Goal: Transaction & Acquisition: Purchase product/service

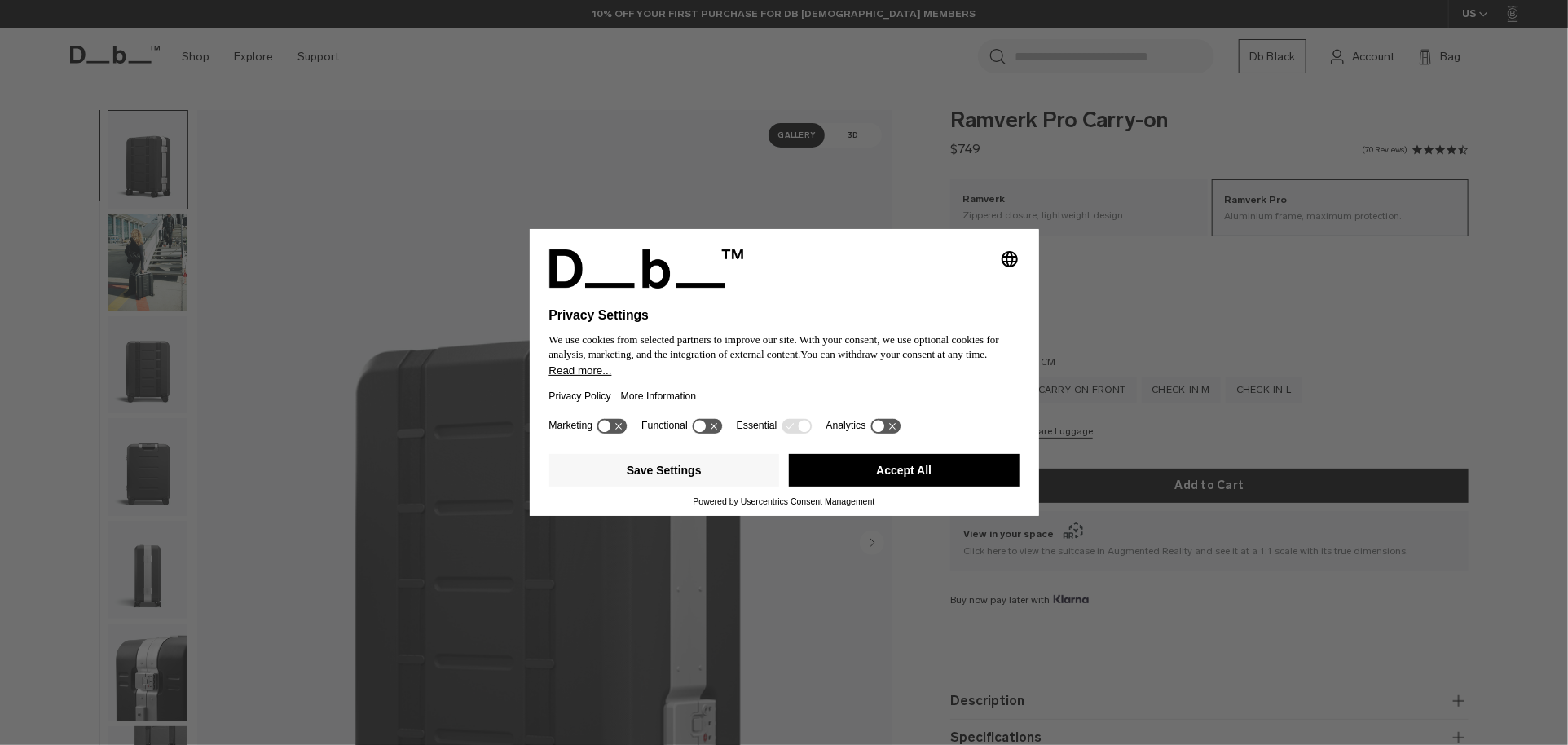
click at [895, 473] on button "Accept All" at bounding box center [905, 470] width 231 height 33
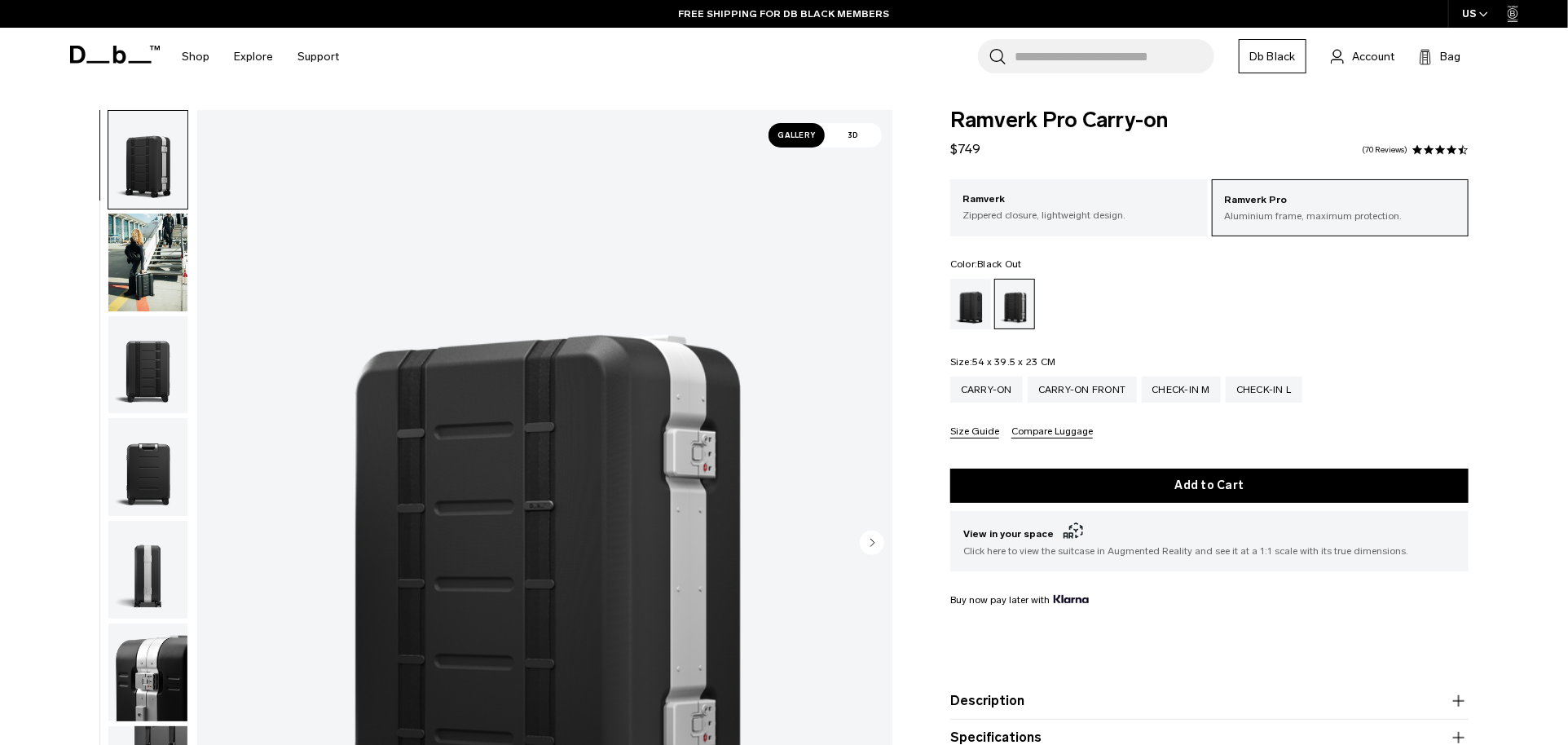
click at [966, 301] on div "Black Out" at bounding box center [971, 304] width 41 height 51
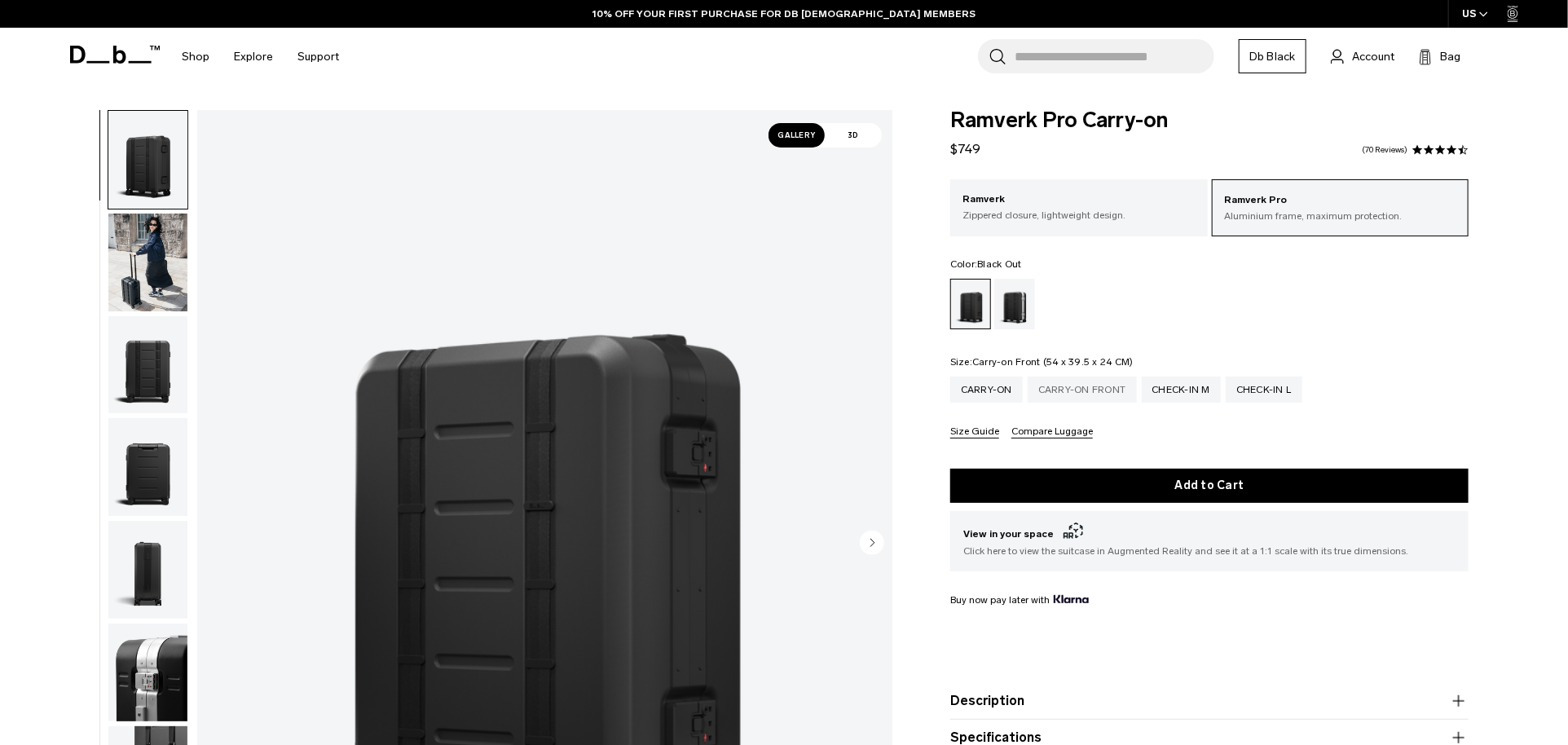
click at [1097, 387] on div "Carry-on Front" at bounding box center [1082, 389] width 109 height 26
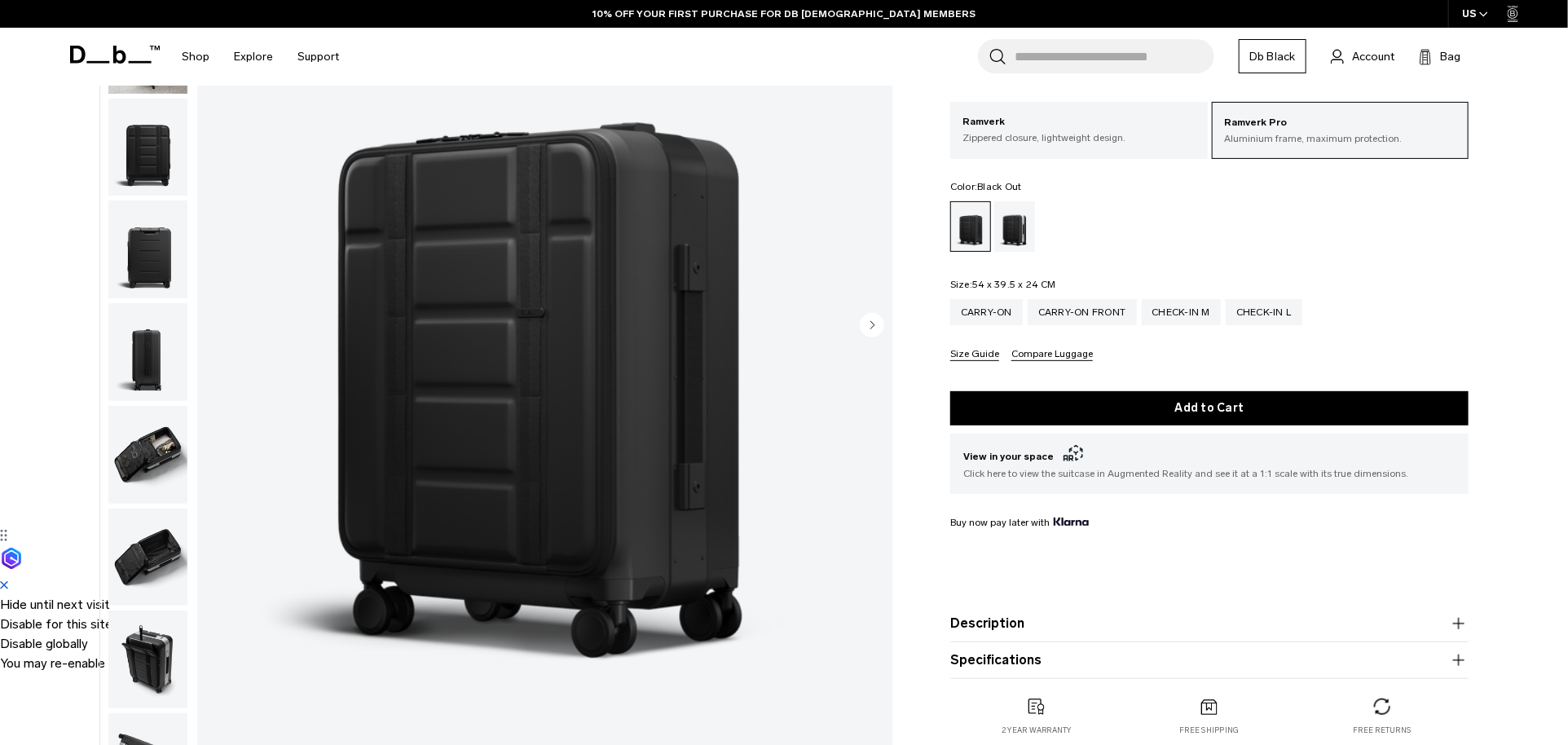
scroll to position [183, 0]
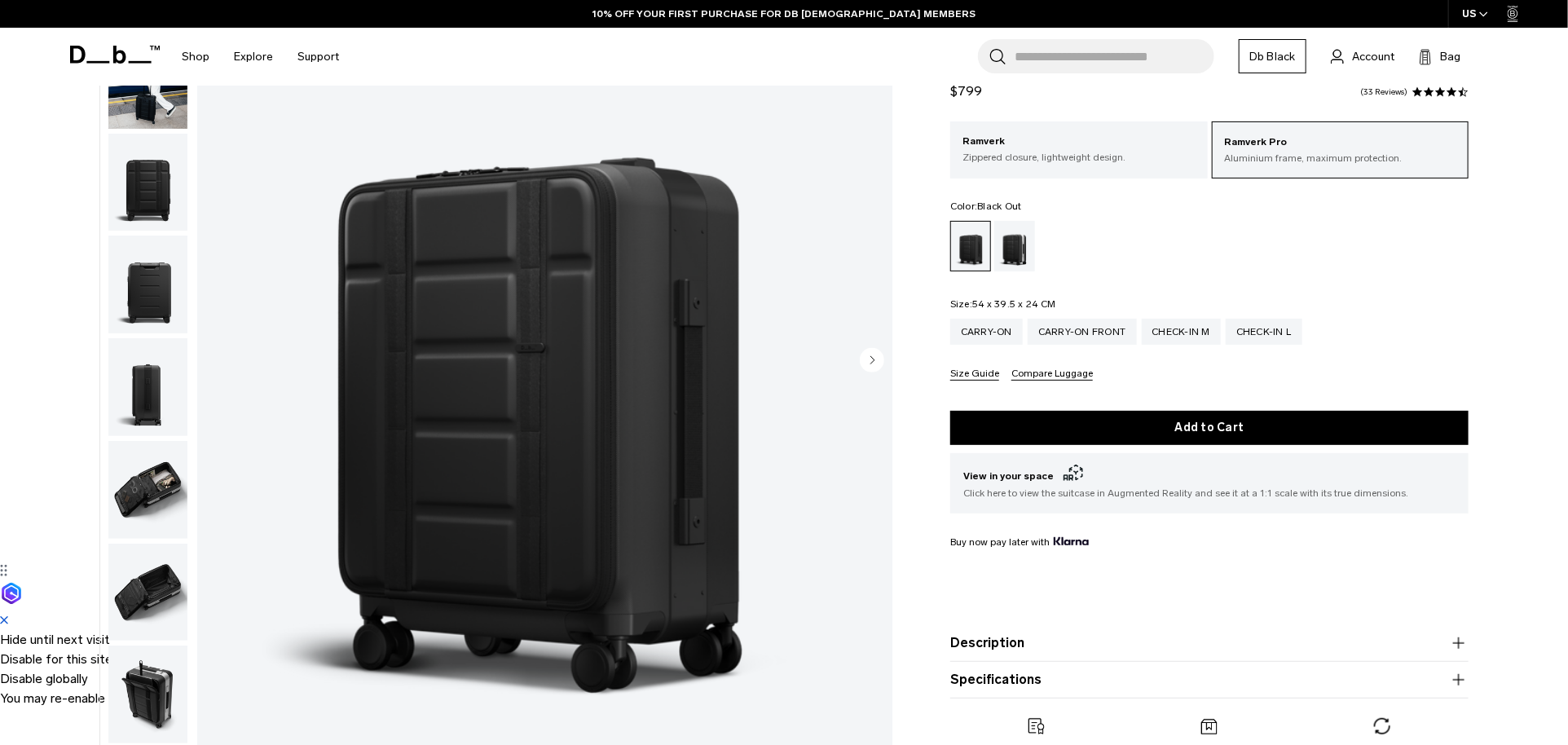
click at [140, 496] on img "button" at bounding box center [148, 490] width 79 height 98
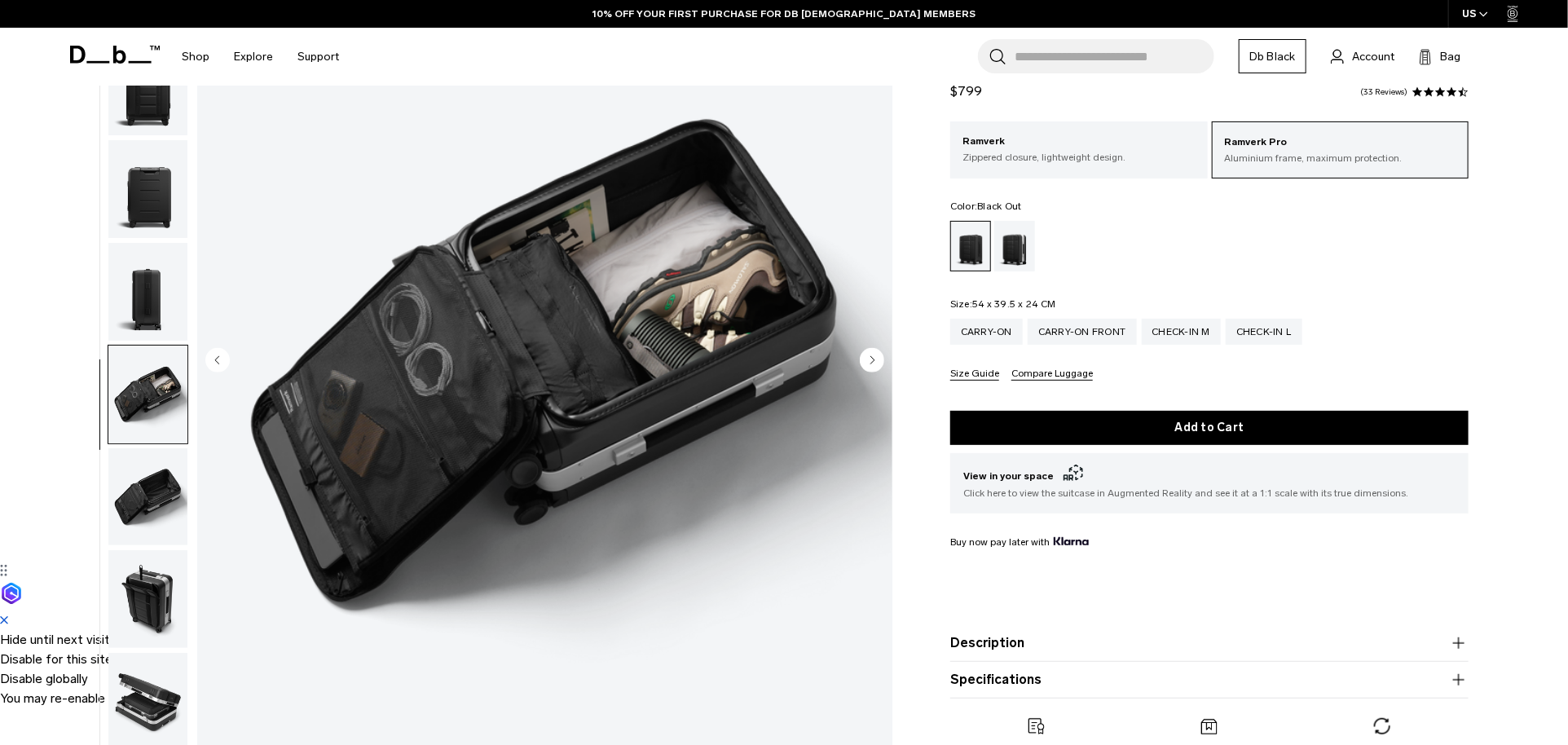
scroll to position [155, 0]
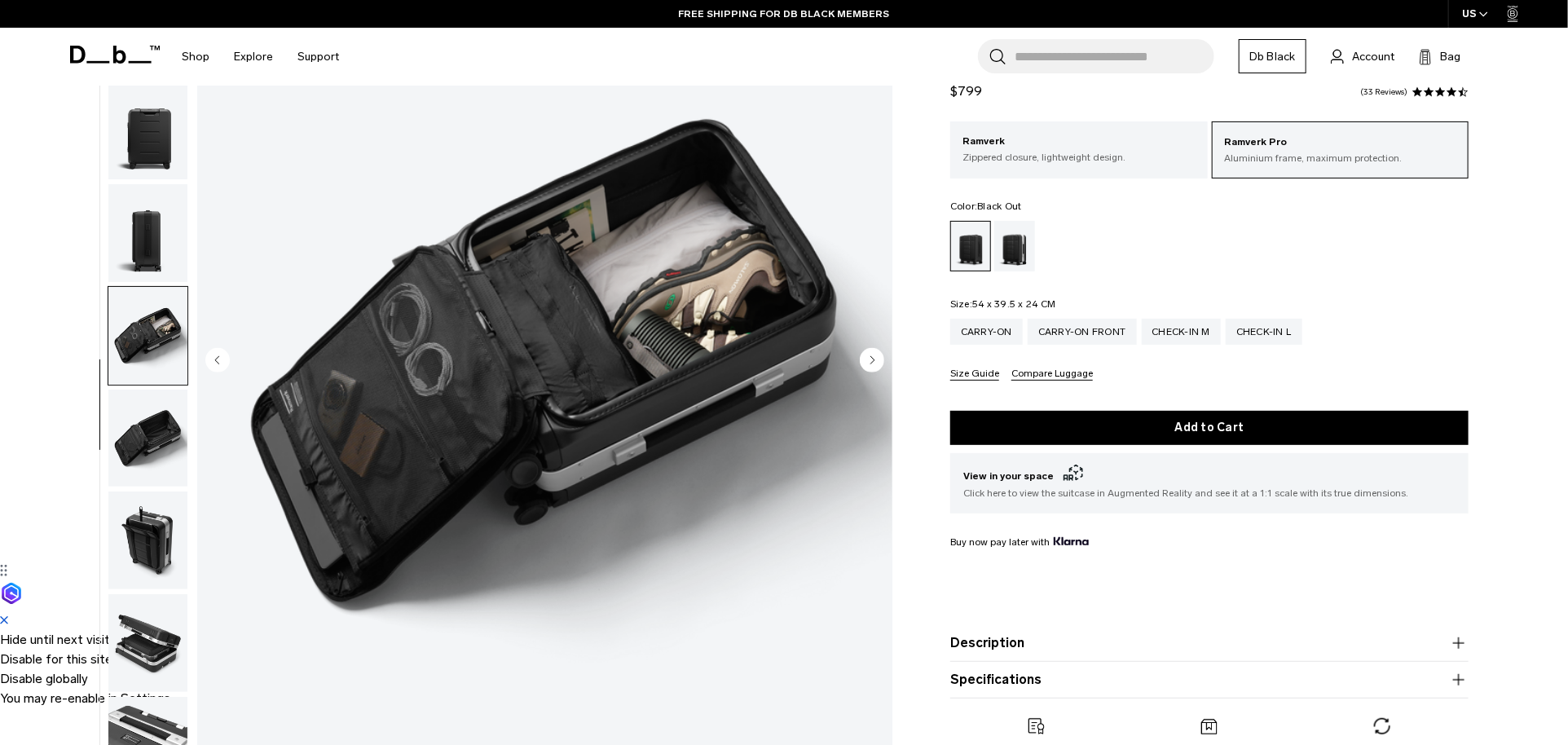
click at [136, 236] on img "button" at bounding box center [148, 233] width 79 height 98
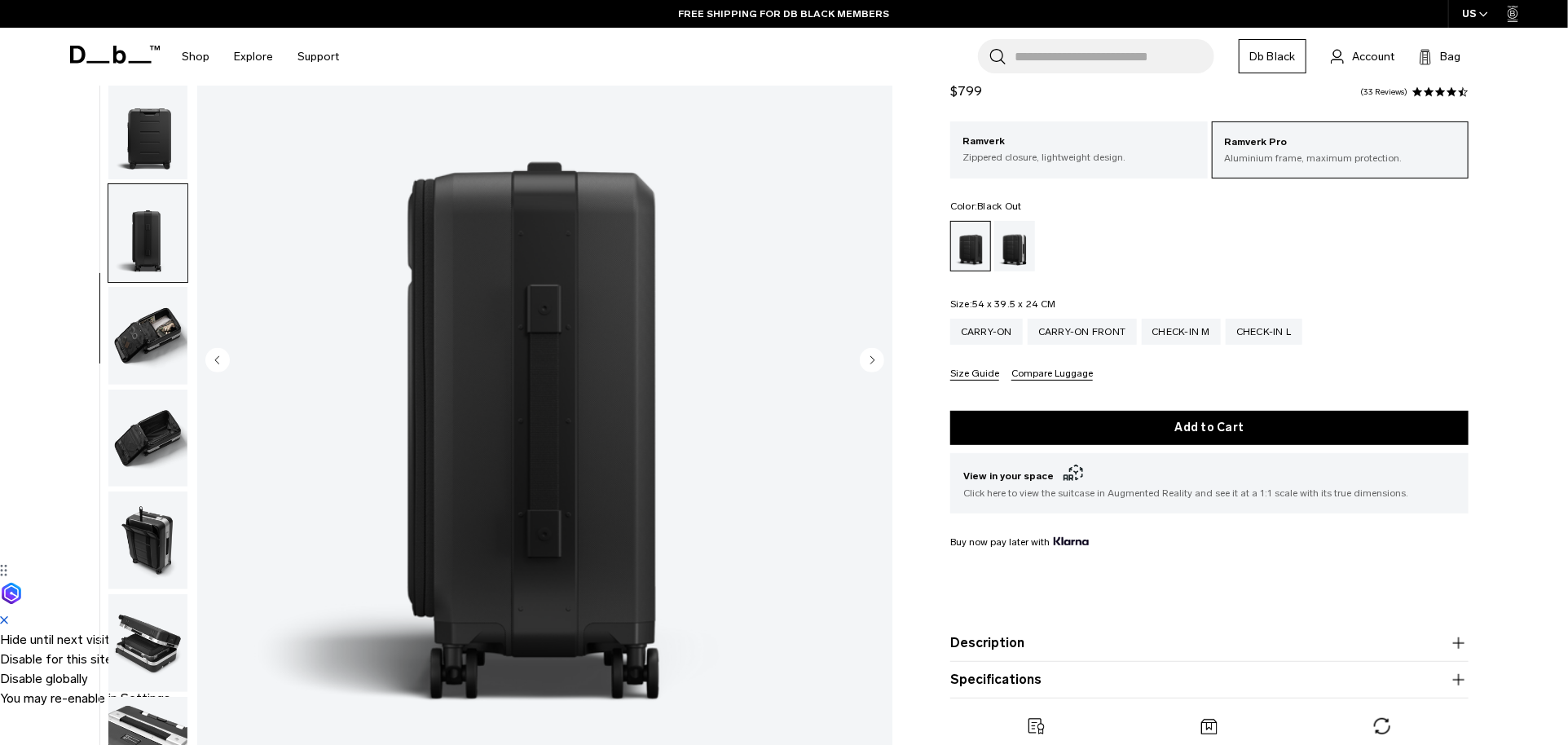
click at [159, 646] on img "button" at bounding box center [148, 643] width 79 height 98
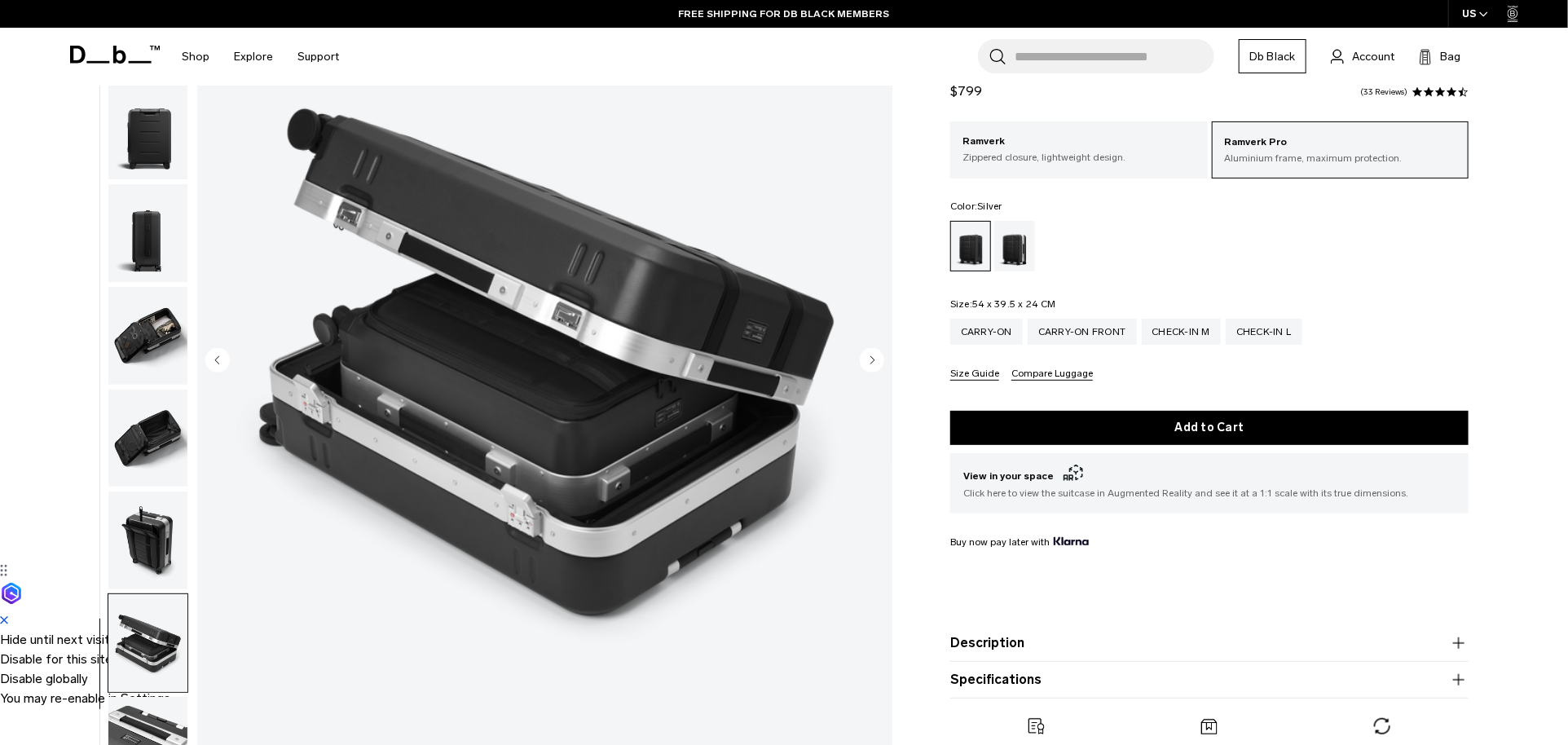
click at [1007, 250] on div "Silver" at bounding box center [1015, 246] width 41 height 51
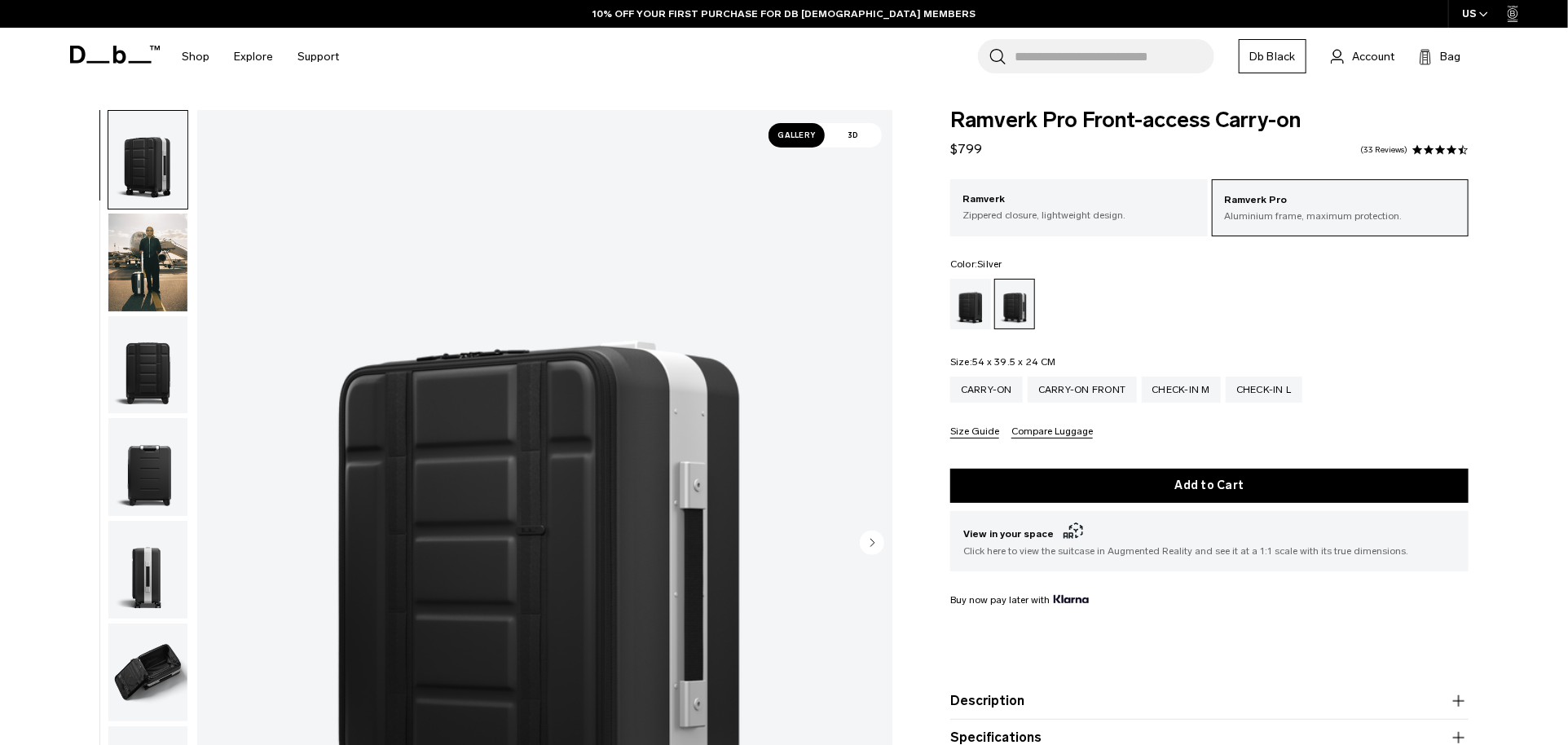
click at [132, 168] on img "button" at bounding box center [148, 160] width 79 height 98
click at [455, 325] on img "1 / 10" at bounding box center [544, 543] width 695 height 868
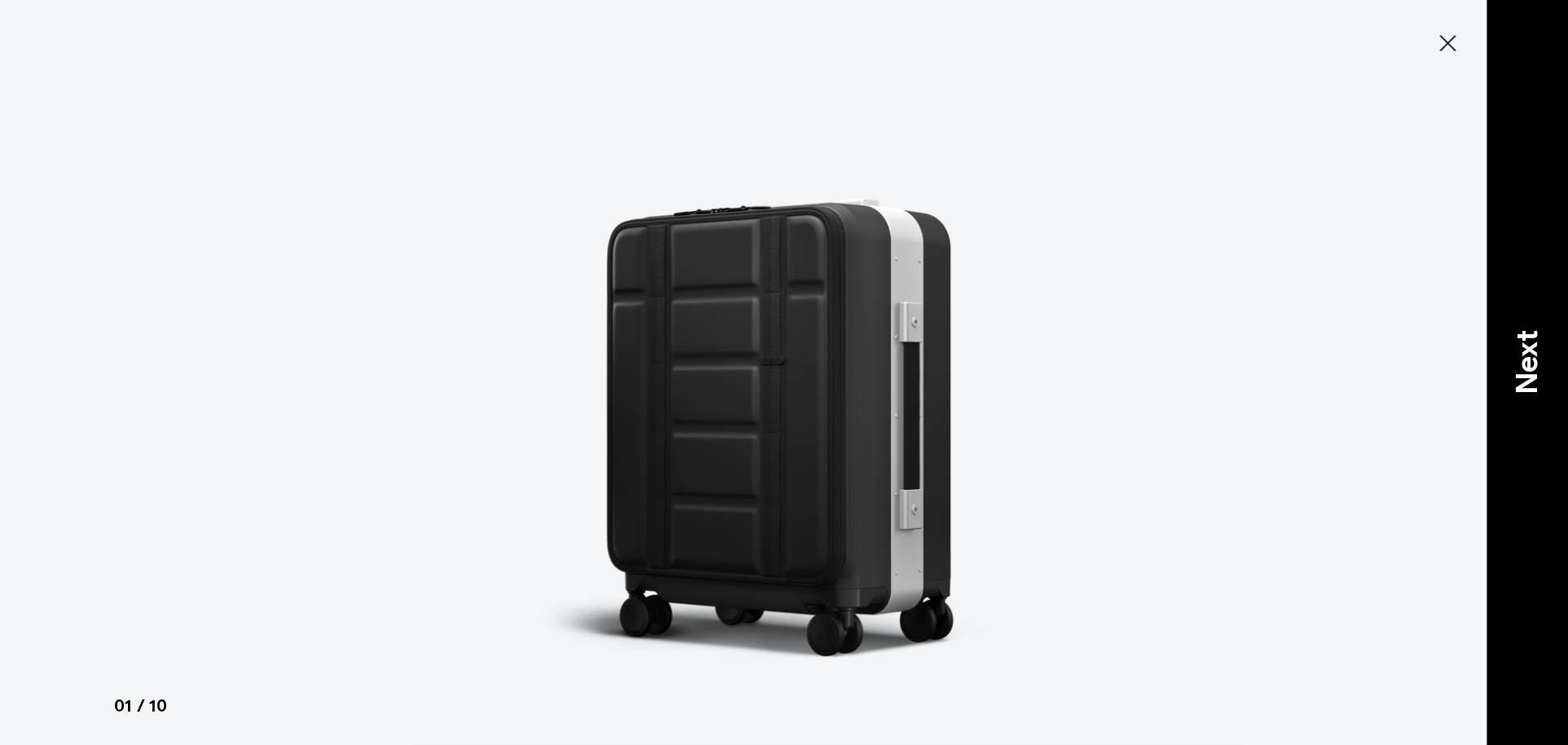
click at [1546, 384] on p "Next" at bounding box center [1527, 362] width 44 height 65
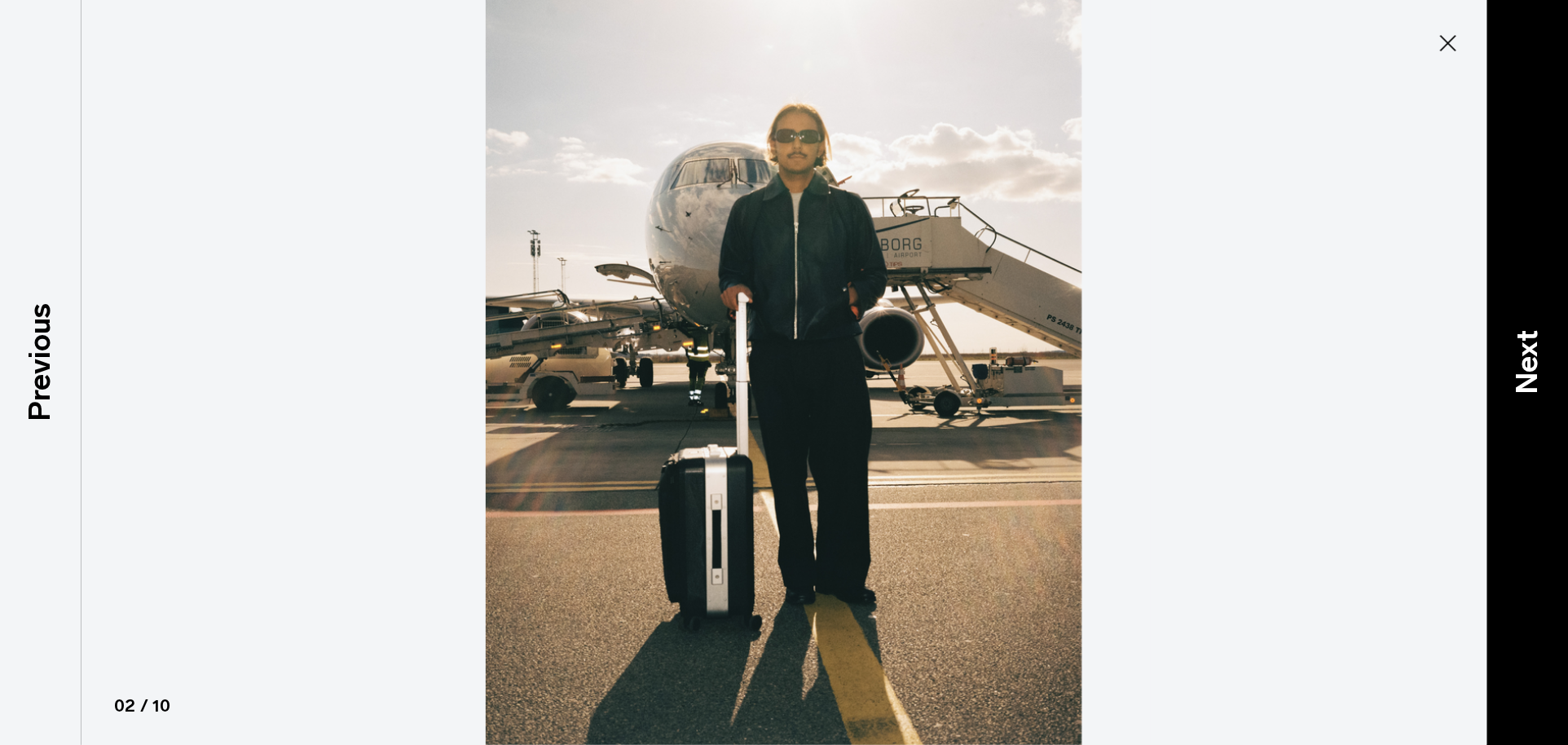
click at [1546, 384] on p "Next" at bounding box center [1527, 362] width 44 height 65
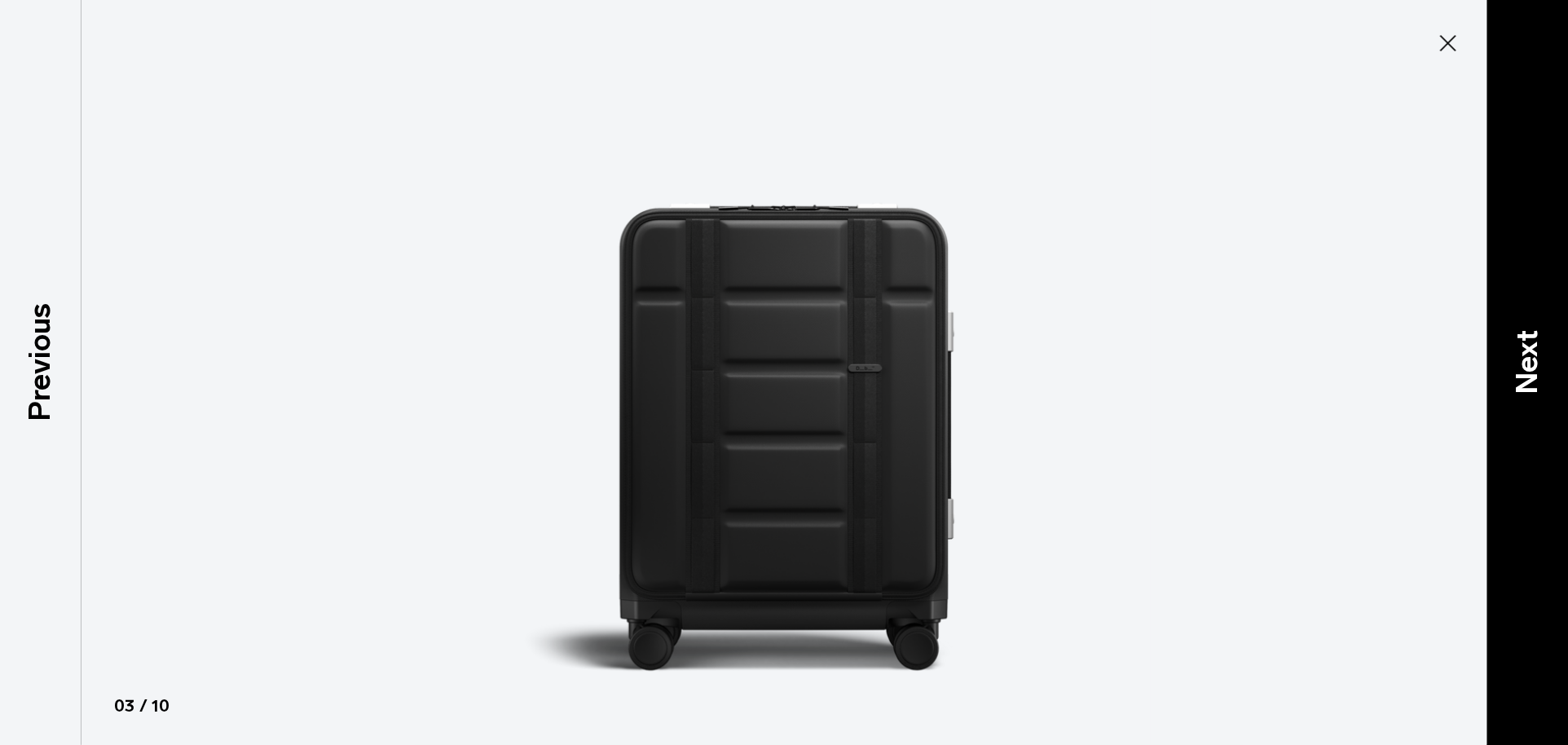
click at [1546, 384] on p "Next" at bounding box center [1527, 362] width 44 height 65
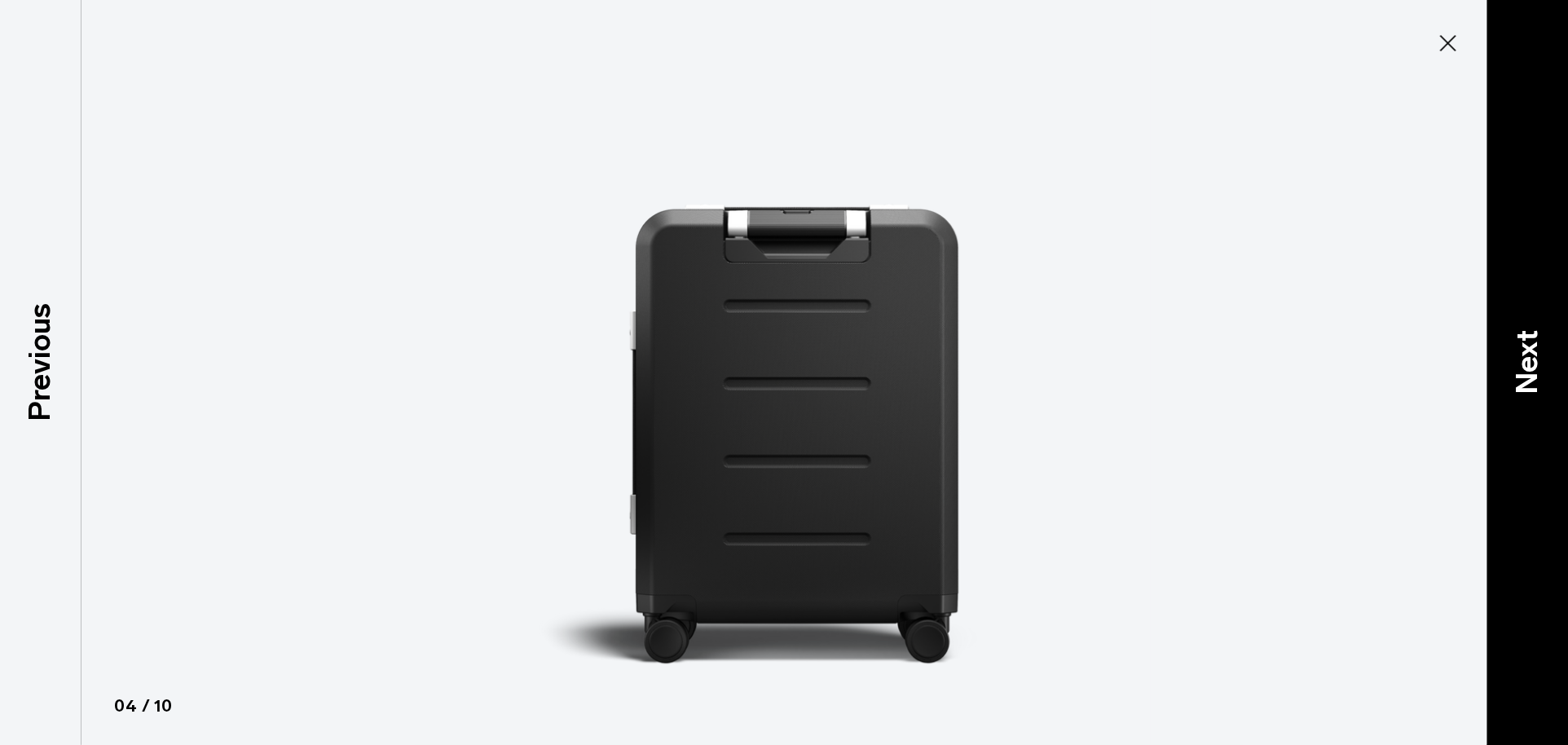
click at [1546, 384] on p "Next" at bounding box center [1527, 362] width 44 height 65
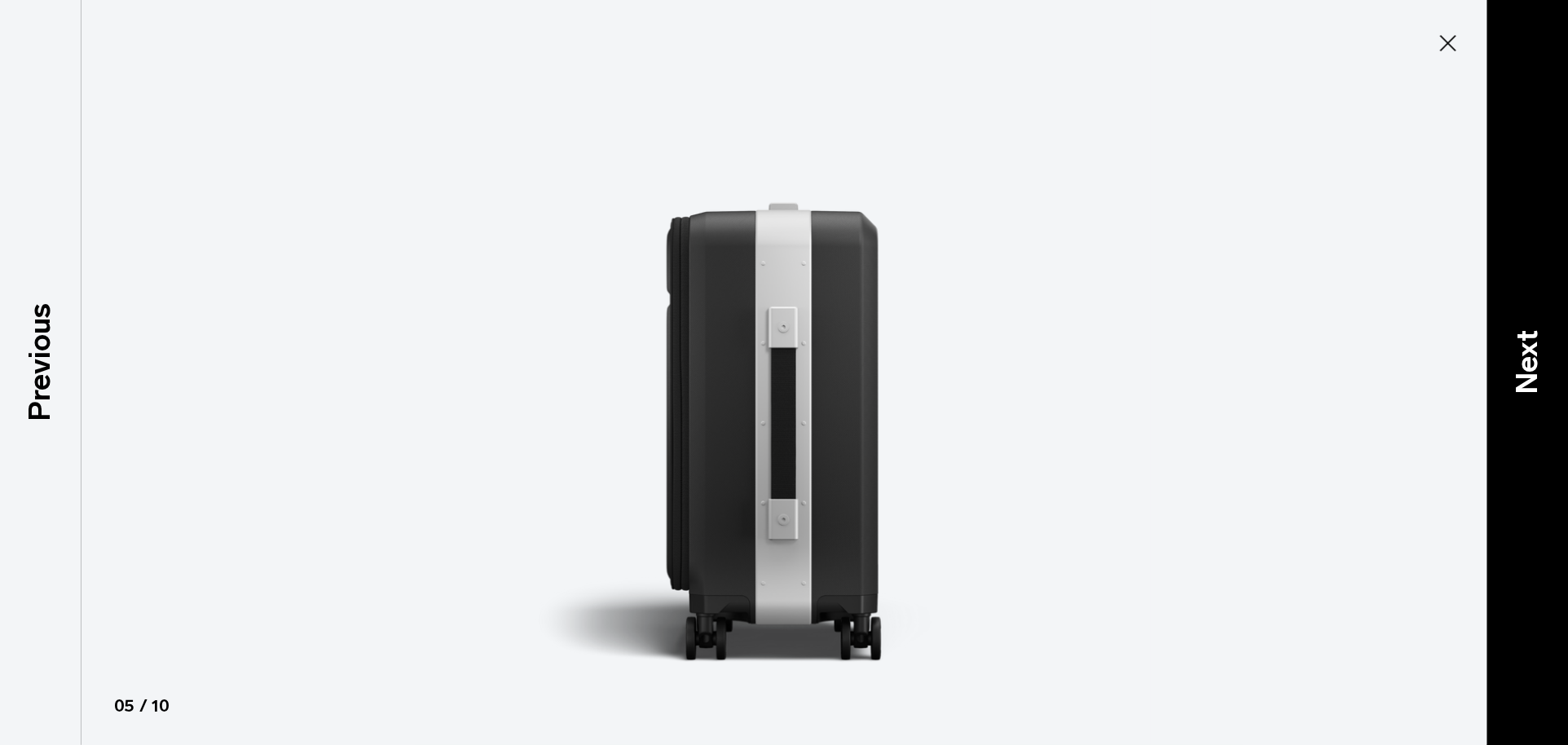
click at [1546, 384] on p "Next" at bounding box center [1527, 362] width 44 height 65
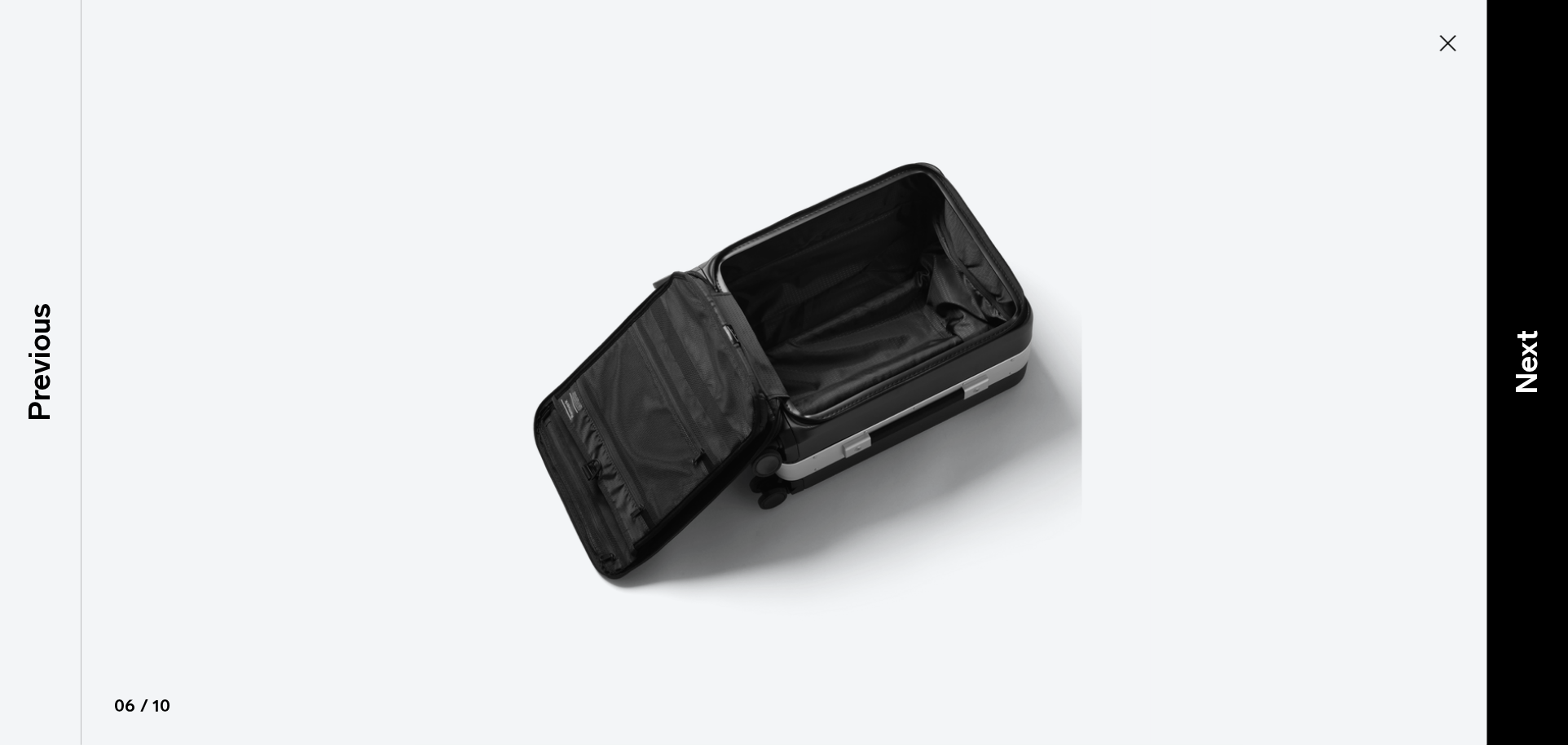
click at [1546, 384] on p "Next" at bounding box center [1527, 362] width 44 height 65
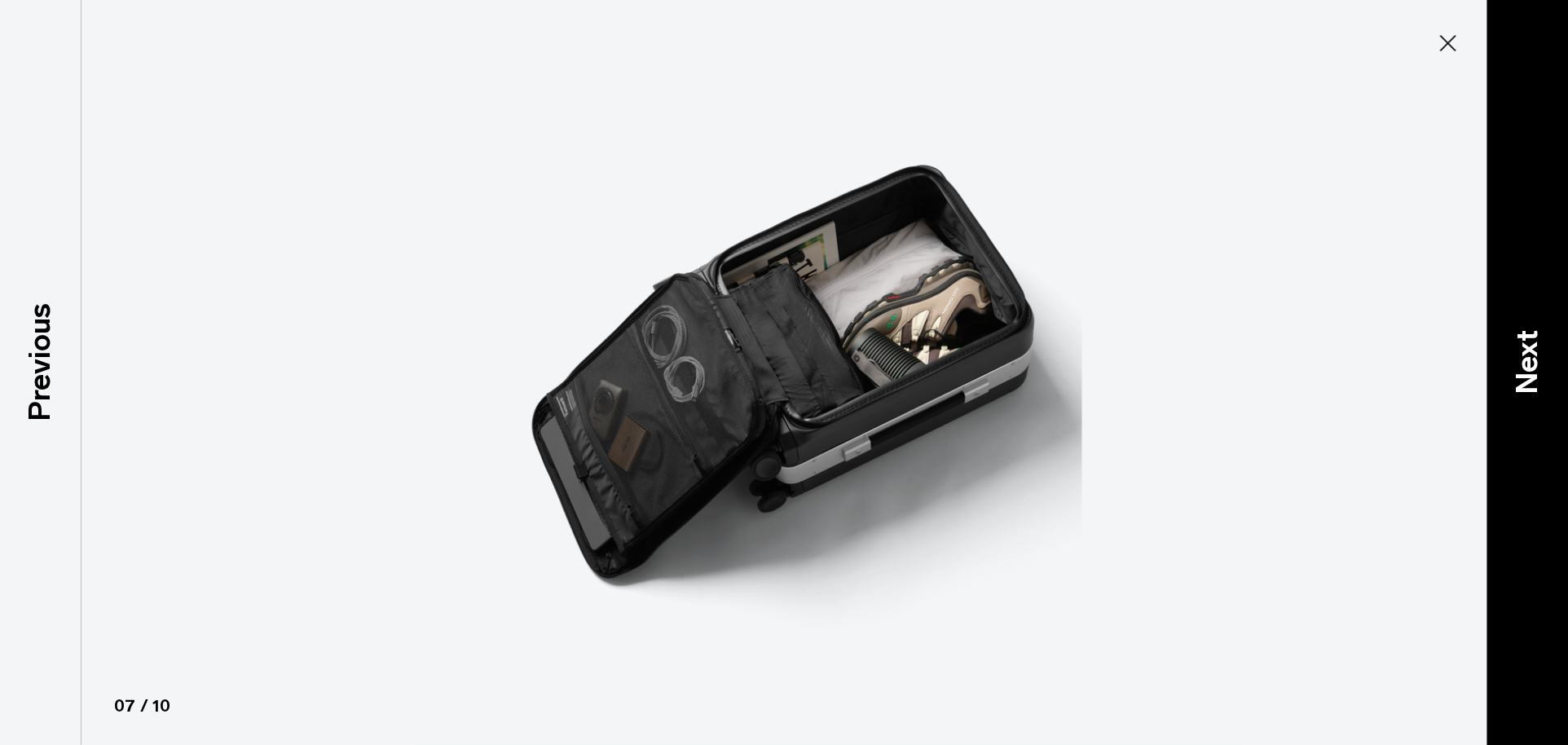
click at [1546, 384] on p "Next" at bounding box center [1527, 362] width 44 height 65
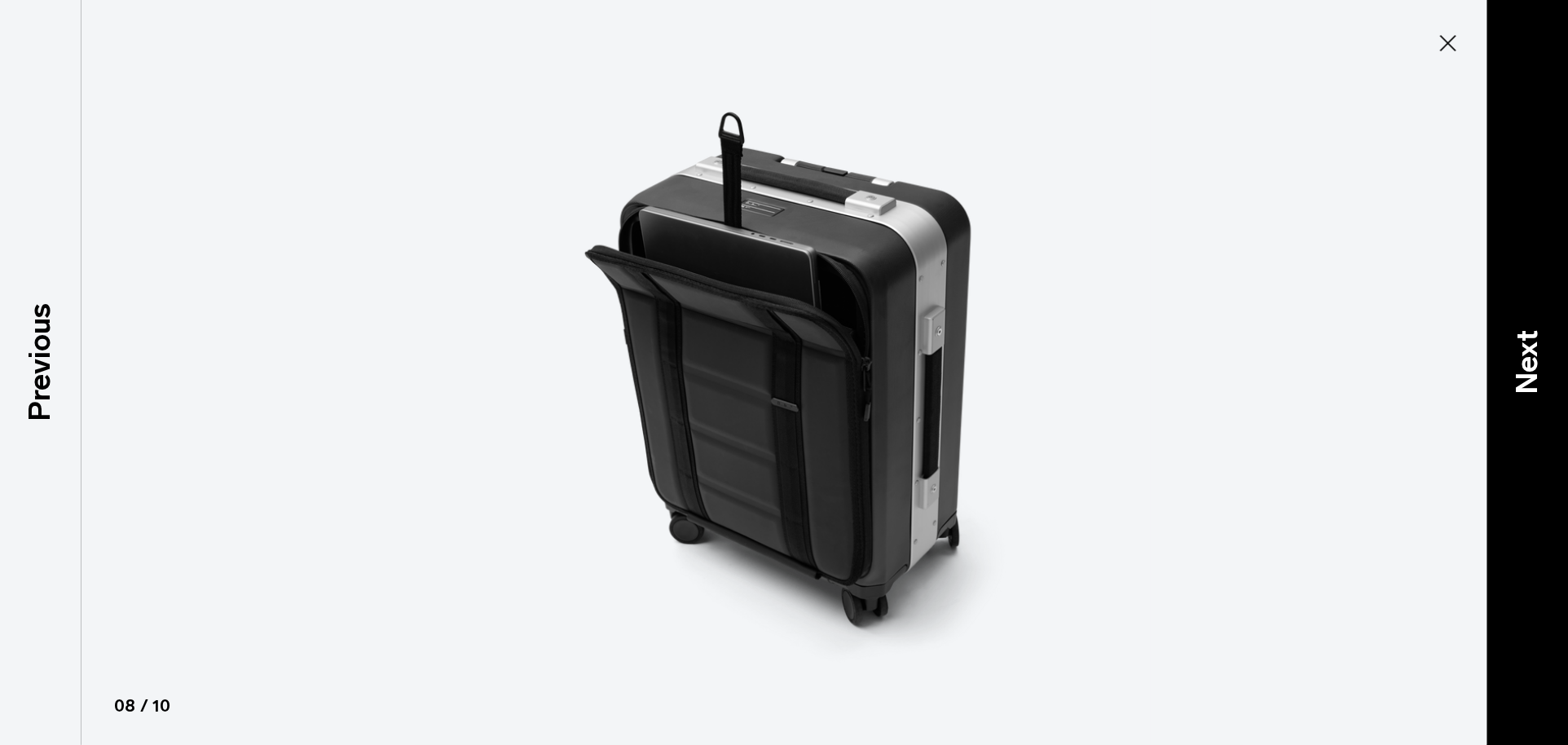
click at [1546, 384] on p "Next" at bounding box center [1527, 362] width 44 height 65
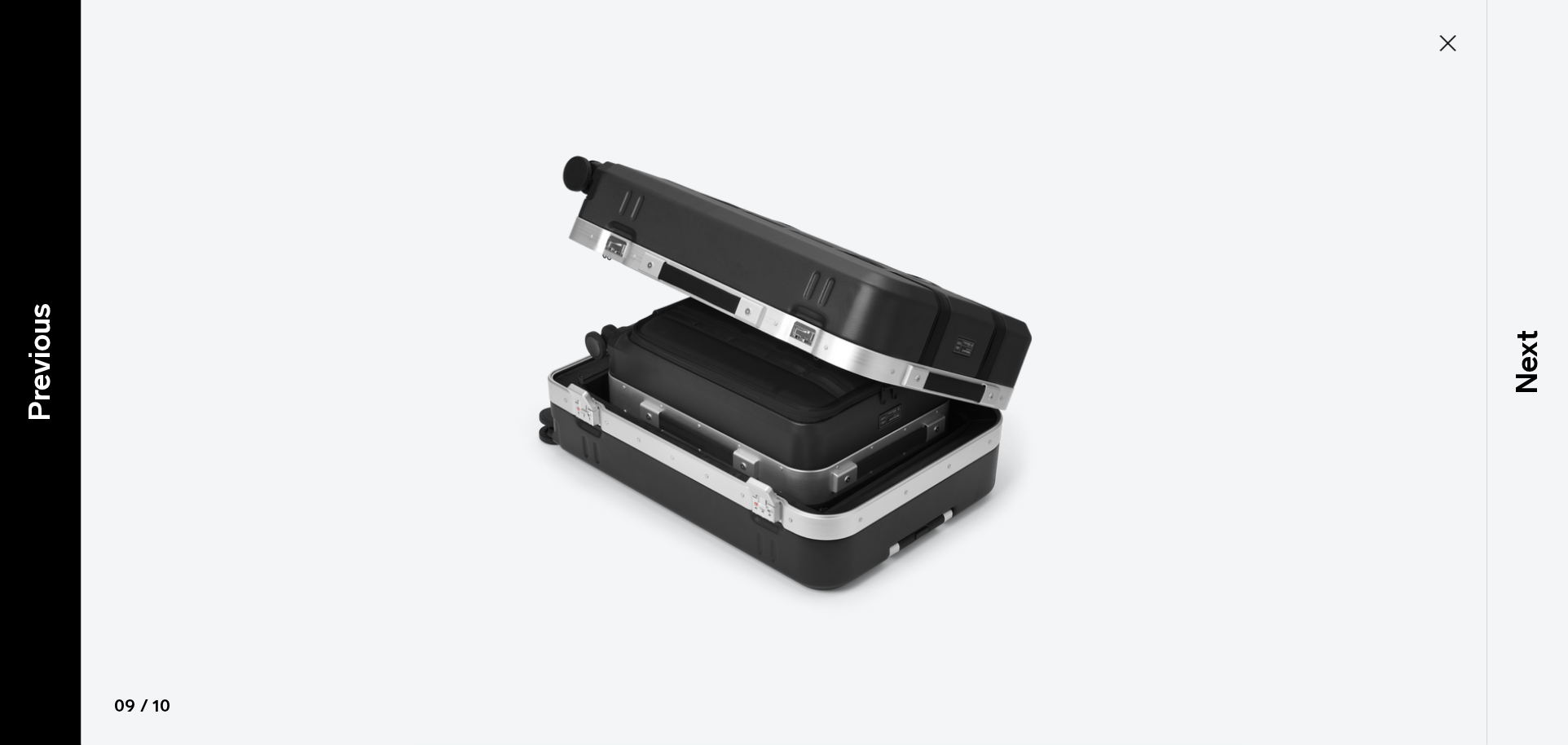
click at [40, 395] on p "Previous" at bounding box center [39, 362] width 44 height 118
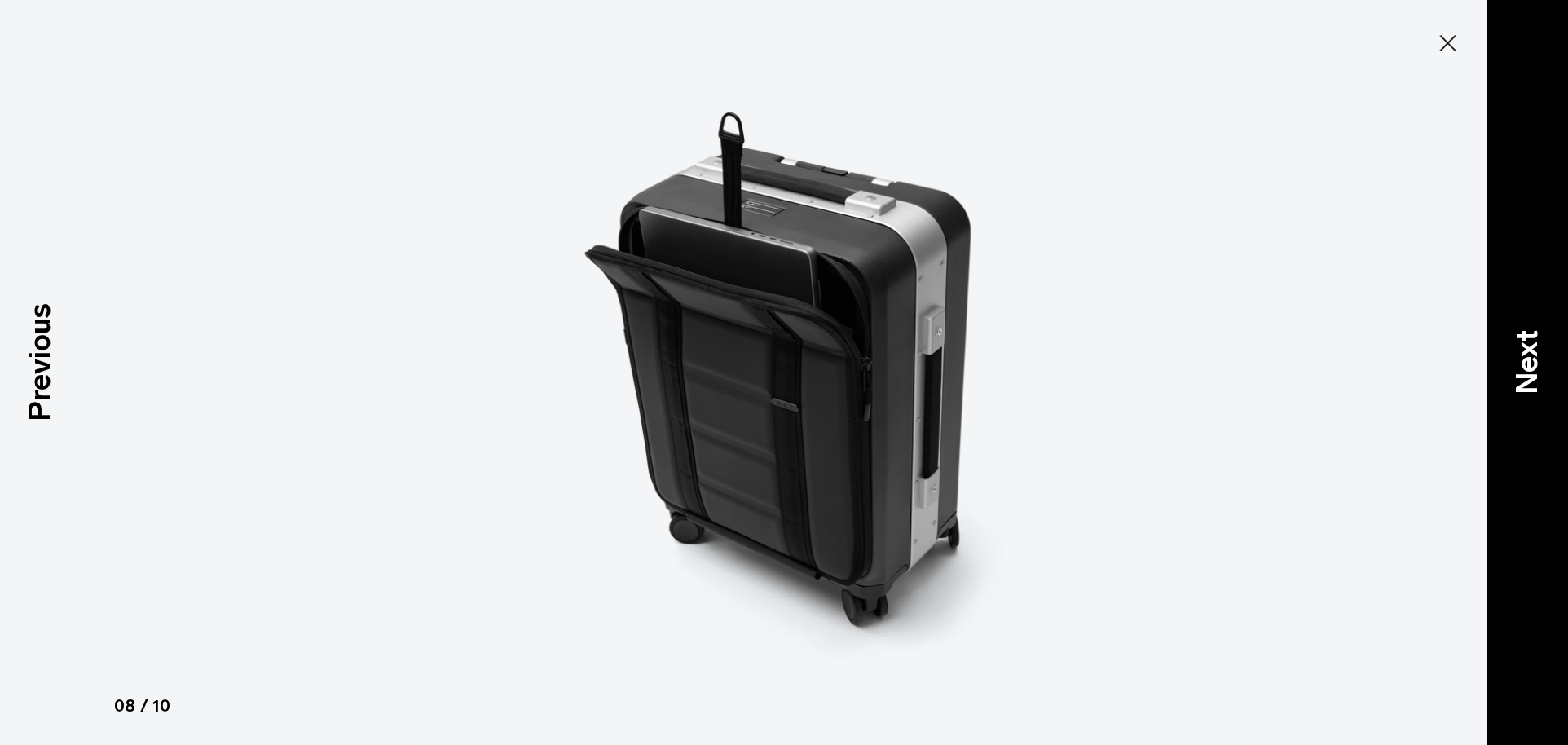
click at [1537, 357] on p "Next" at bounding box center [1527, 362] width 44 height 65
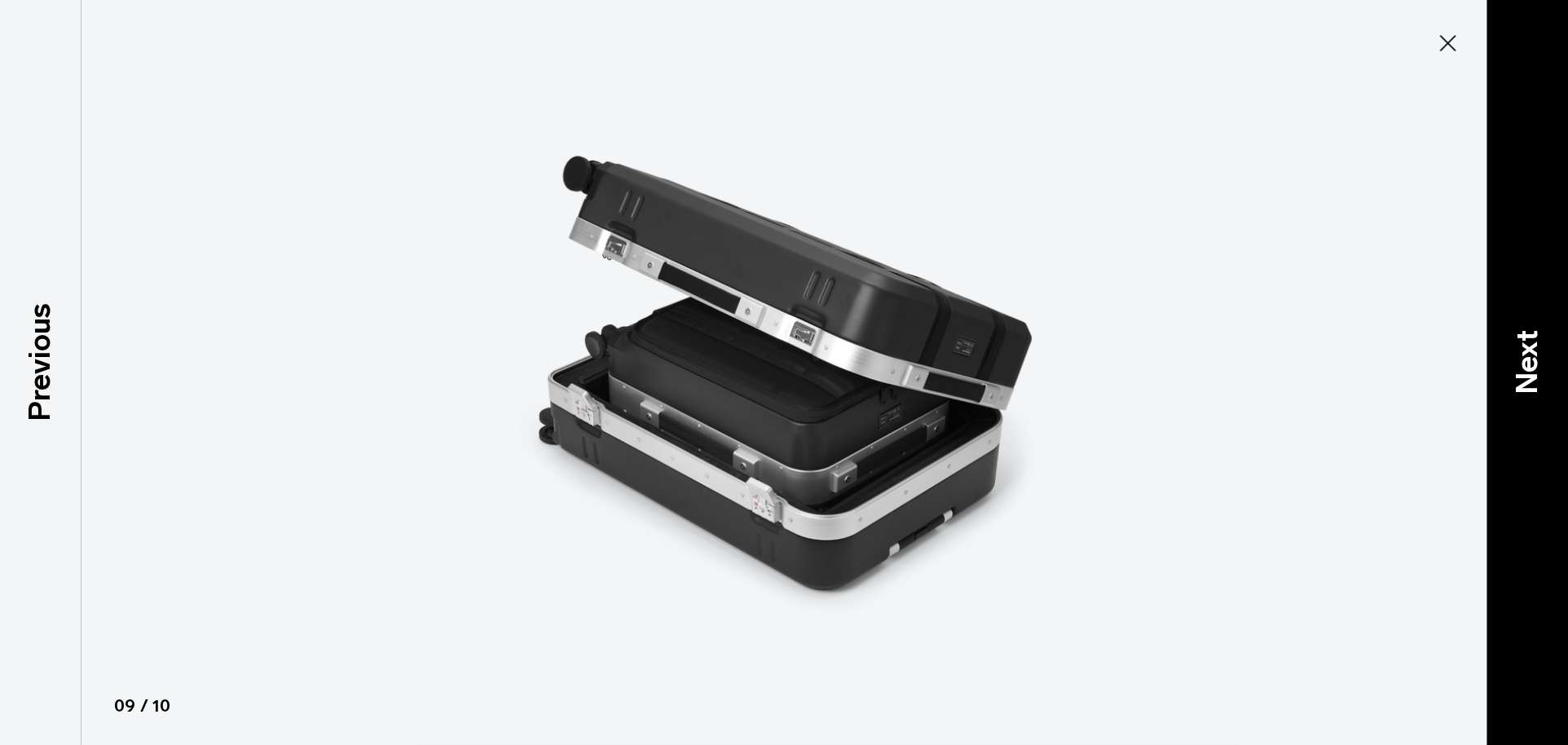
click at [1537, 357] on p "Next" at bounding box center [1527, 362] width 44 height 65
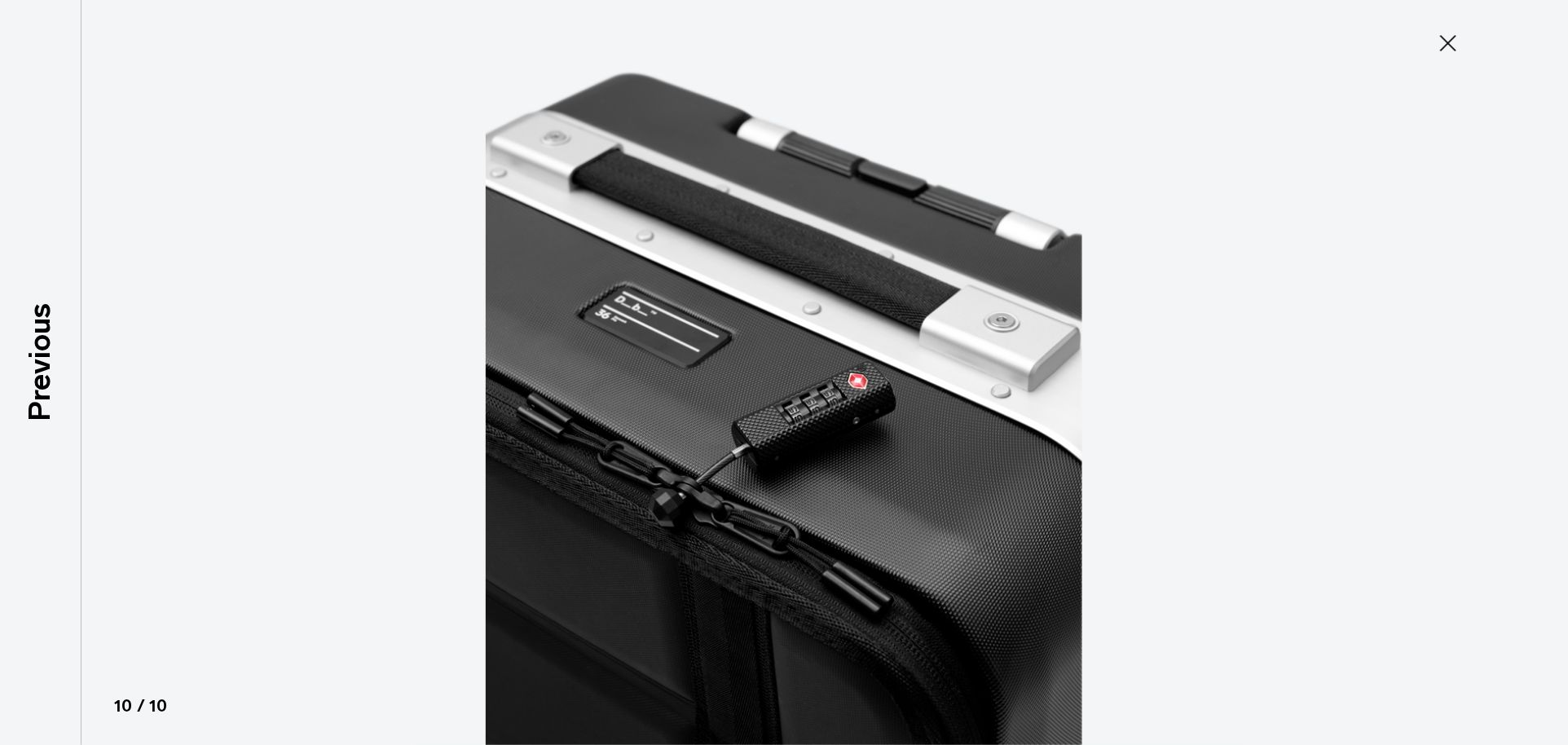
click at [1537, 357] on div at bounding box center [784, 372] width 1568 height 745
click at [1440, 43] on icon at bounding box center [1448, 43] width 26 height 26
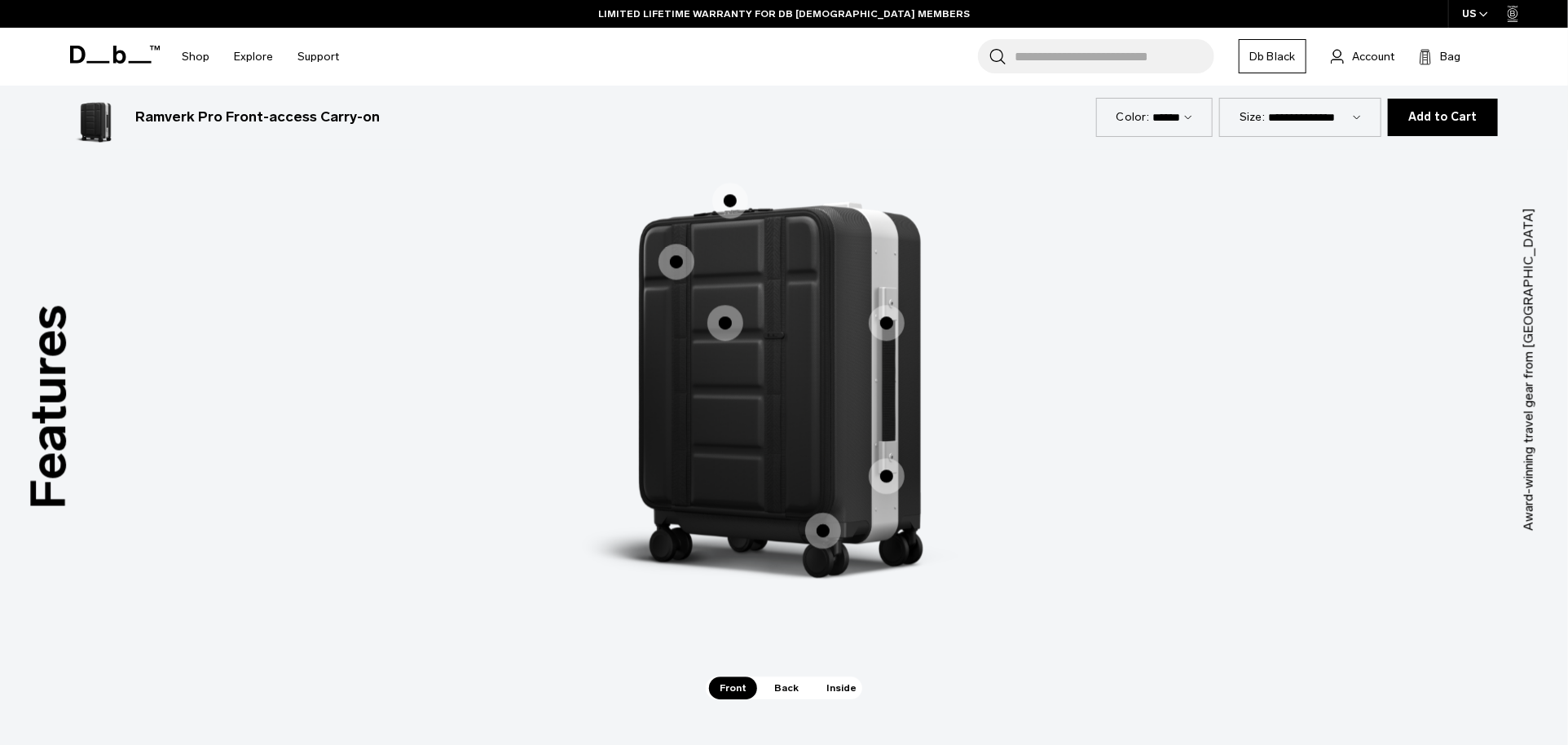
scroll to position [2379, 0]
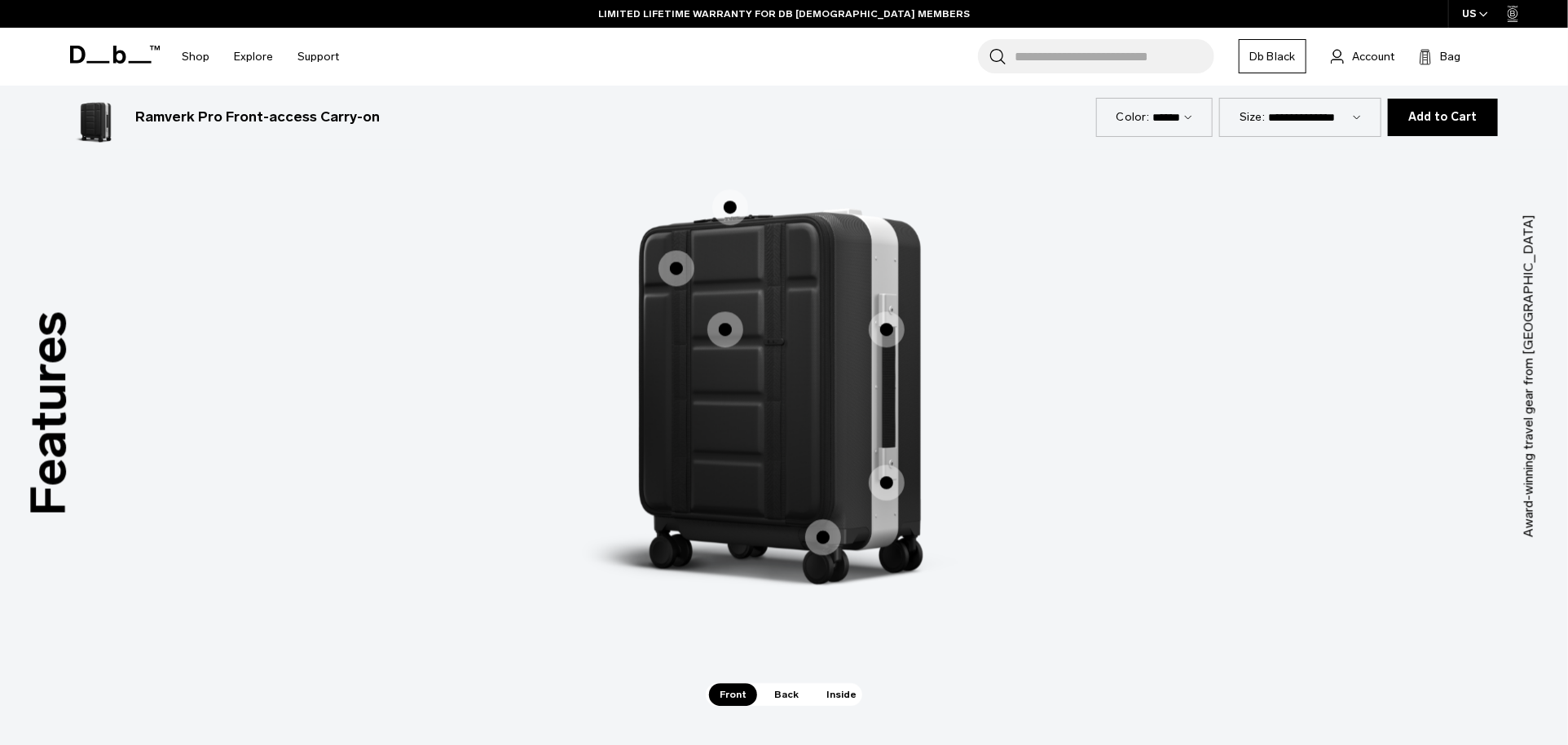
click at [723, 326] on span "1 / 3" at bounding box center [725, 329] width 36 height 36
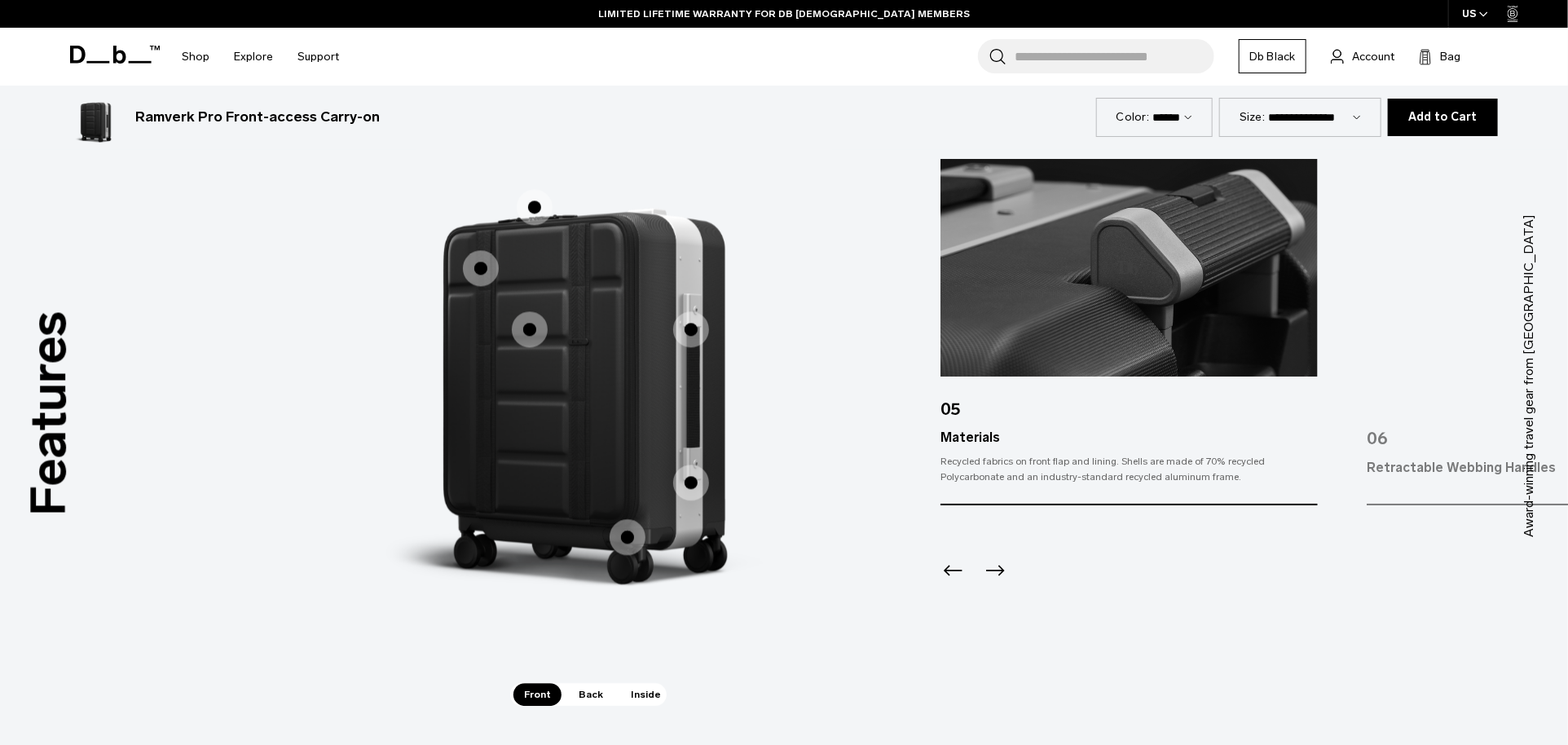
click at [483, 271] on span "1 / 3" at bounding box center [480, 268] width 36 height 36
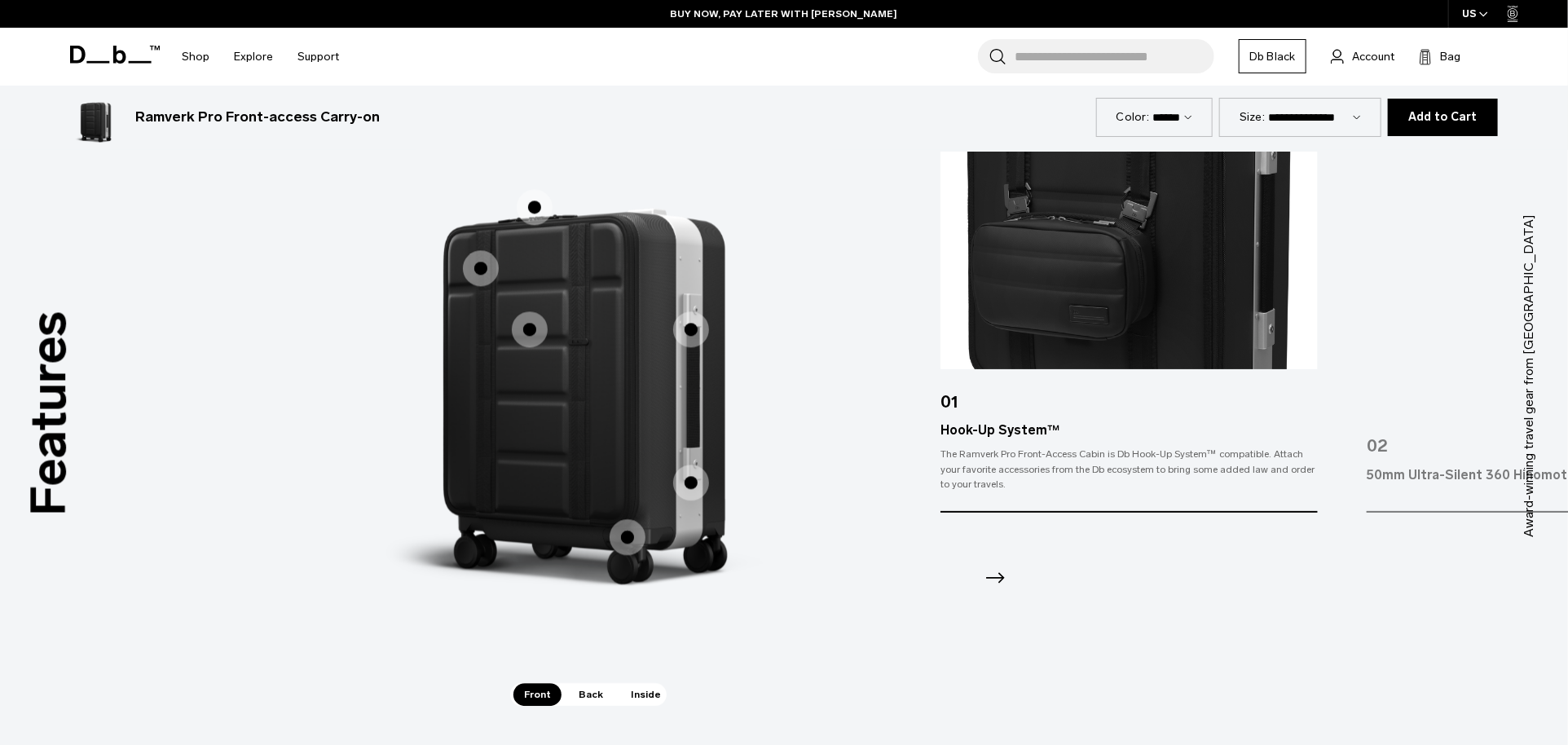
click at [694, 332] on span "1 / 3" at bounding box center [691, 329] width 36 height 36
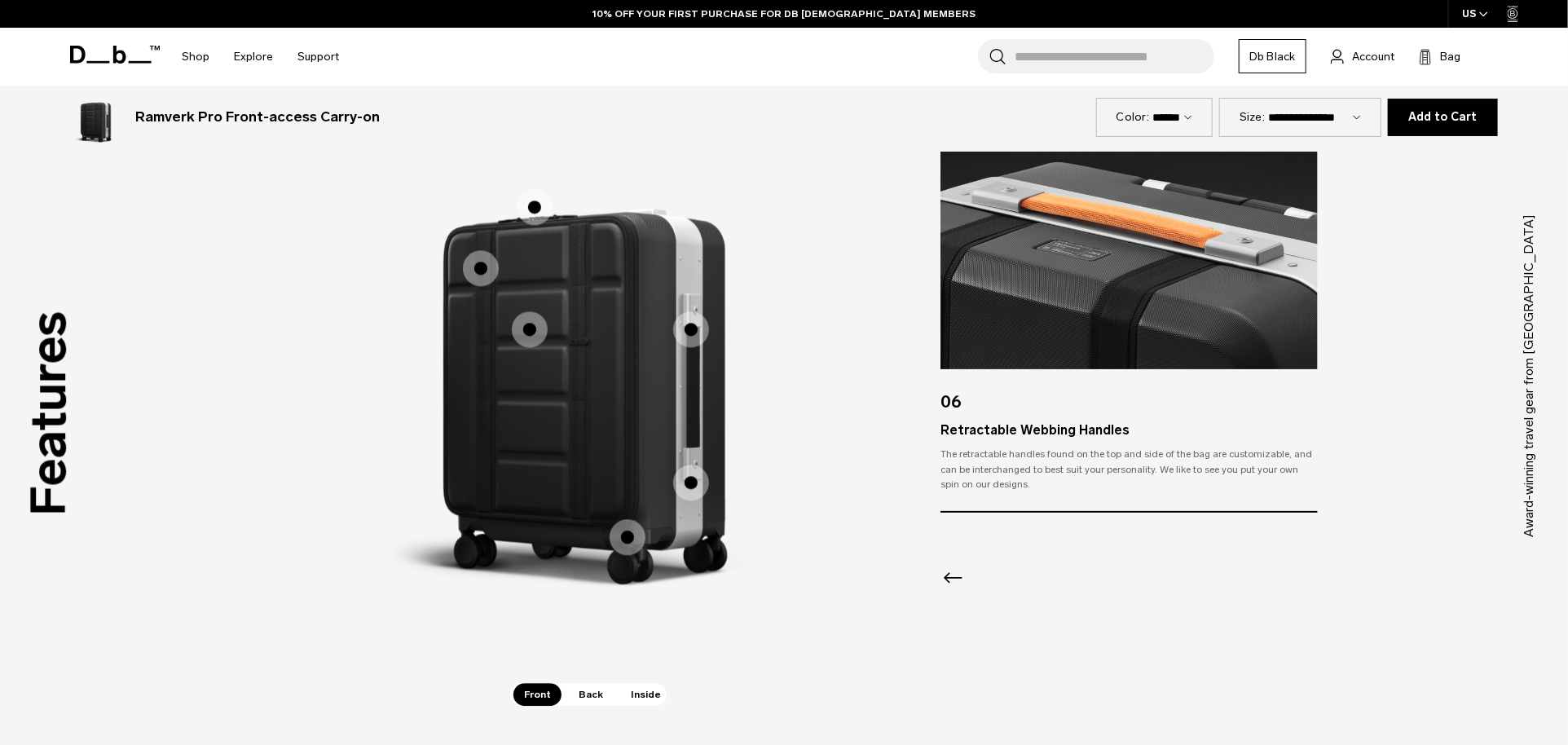
click at [688, 491] on span "1 / 3" at bounding box center [691, 482] width 36 height 36
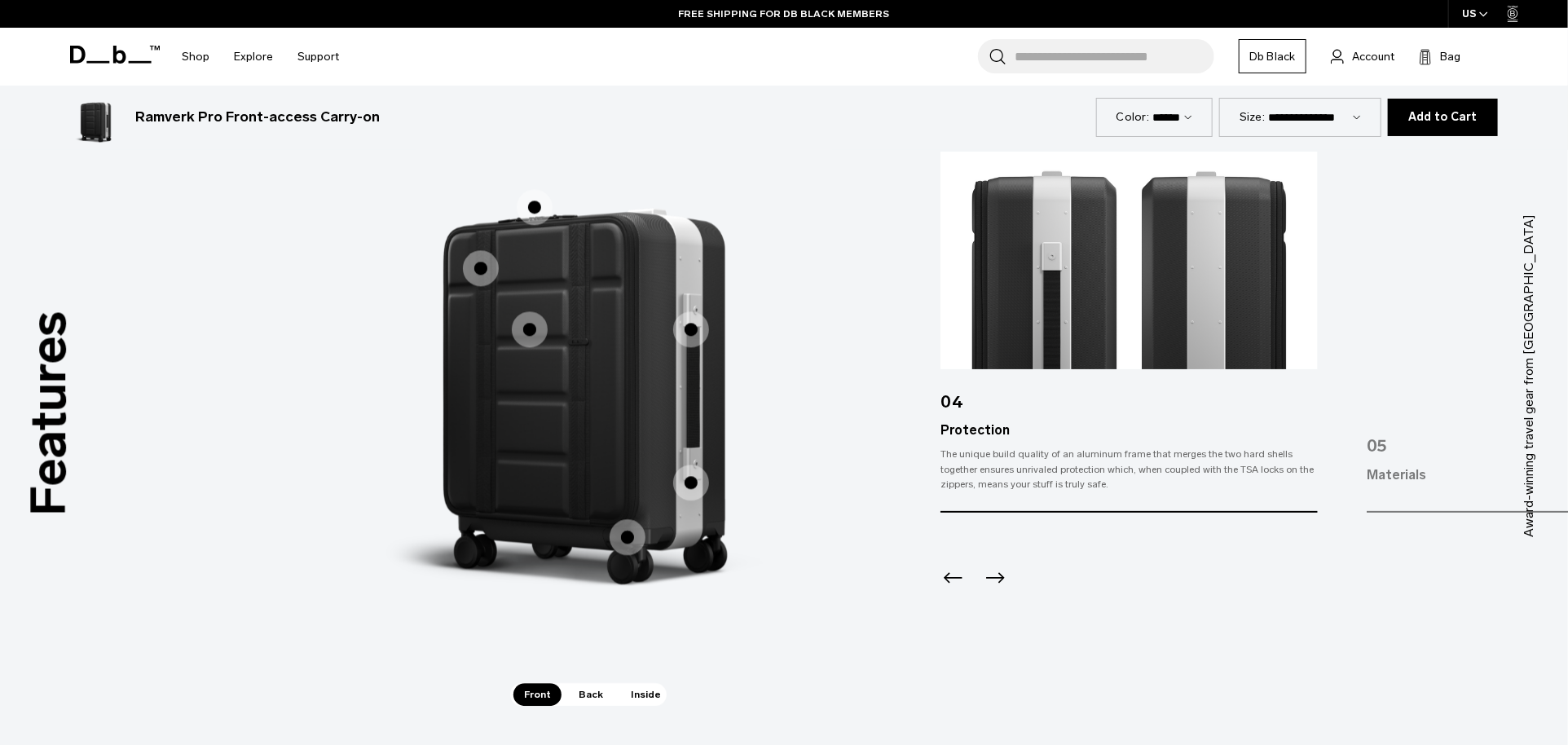
click at [627, 537] on span "1 / 3" at bounding box center [628, 537] width 36 height 36
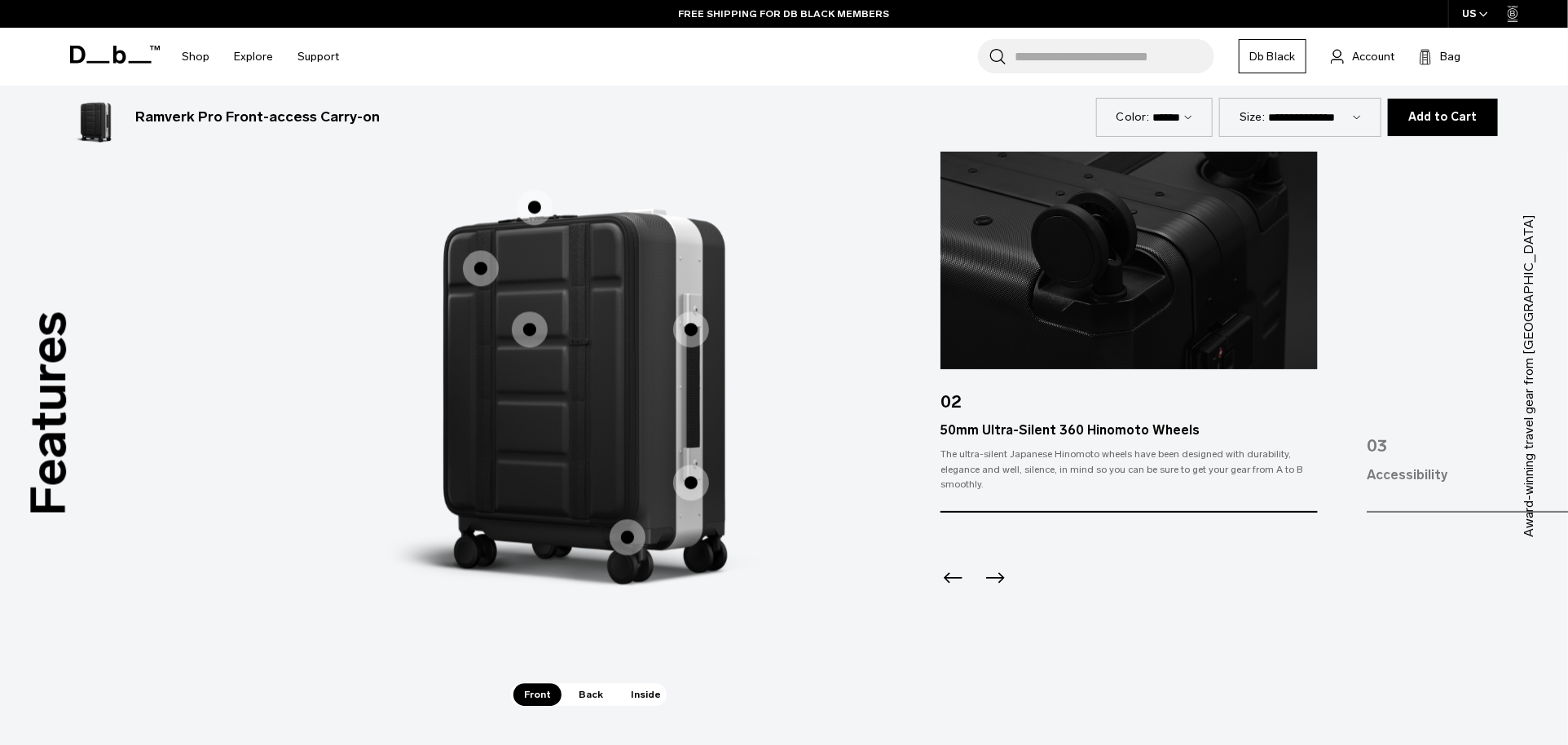
click at [603, 693] on span "Back" at bounding box center [590, 694] width 46 height 23
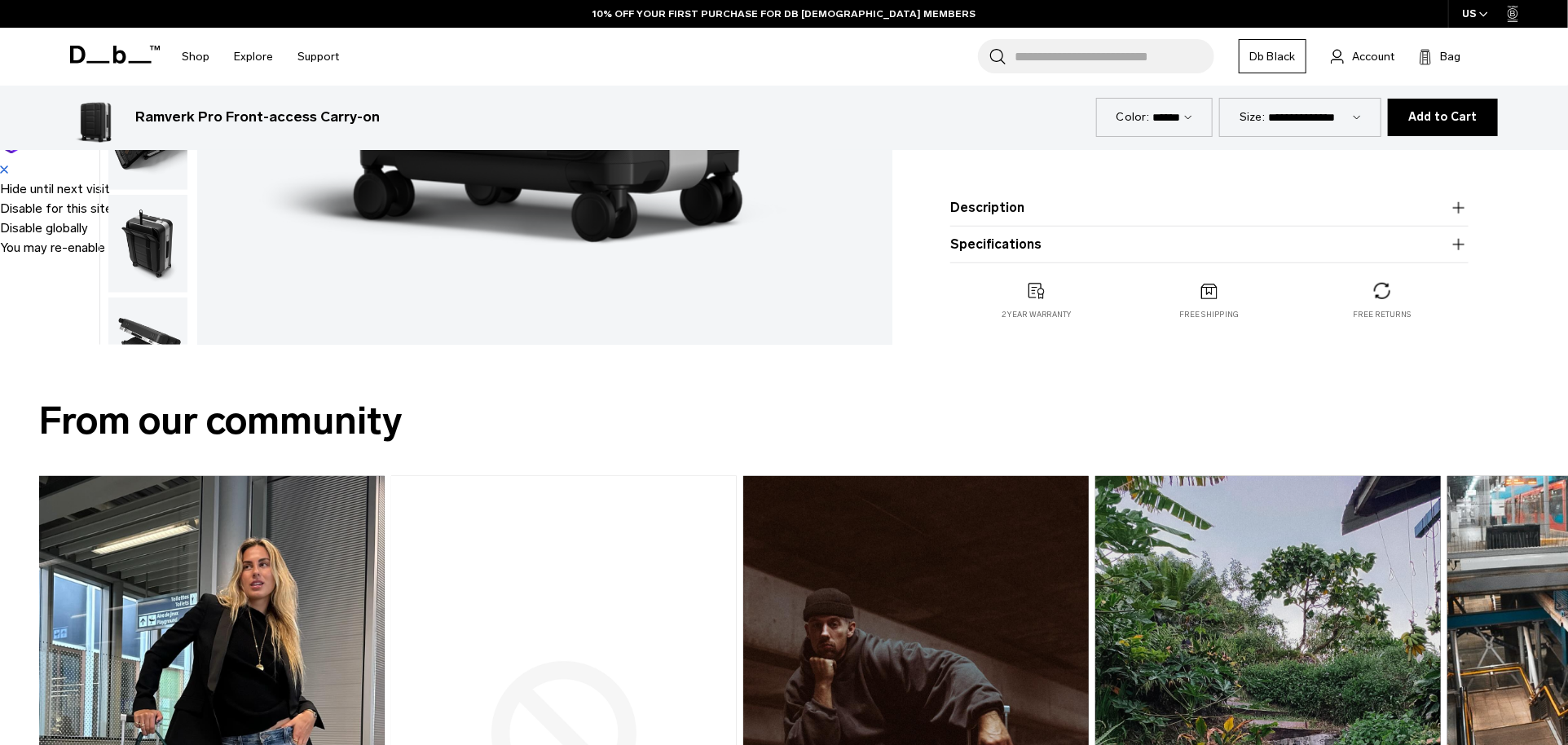
scroll to position [0, 0]
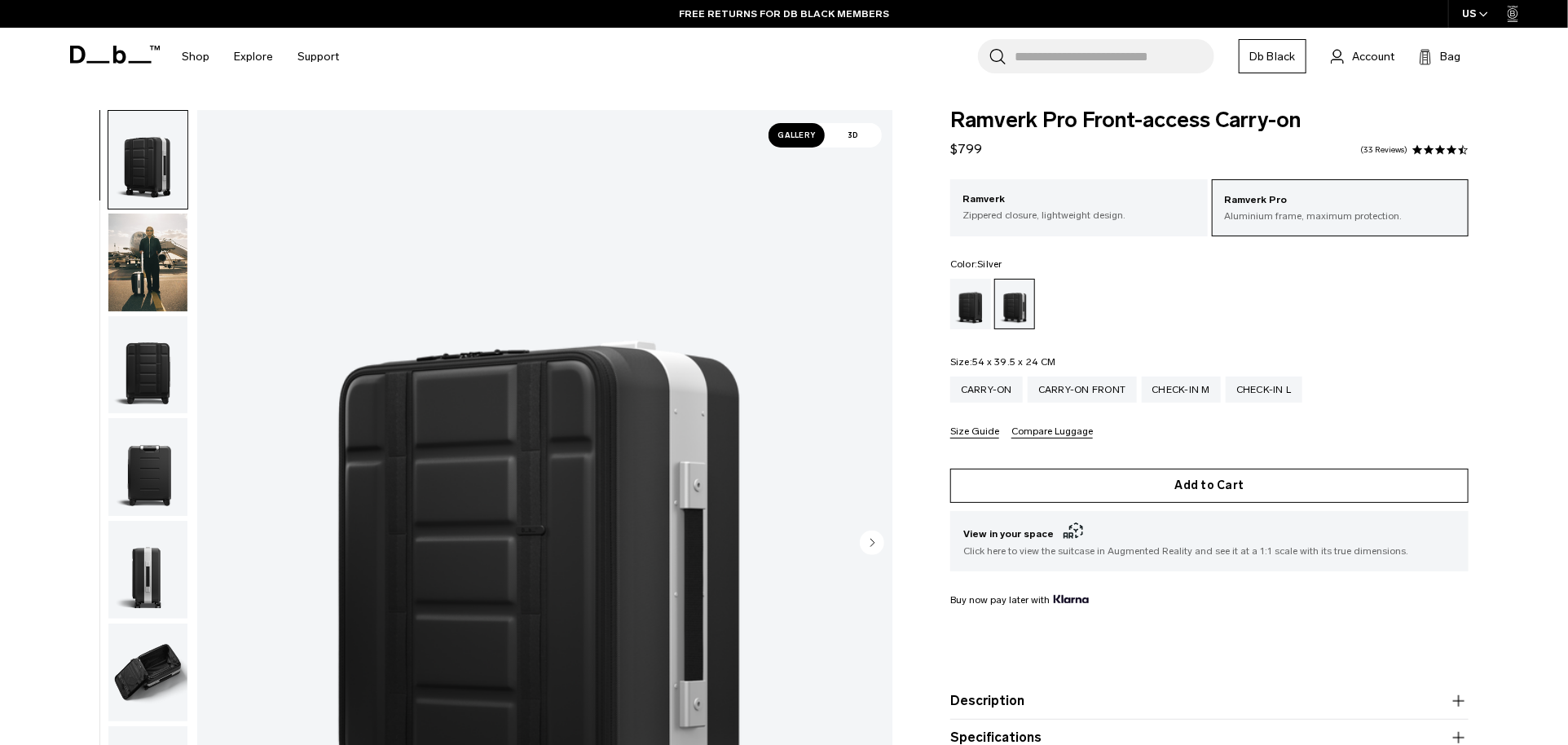
click at [1231, 494] on button "Add to Cart" at bounding box center [1210, 485] width 518 height 34
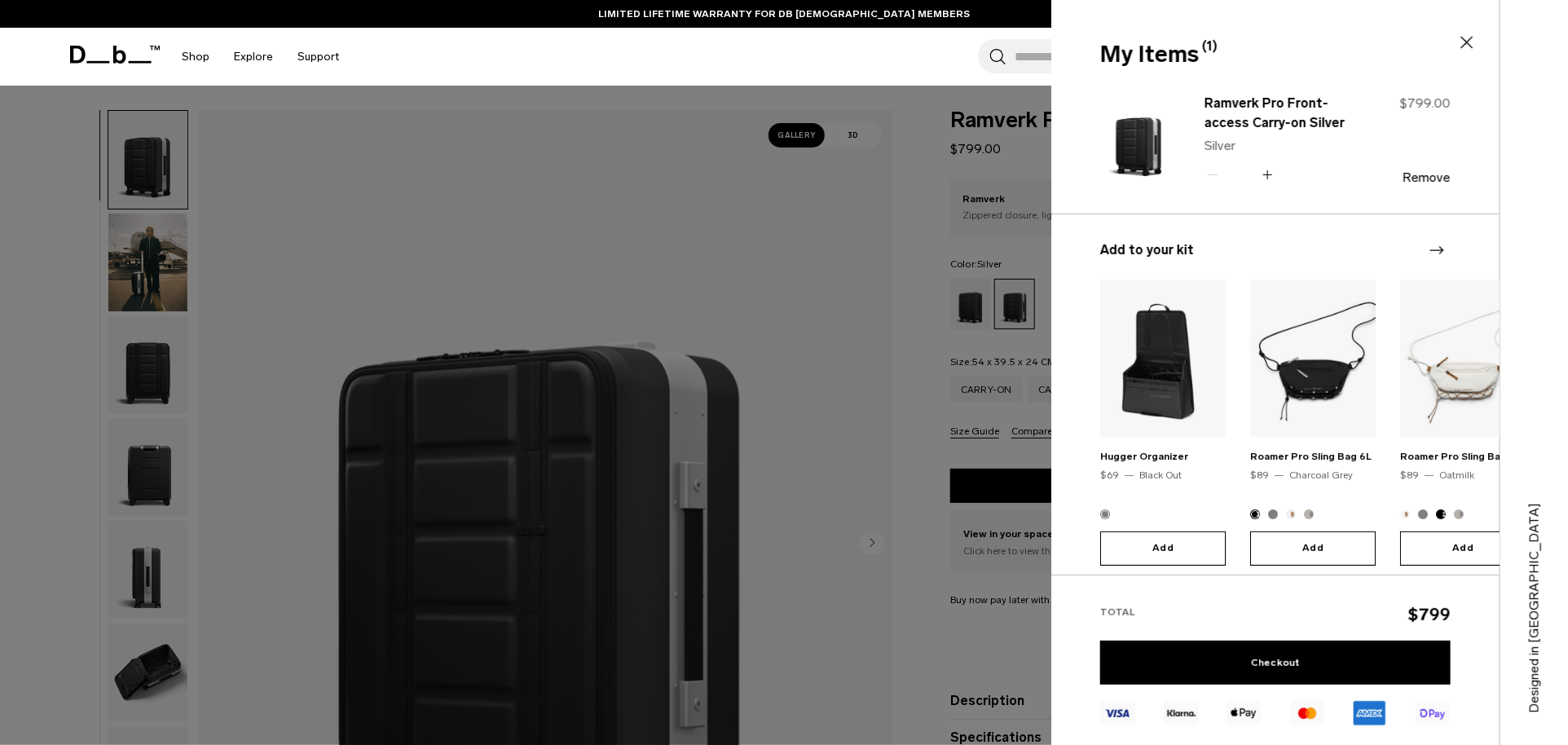
click at [766, 52] on div "Search for Bags, Luggage... Search Close Trending Products All Products Hugger …" at bounding box center [927, 57] width 1153 height 58
click at [199, 45] on link "Shop" at bounding box center [196, 57] width 28 height 58
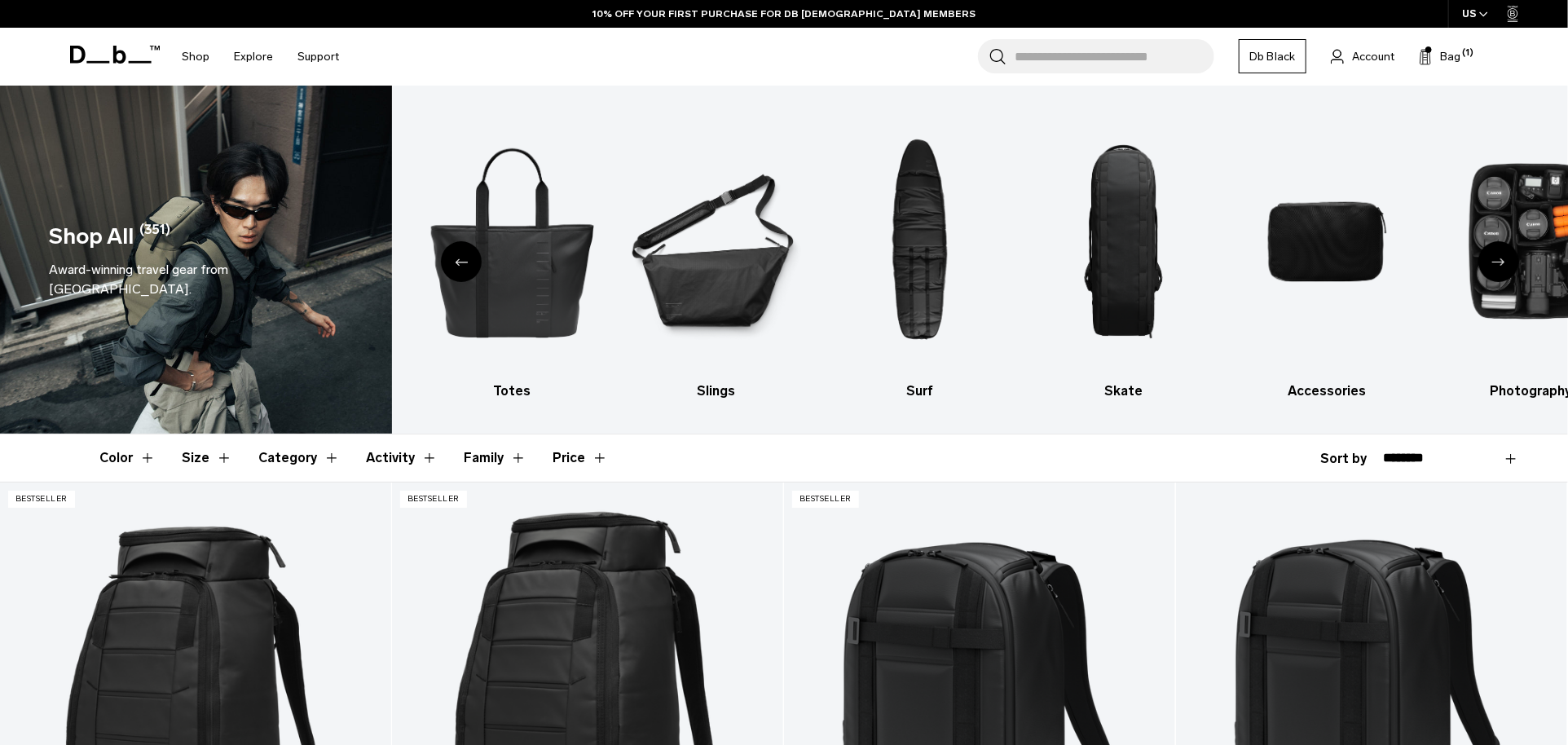
click at [462, 260] on icon "Previous slide" at bounding box center [462, 262] width 13 height 8
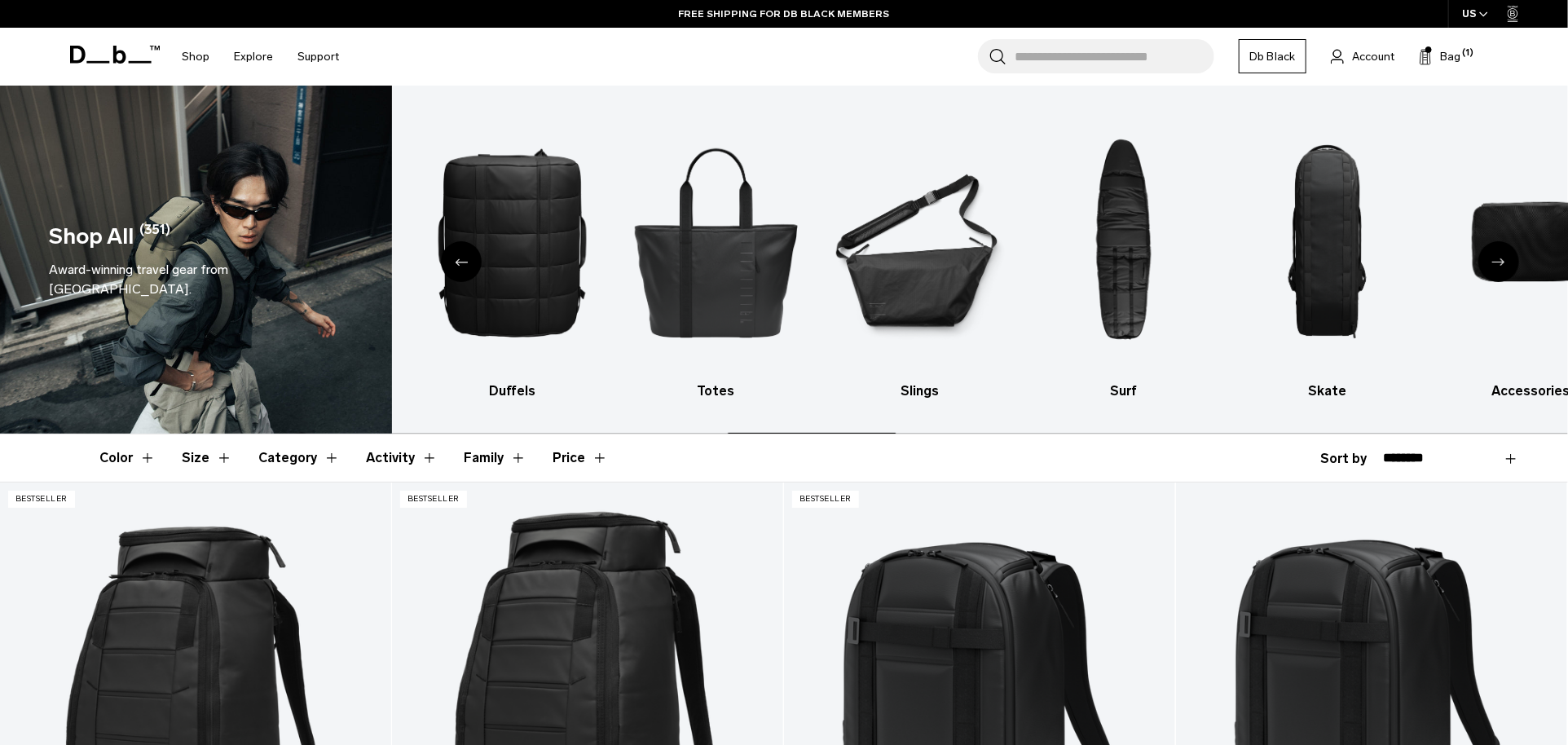
click at [462, 260] on icon "Previous slide" at bounding box center [462, 262] width 13 height 8
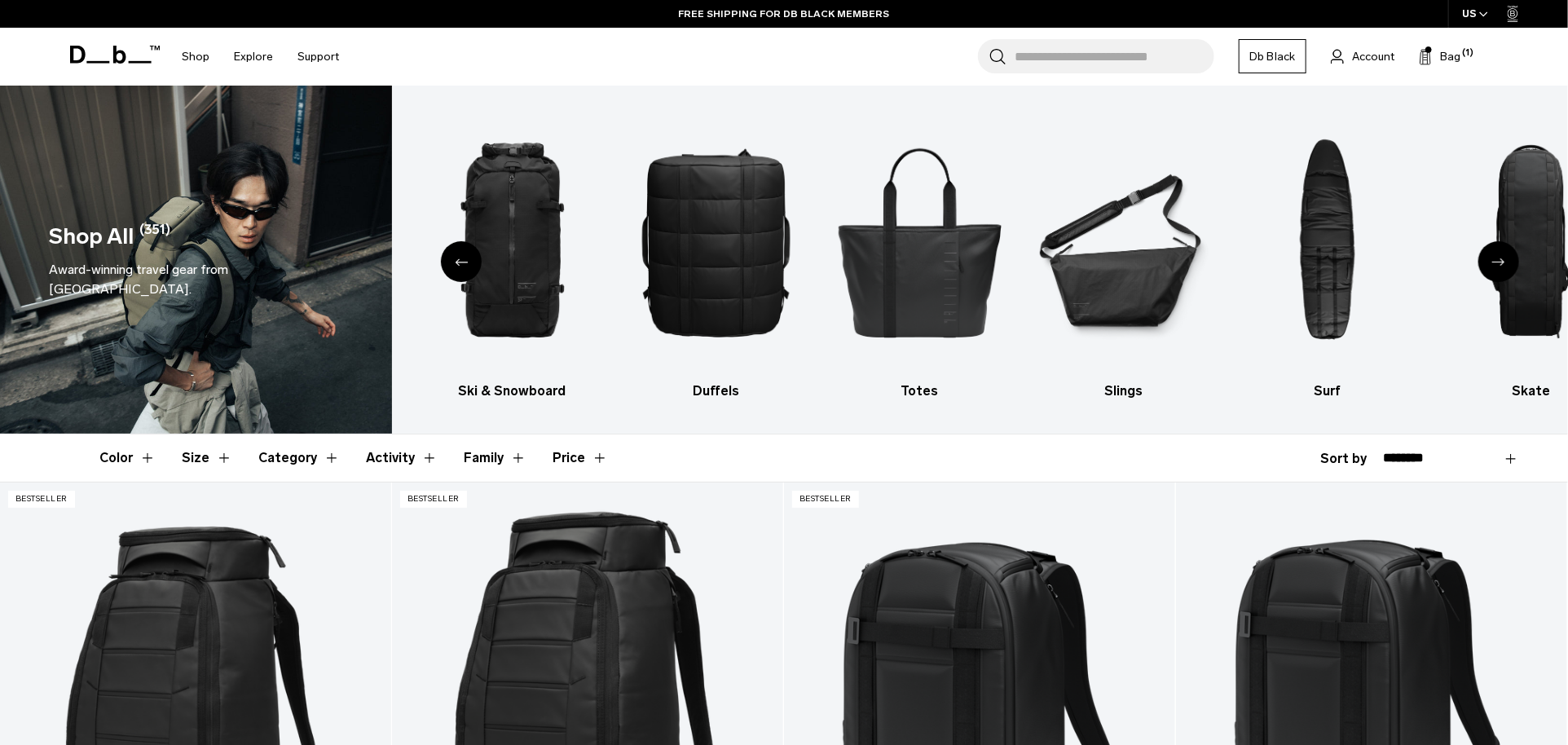
click at [462, 260] on icon "Previous slide" at bounding box center [462, 262] width 13 height 8
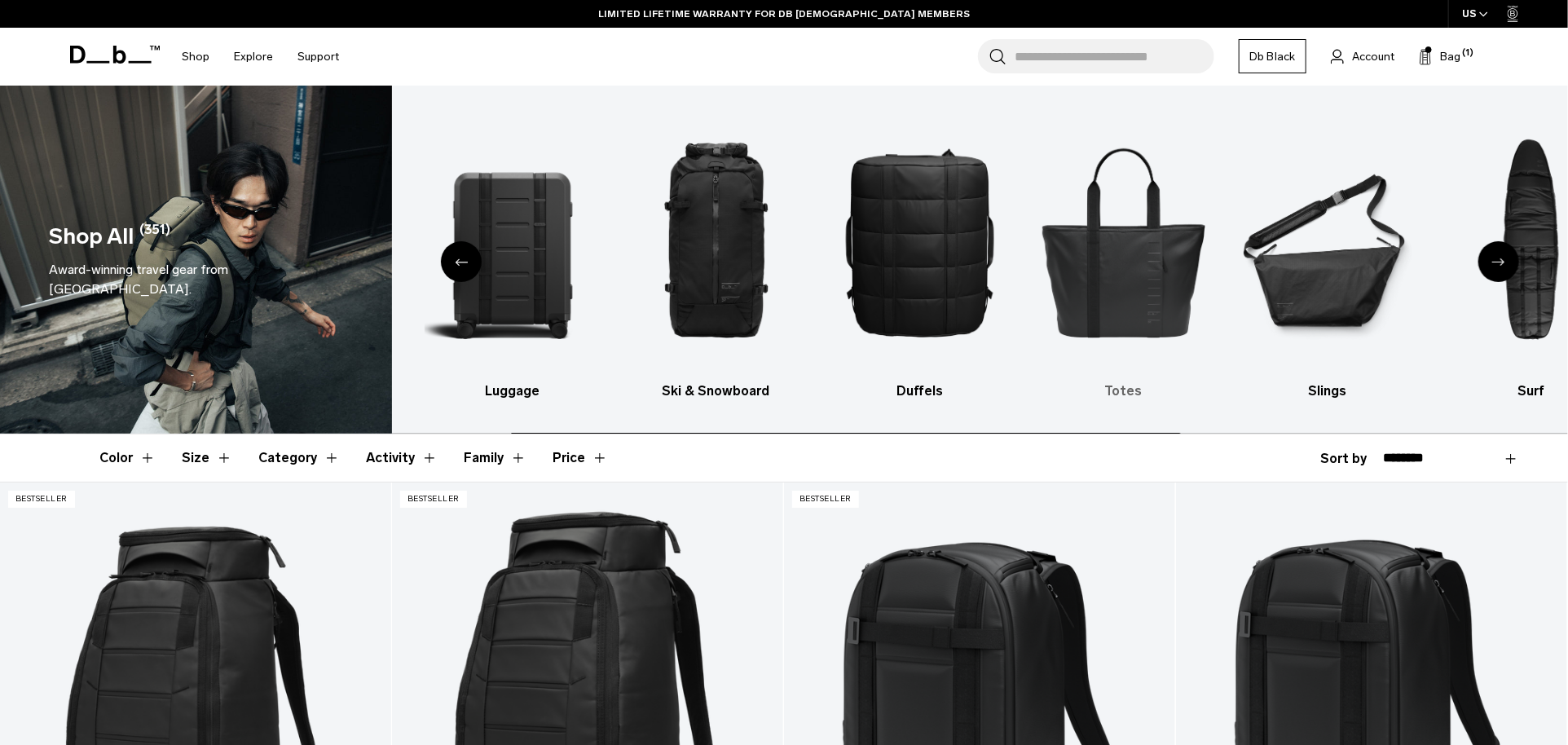
click at [1073, 277] on img "5 / 10" at bounding box center [1123, 241] width 175 height 264
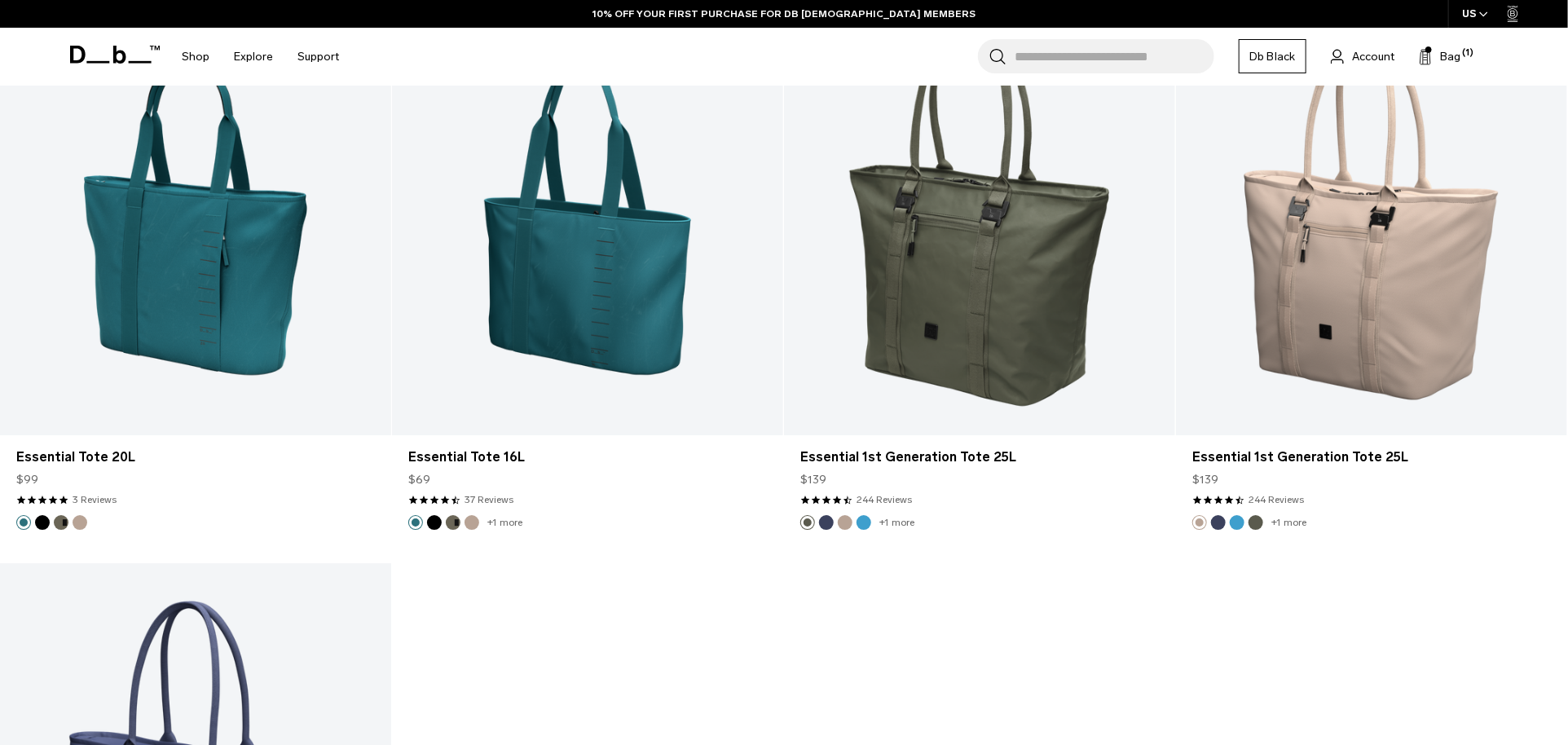
scroll to position [2714, 0]
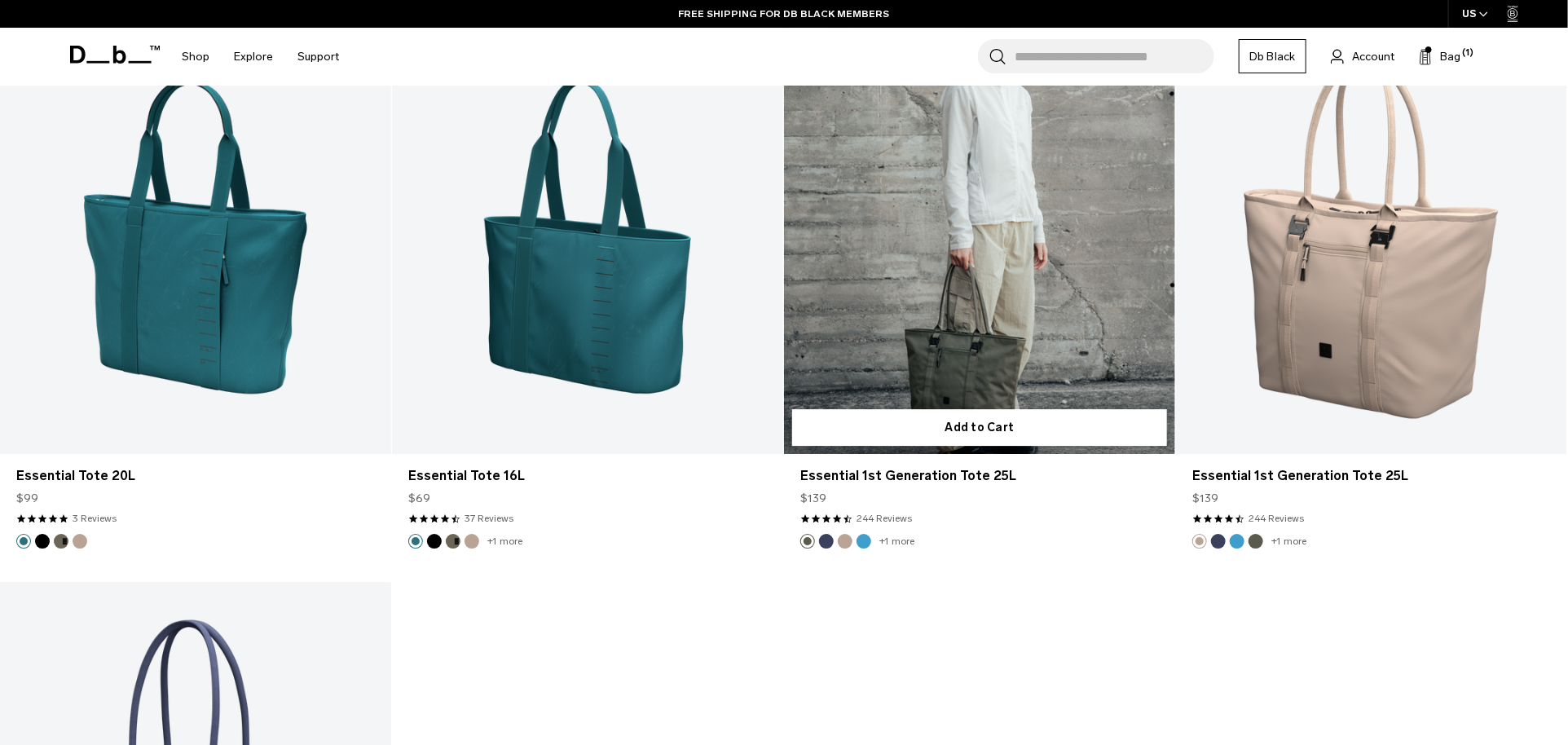
click at [962, 301] on link "Essential 1st Generation Tote 25L" at bounding box center [980, 236] width 391 height 434
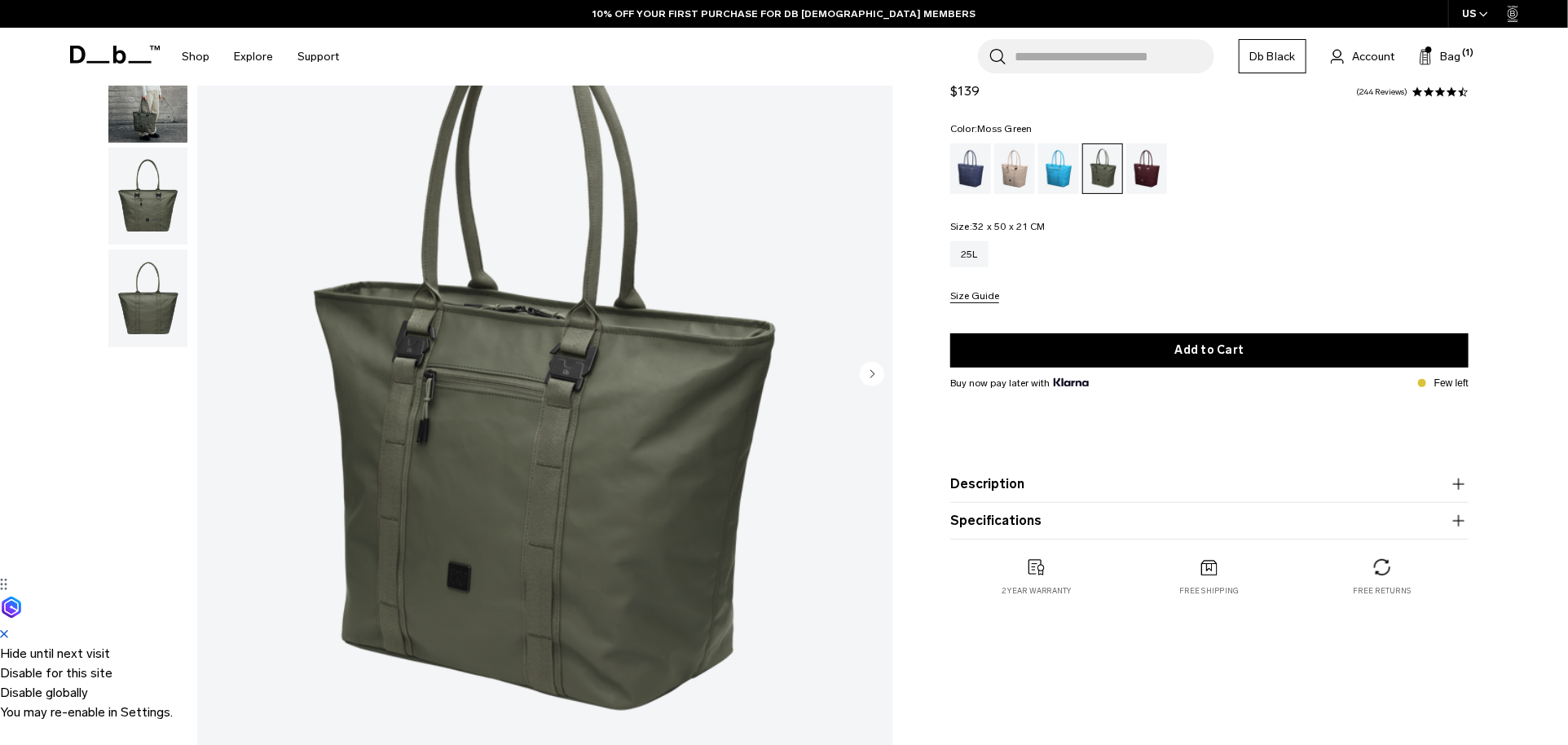
scroll to position [370, 0]
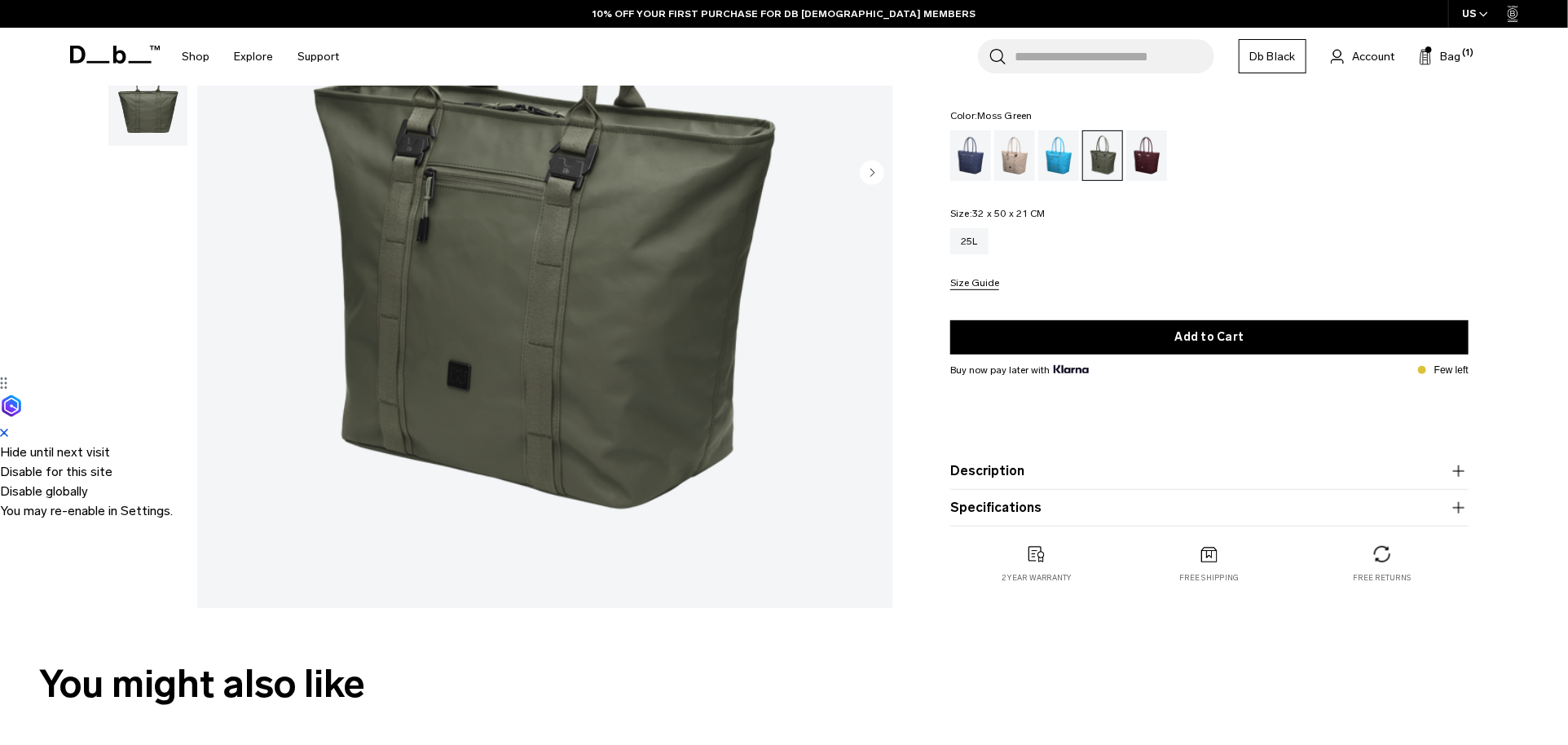
click at [153, 126] on img "button" at bounding box center [148, 97] width 79 height 98
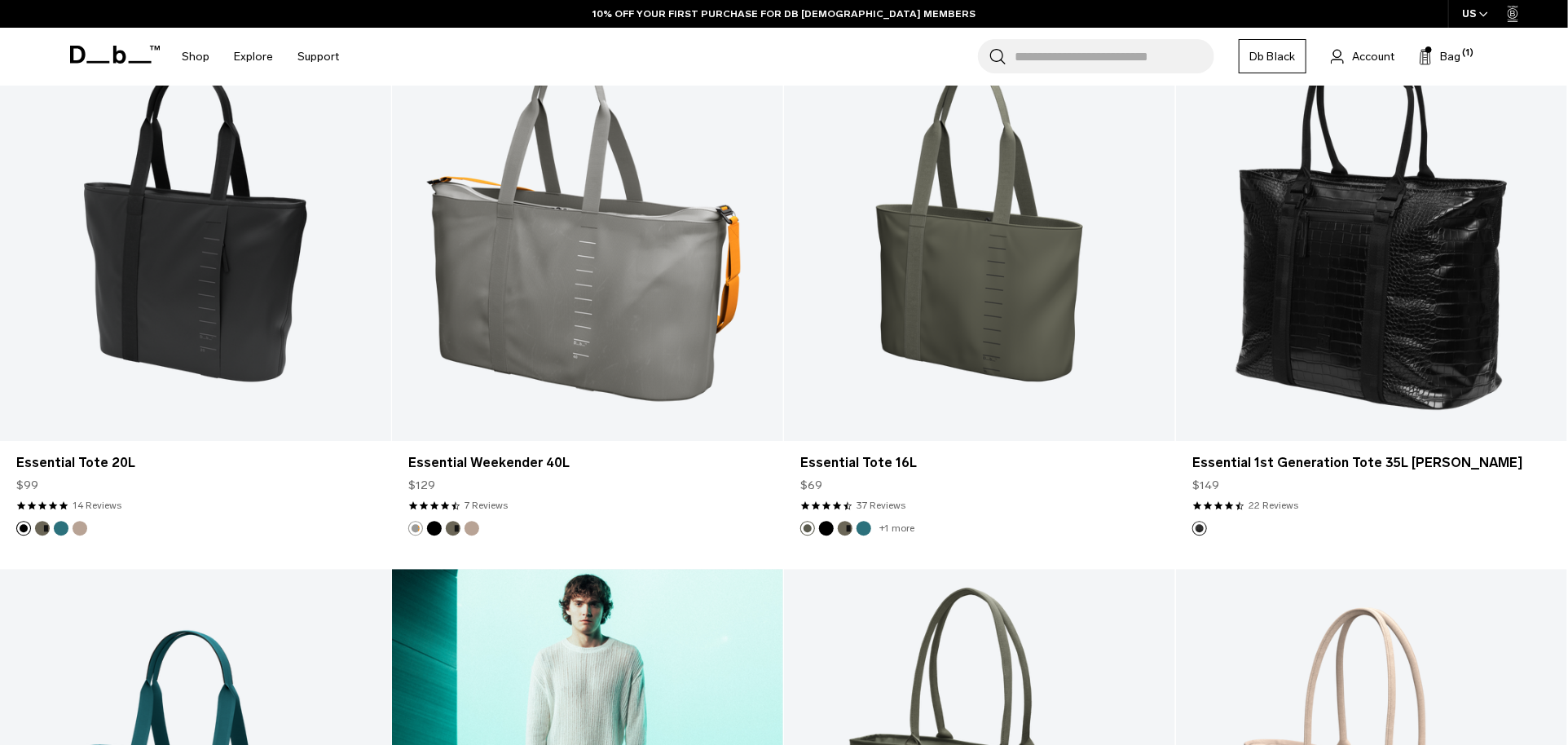
scroll to position [2105, 0]
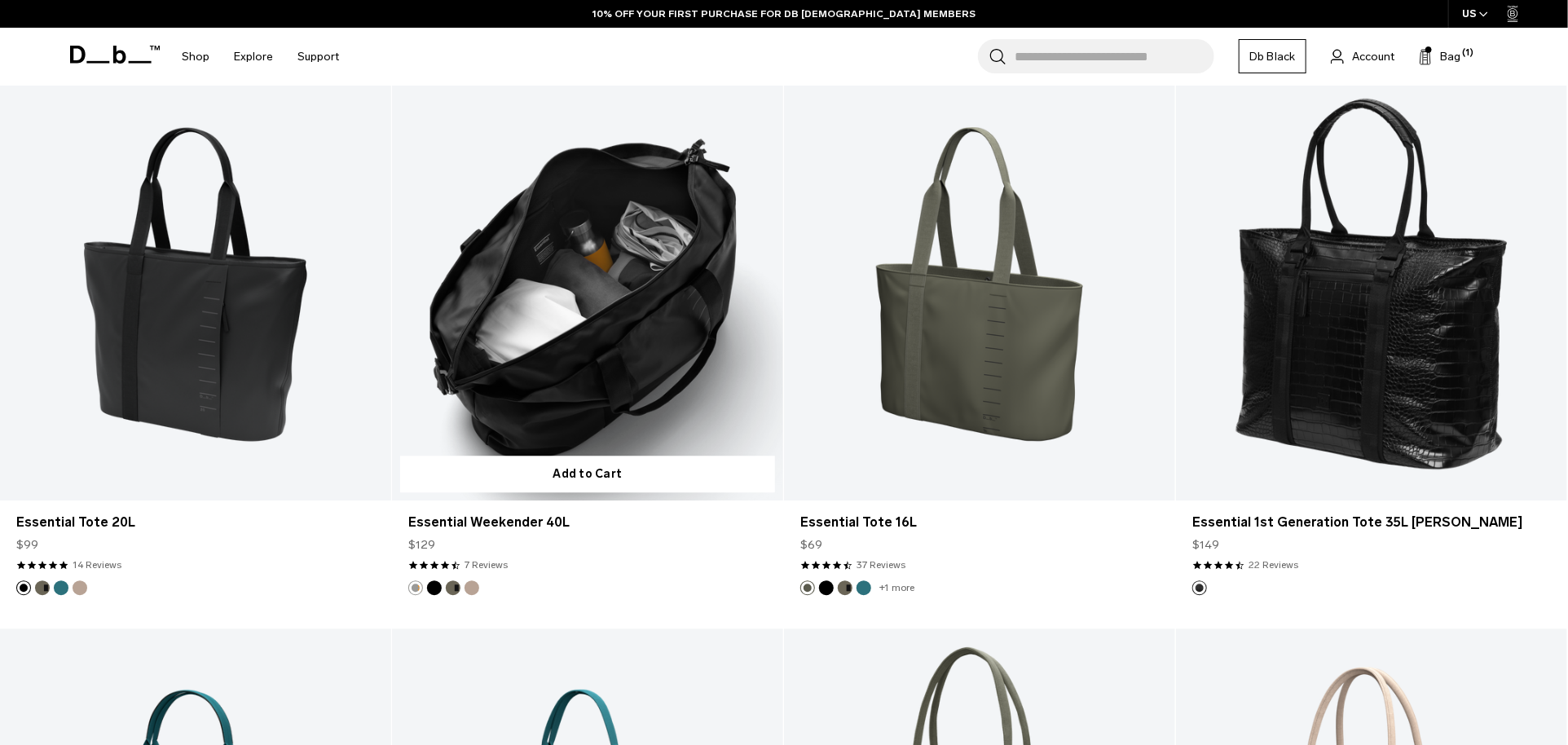
click at [571, 365] on link "Essential Weekender 40L" at bounding box center [587, 282] width 391 height 434
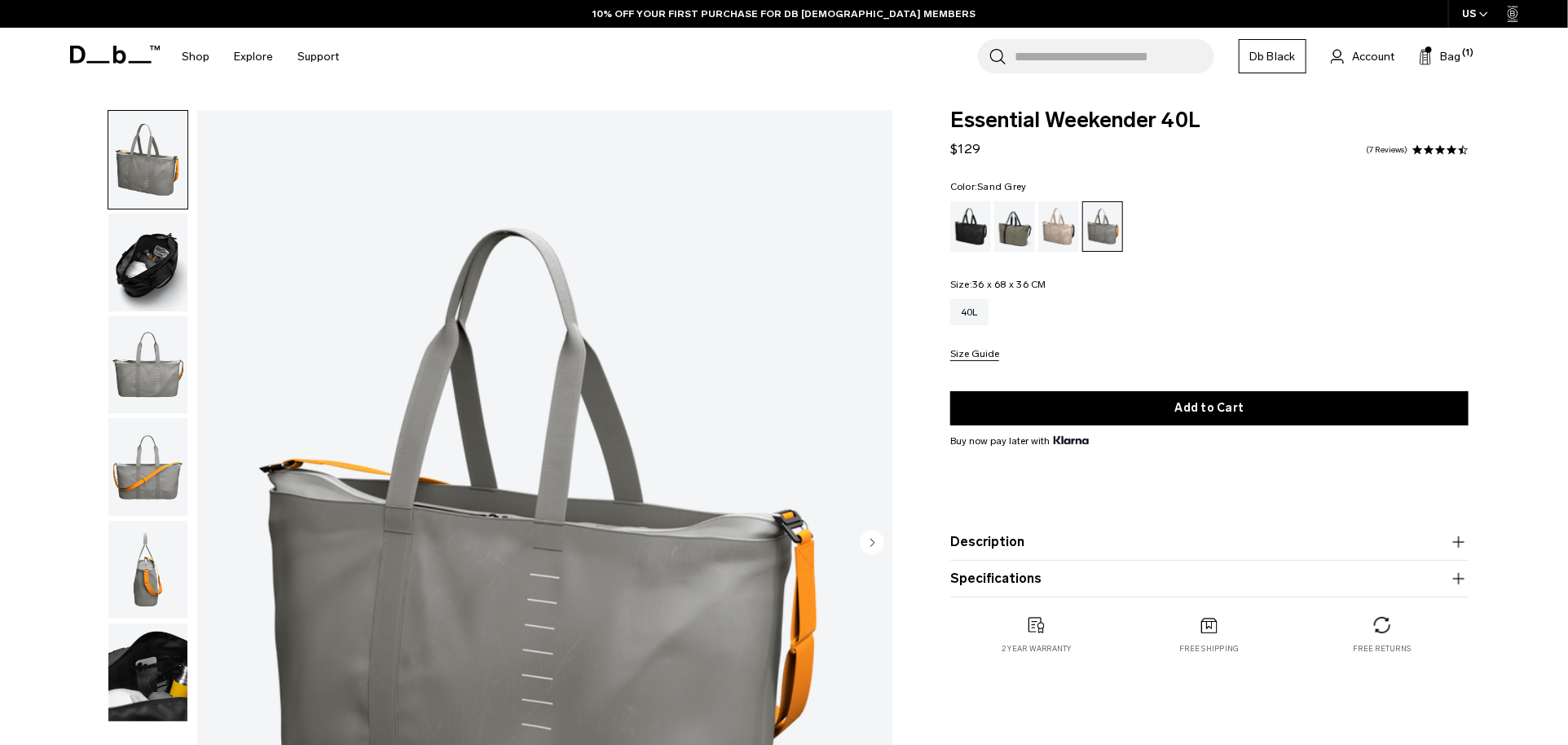
click at [146, 481] on img "button" at bounding box center [148, 467] width 79 height 98
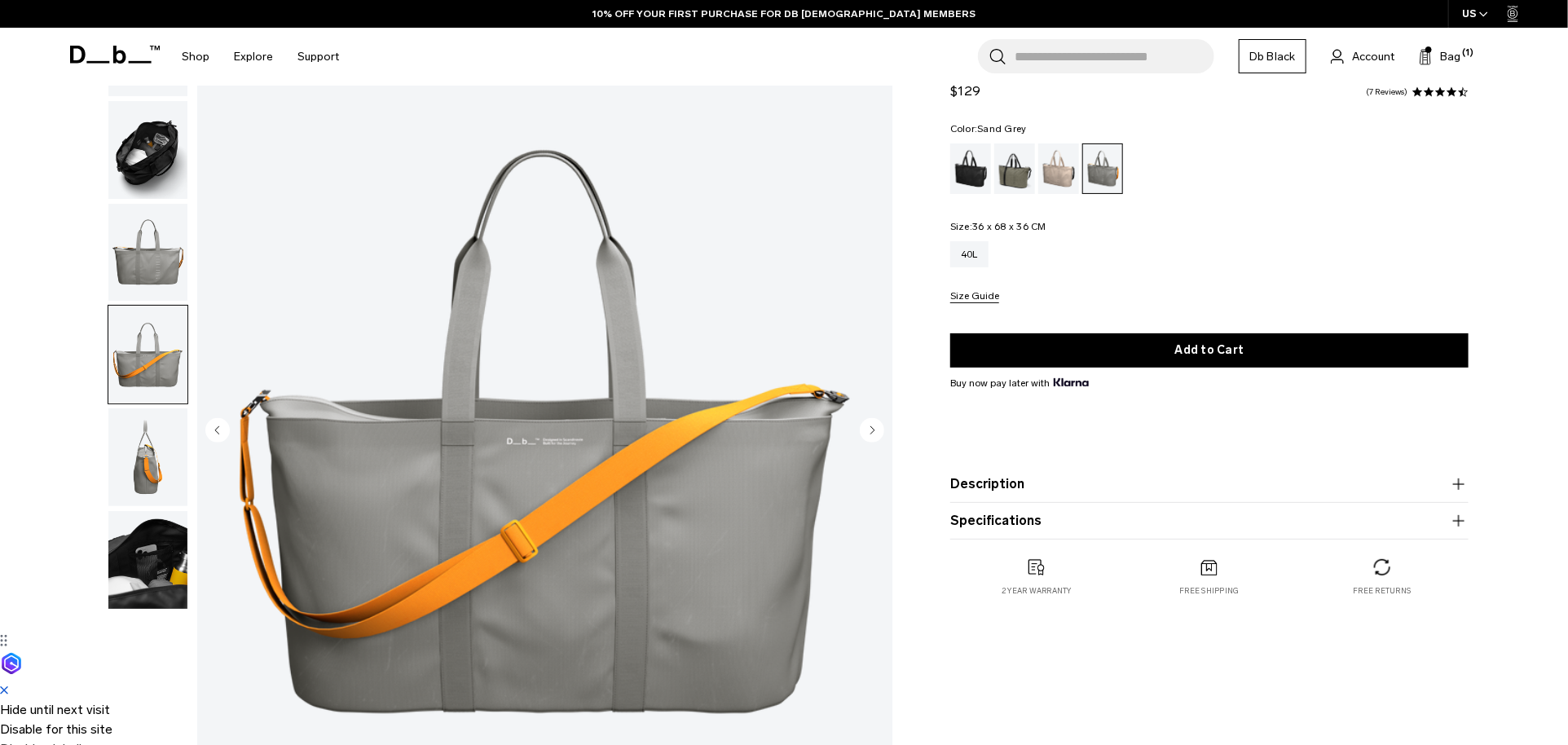
scroll to position [243, 0]
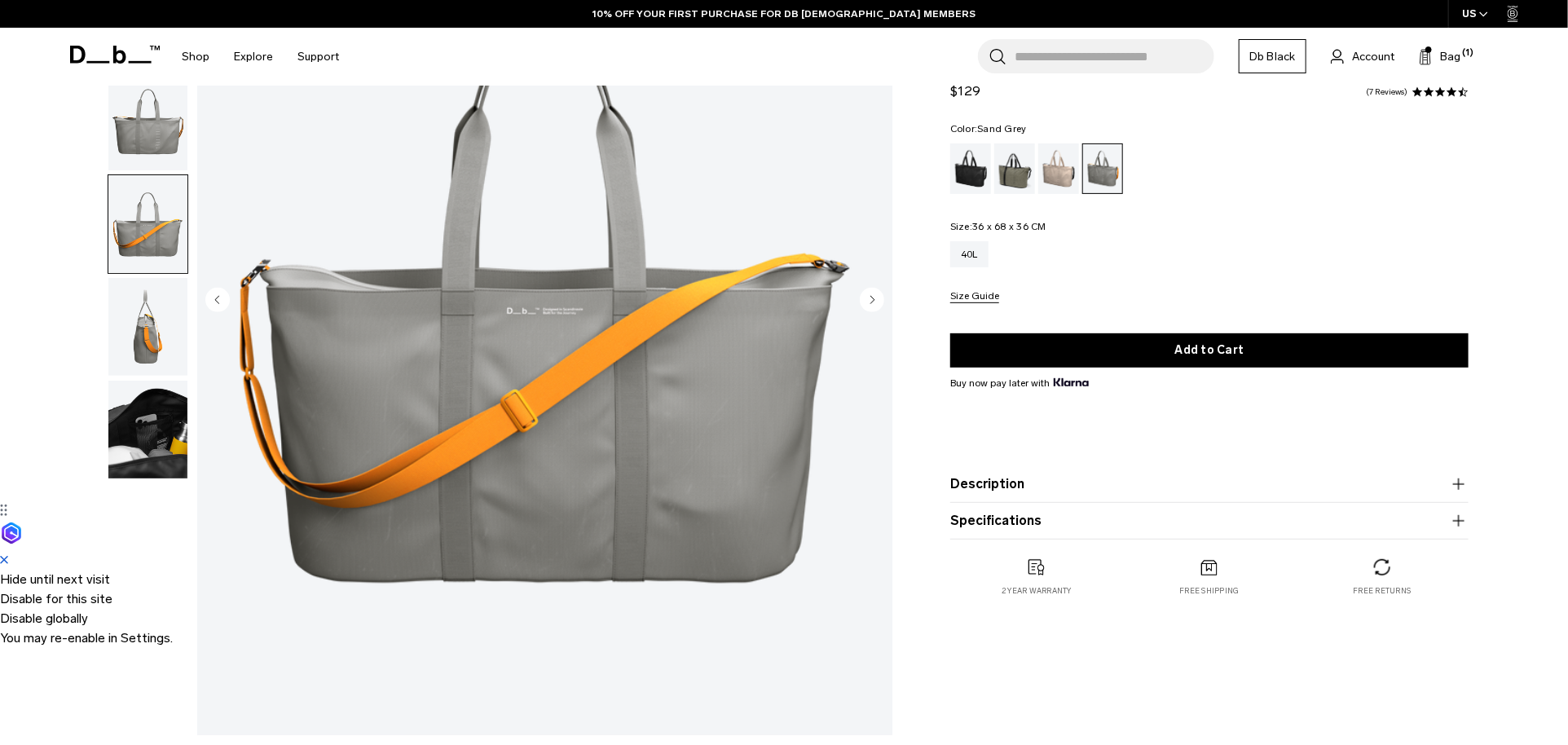
click at [123, 314] on img "button" at bounding box center [148, 327] width 79 height 98
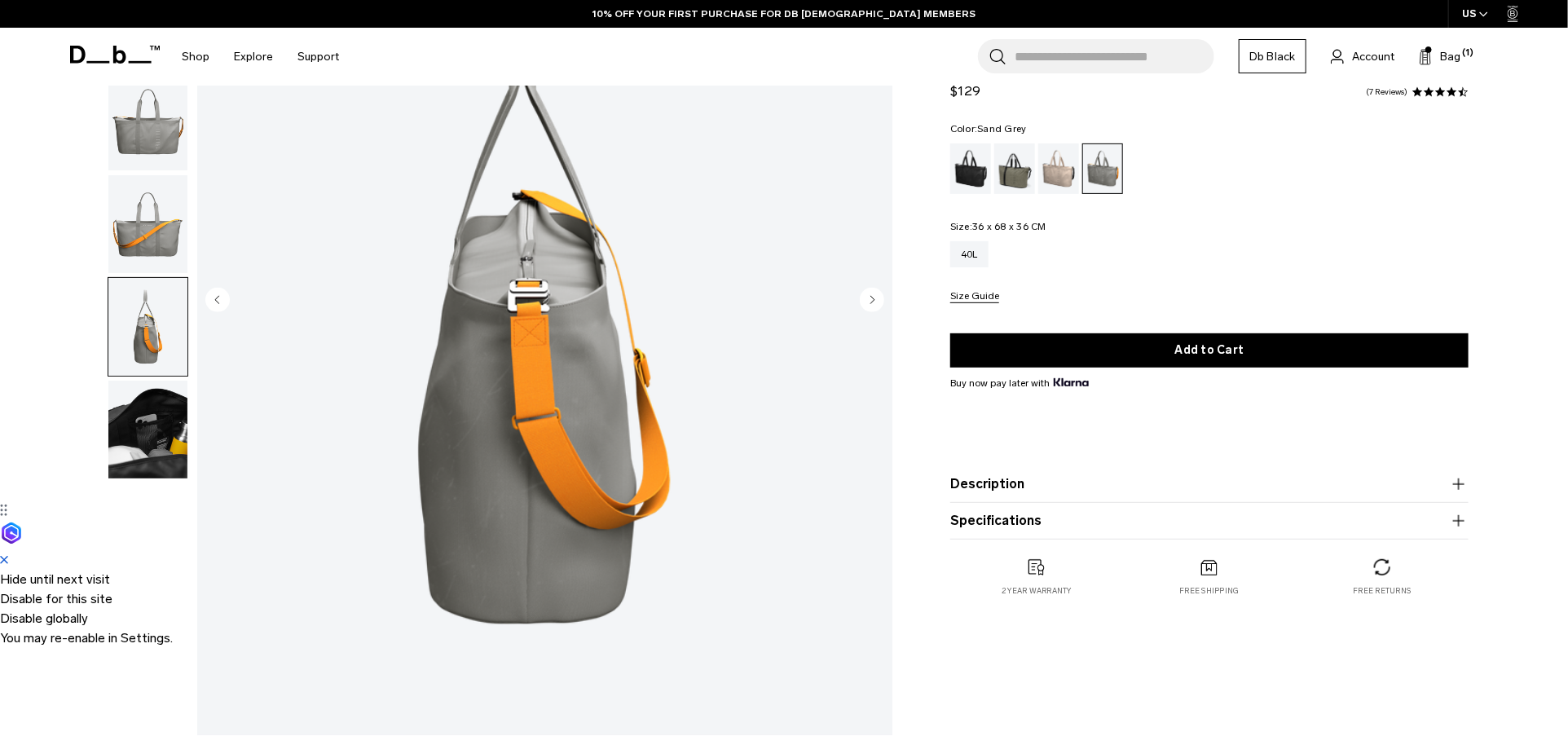
click at [144, 133] on img "button" at bounding box center [148, 122] width 79 height 98
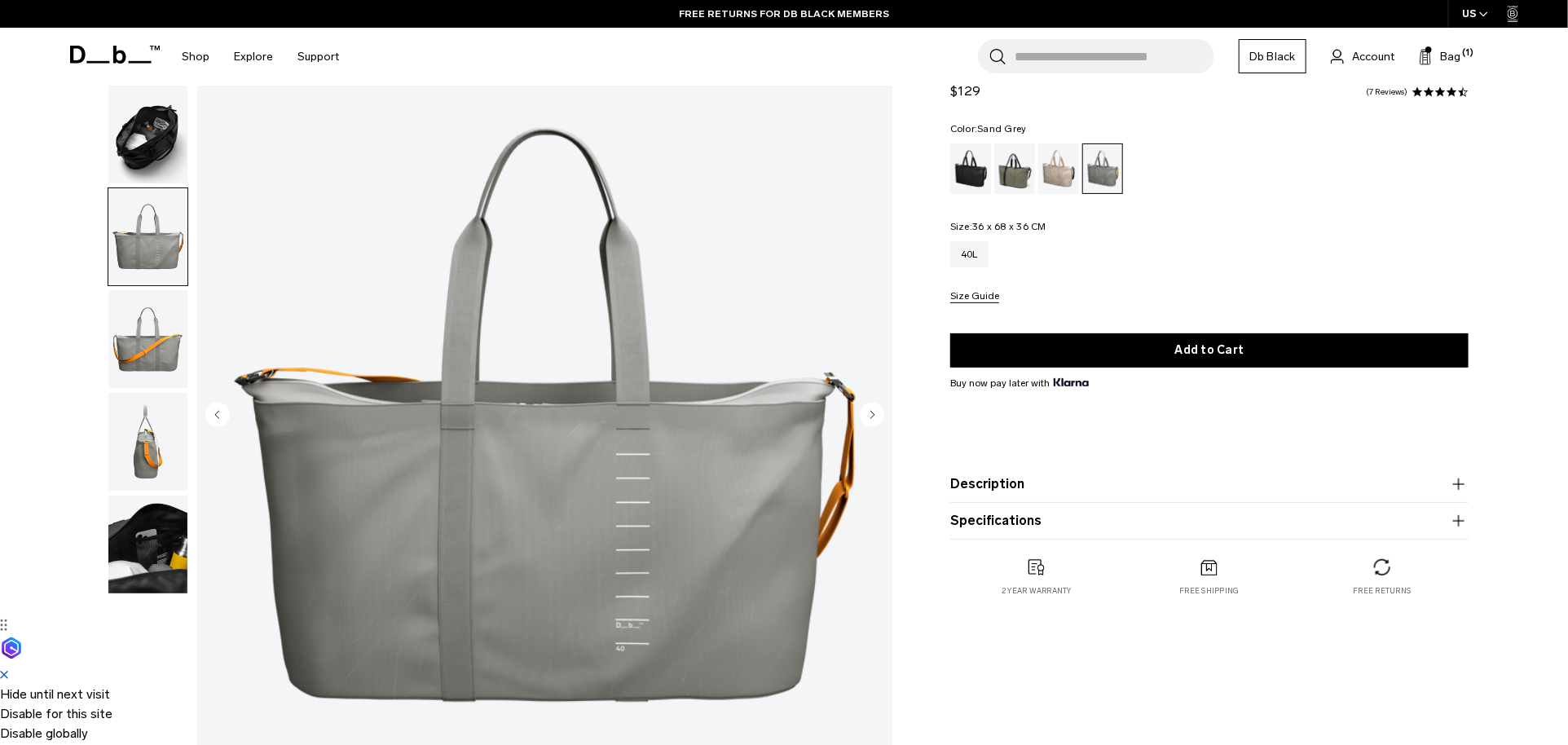
scroll to position [0, 0]
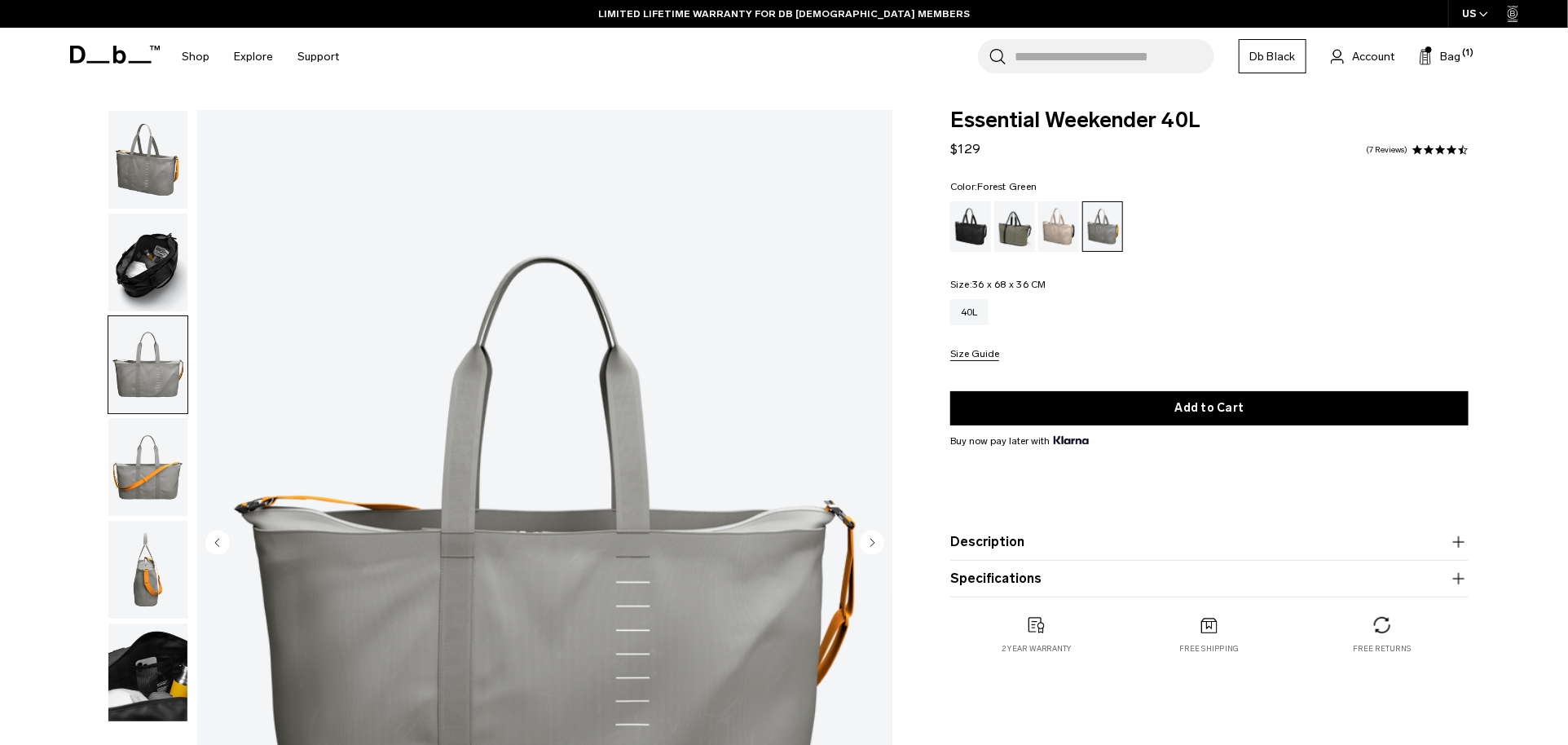
click at [1019, 232] on div "Forest Green" at bounding box center [1015, 227] width 41 height 51
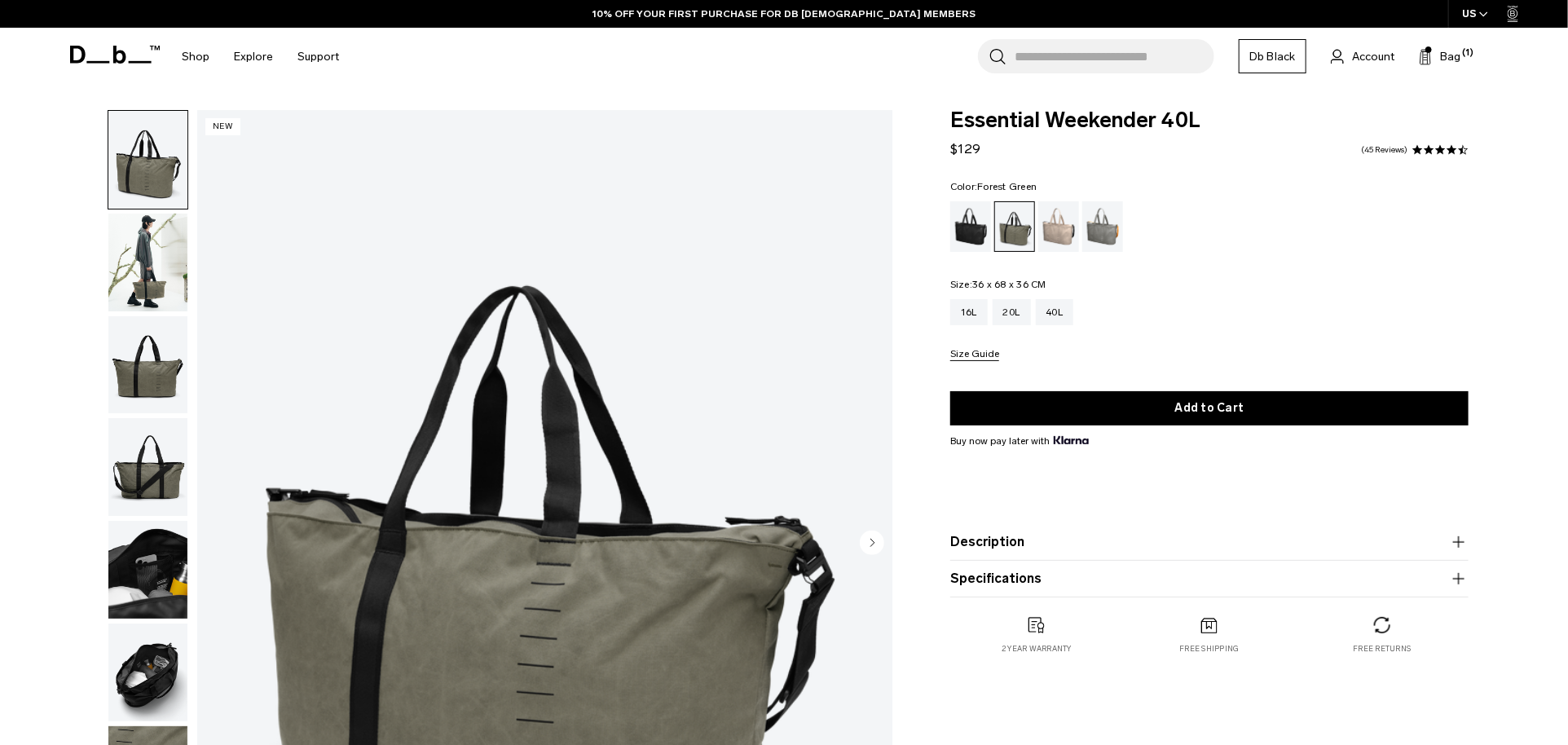
click at [153, 250] on img "button" at bounding box center [148, 263] width 79 height 98
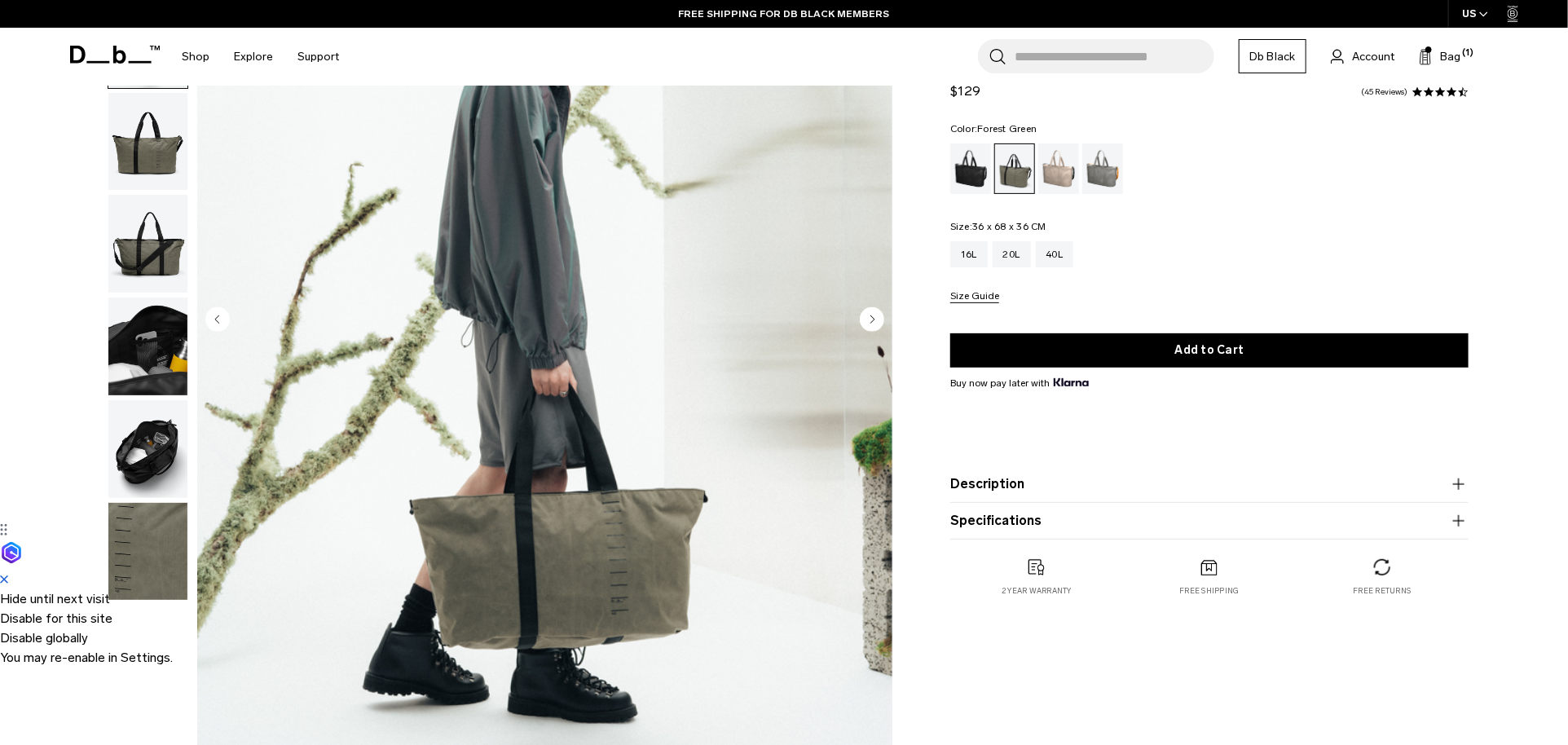
scroll to position [137, 0]
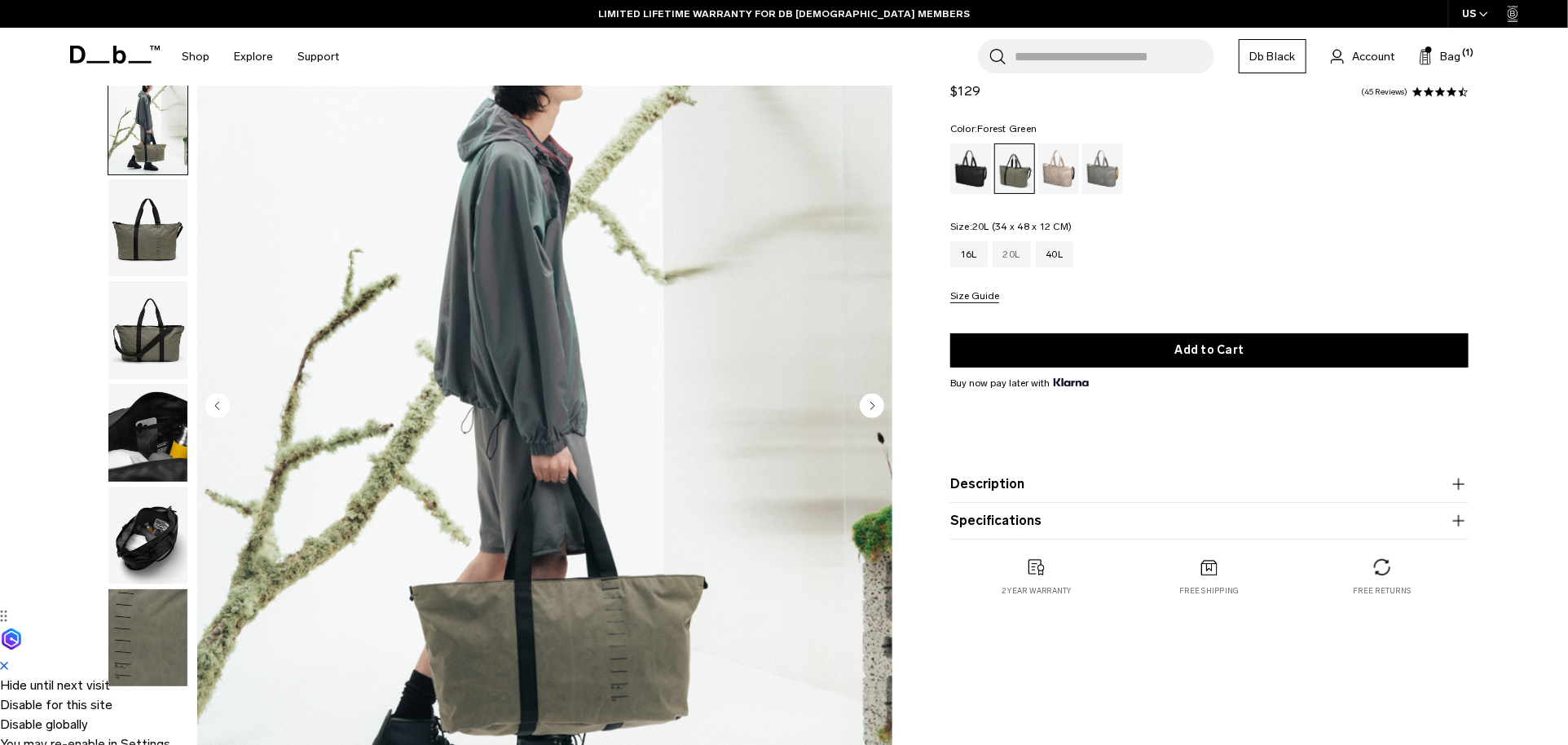
click at [1013, 254] on div "20L" at bounding box center [1012, 254] width 38 height 26
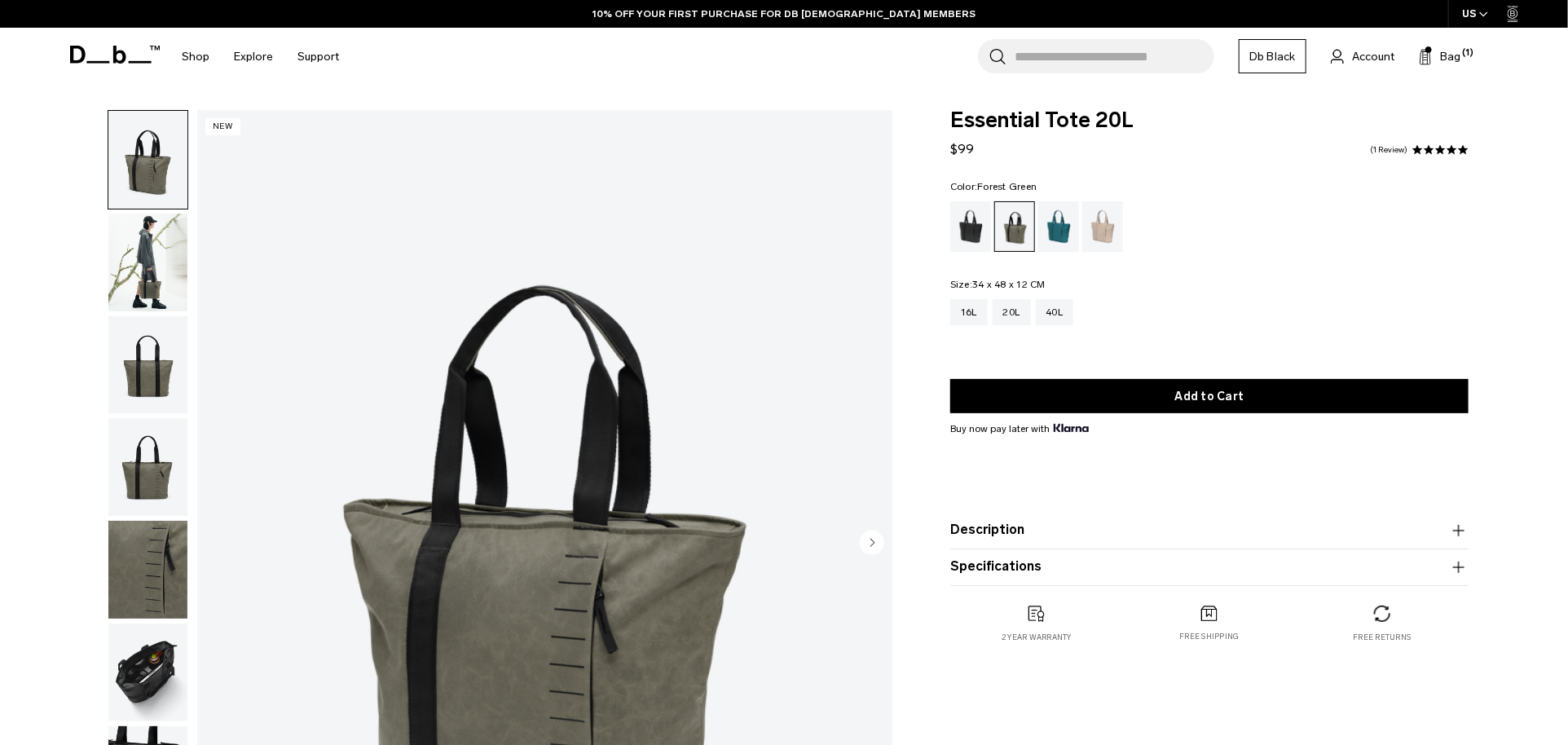
click at [157, 659] on img "button" at bounding box center [148, 672] width 79 height 98
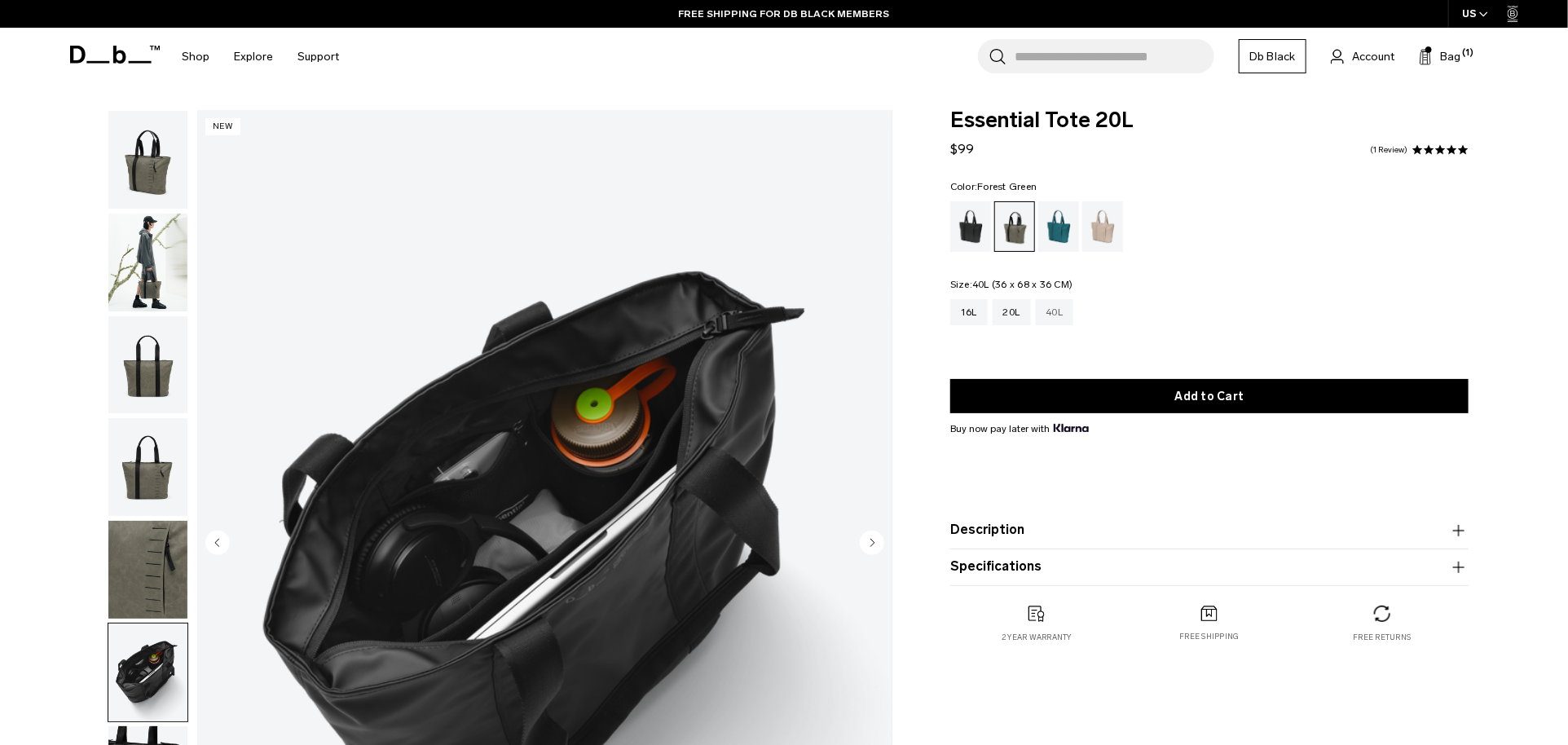
click at [1047, 312] on div "40L" at bounding box center [1055, 312] width 38 height 26
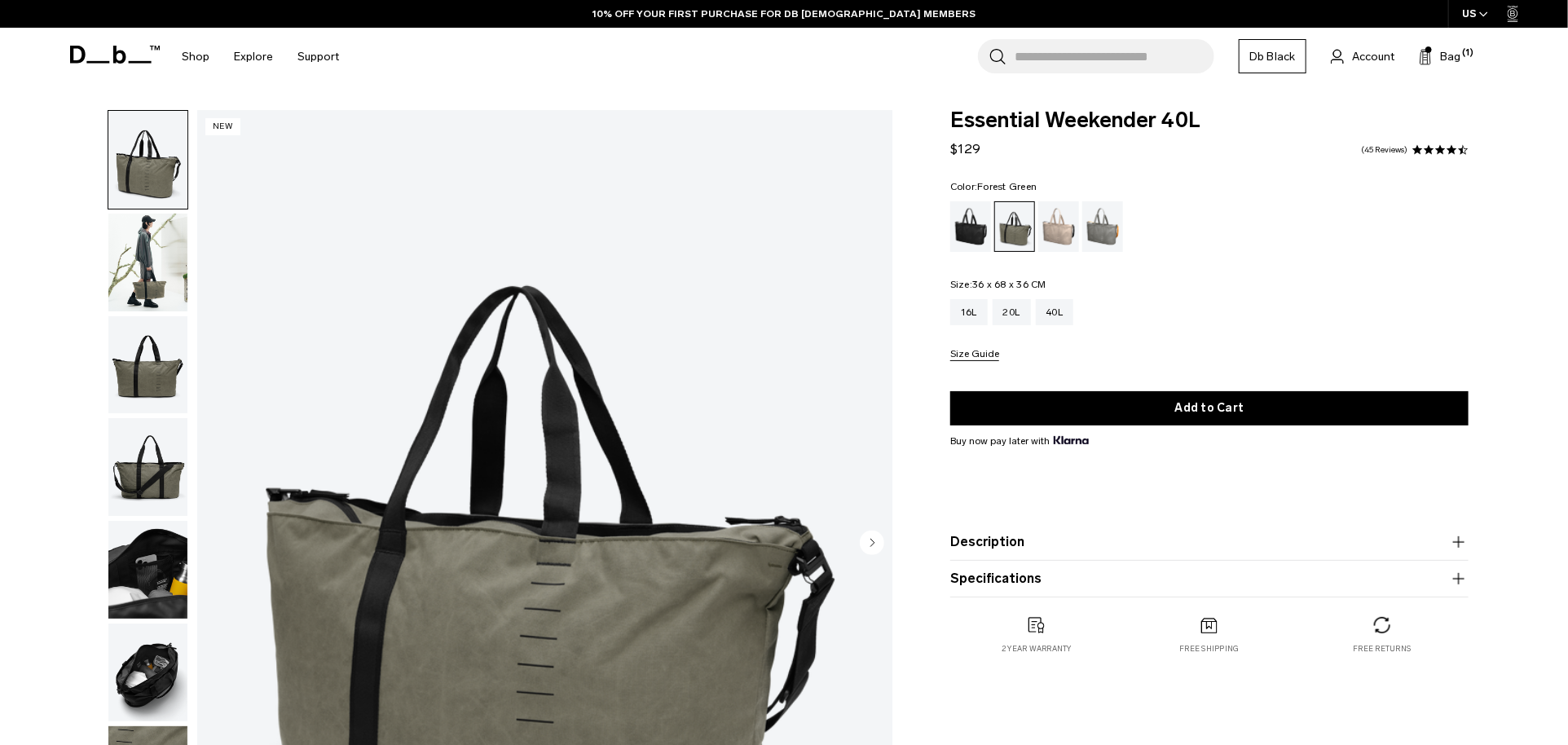
click at [145, 676] on img "button" at bounding box center [148, 672] width 79 height 98
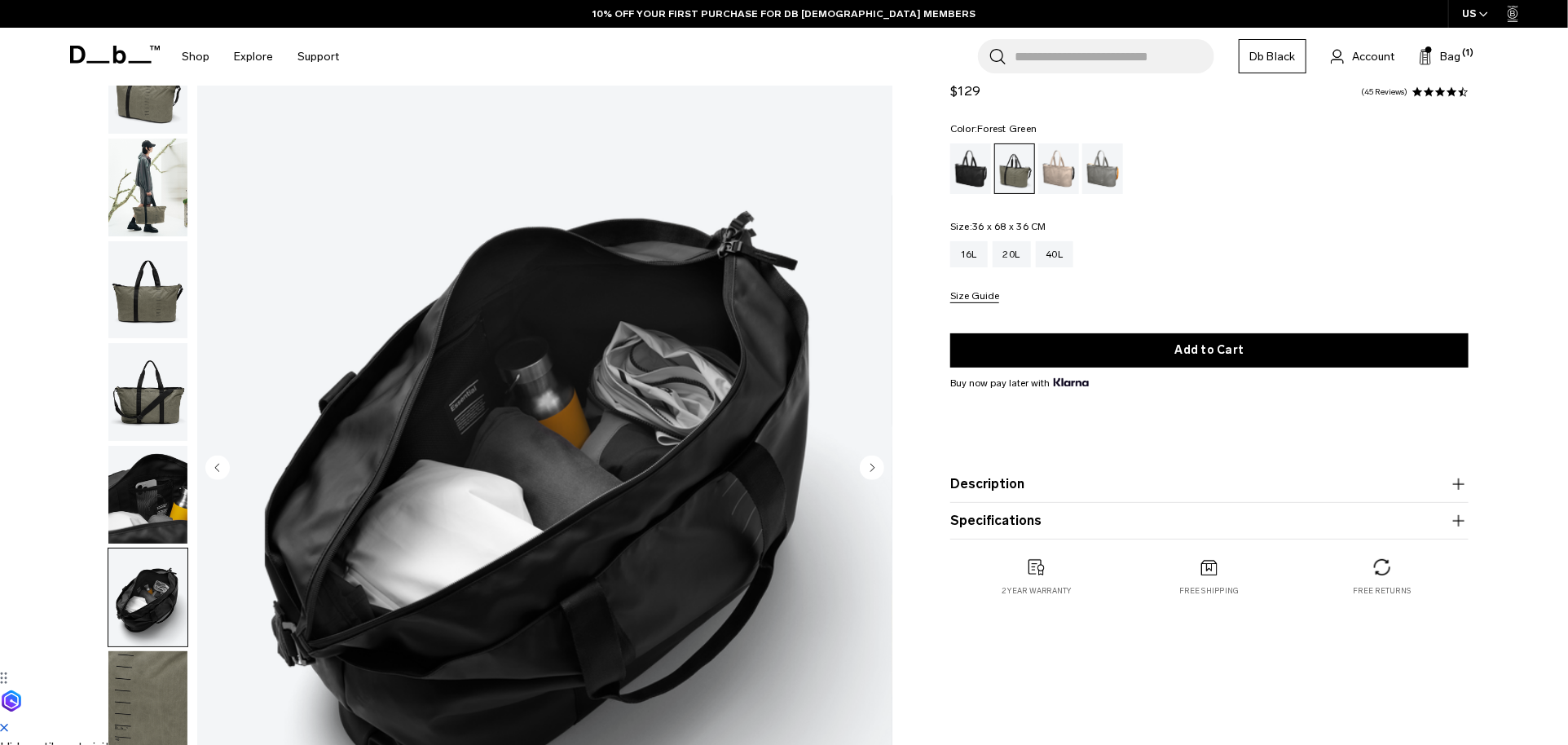
scroll to position [74, 0]
click at [1075, 508] on product-accordion "Specifications Volume 40 Litres Dimensions 36 x 68 x 36 CM (H x W x D) Weight 0…" at bounding box center [1210, 521] width 518 height 37
click at [1085, 482] on button "Description" at bounding box center [1210, 483] width 518 height 20
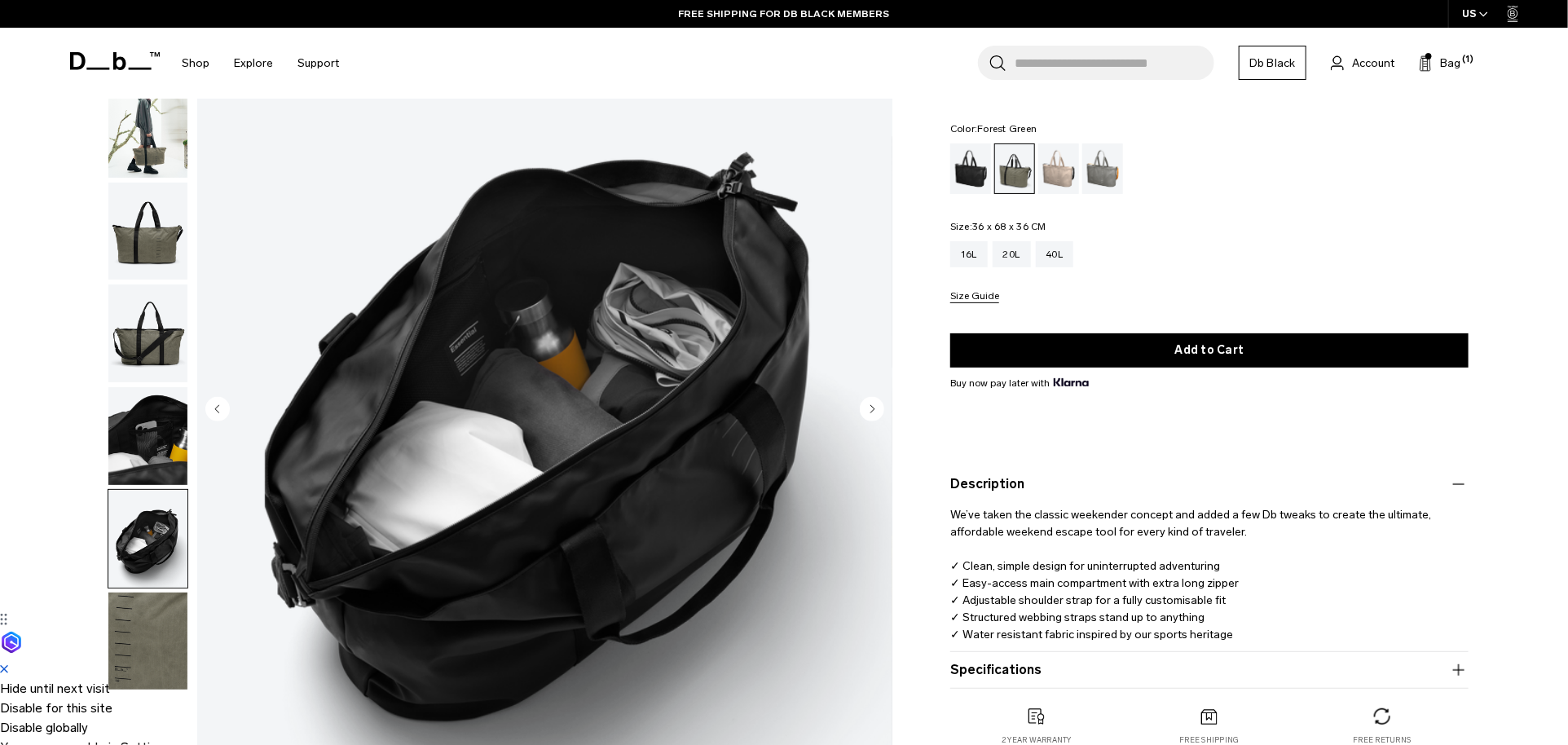
scroll to position [144, 0]
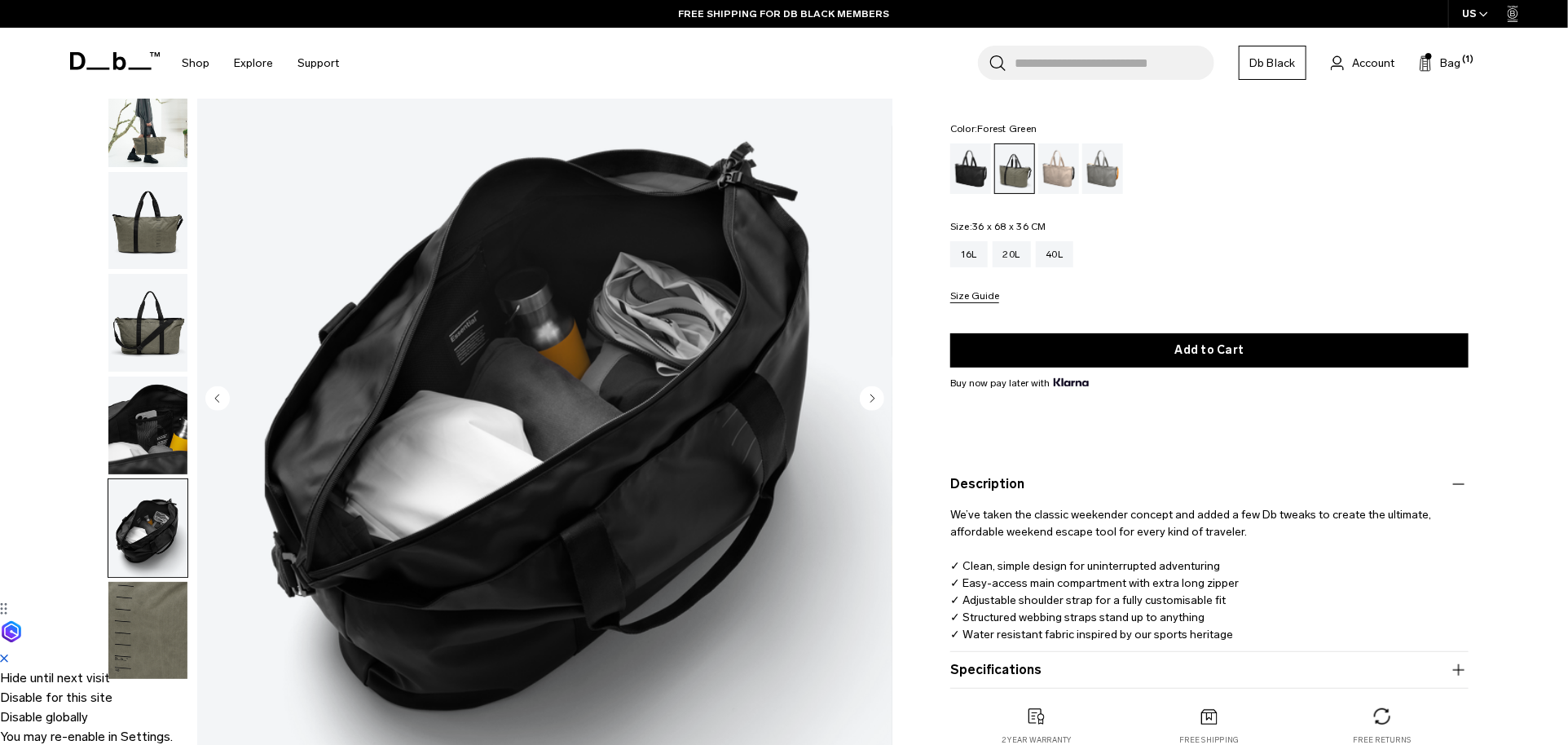
click at [1057, 666] on button "Specifications" at bounding box center [1210, 670] width 518 height 20
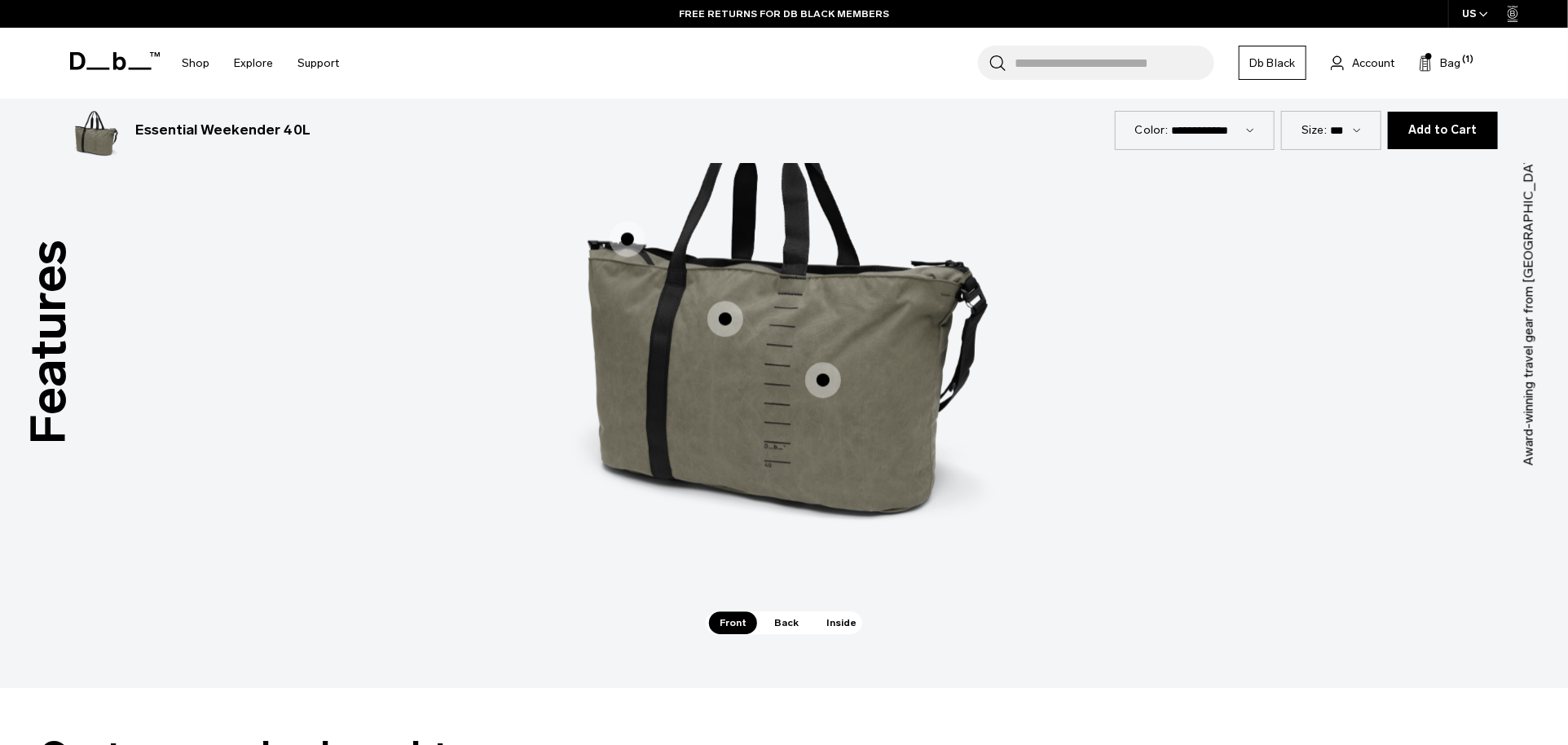
scroll to position [2399, 0]
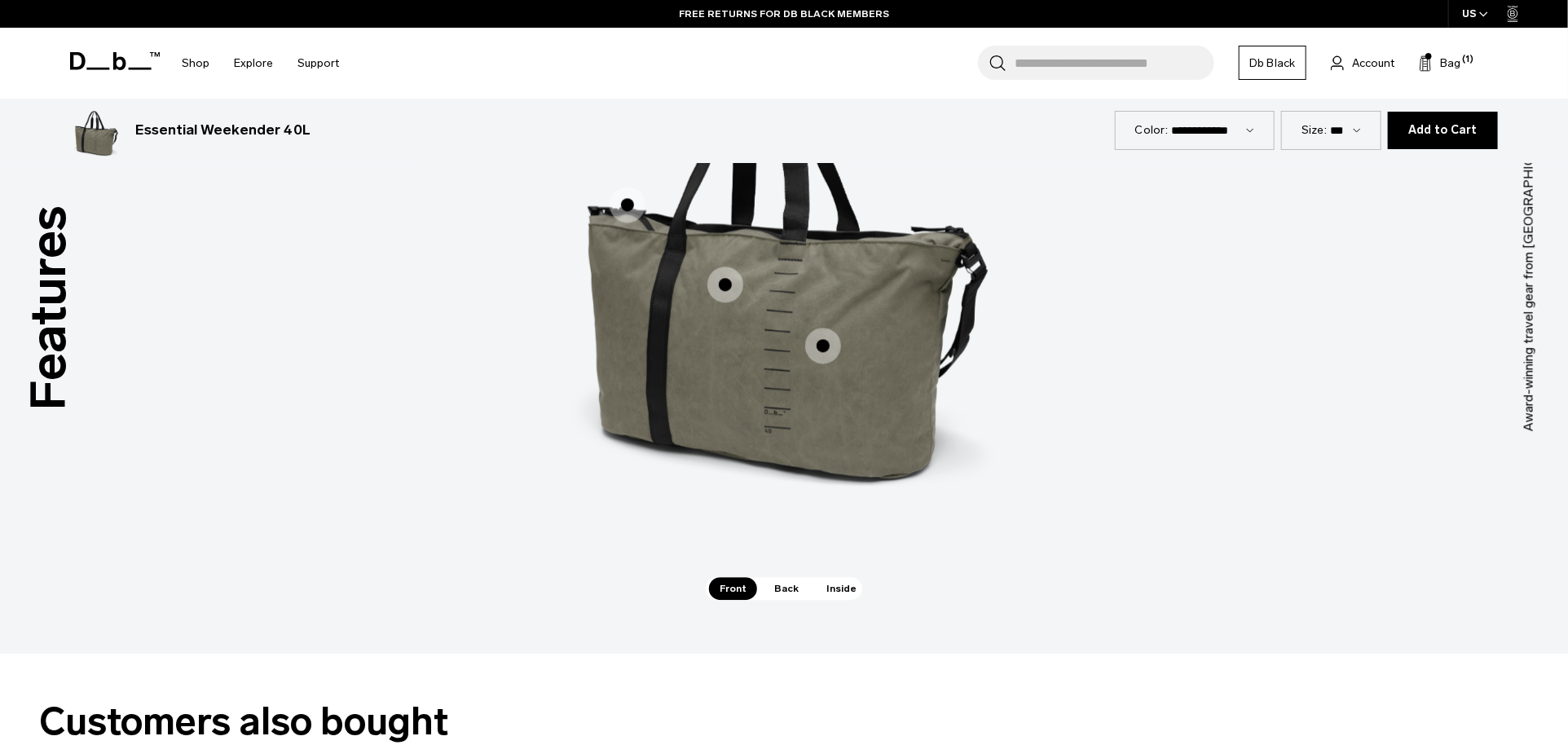
click at [833, 587] on span "Inside" at bounding box center [841, 588] width 52 height 23
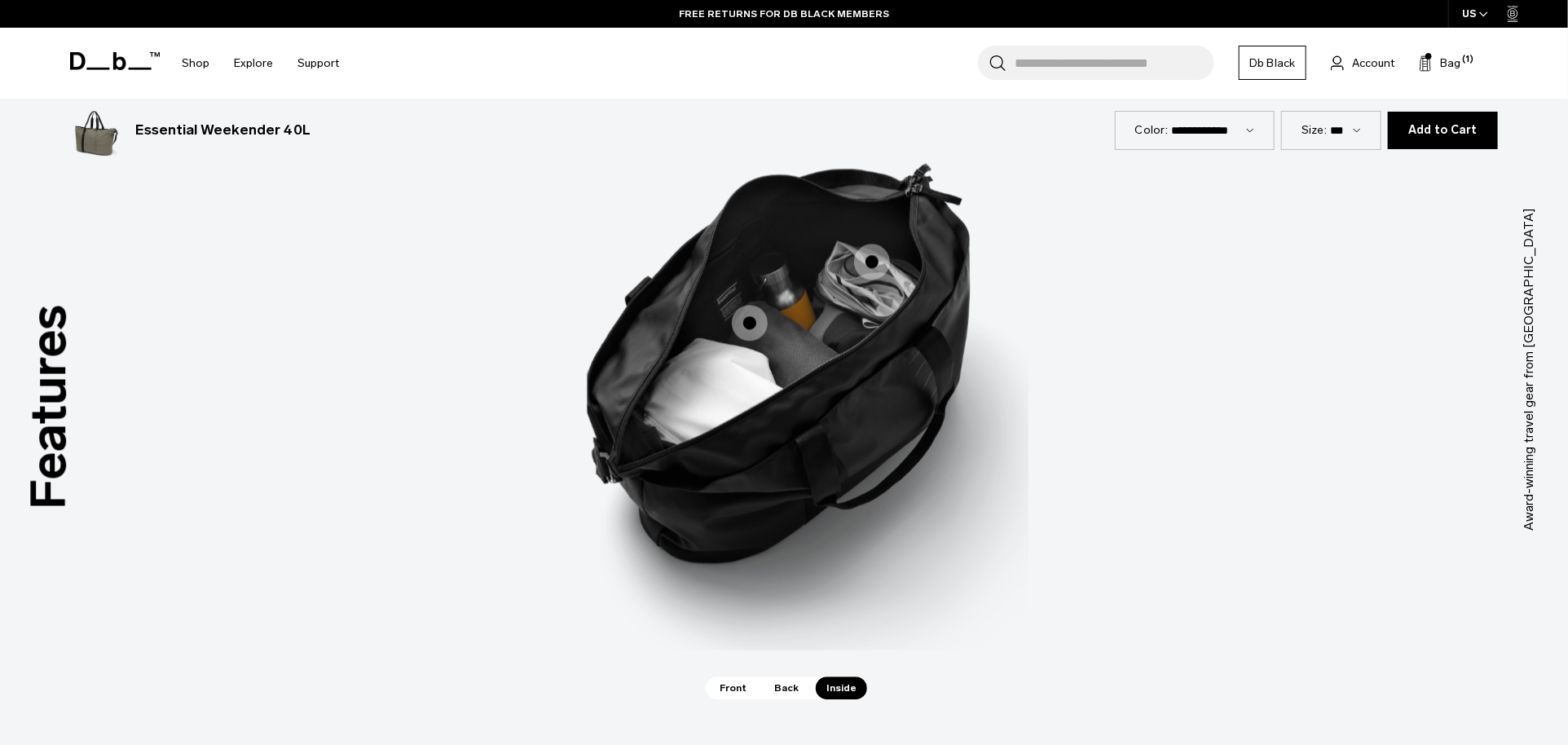
scroll to position [2211, 0]
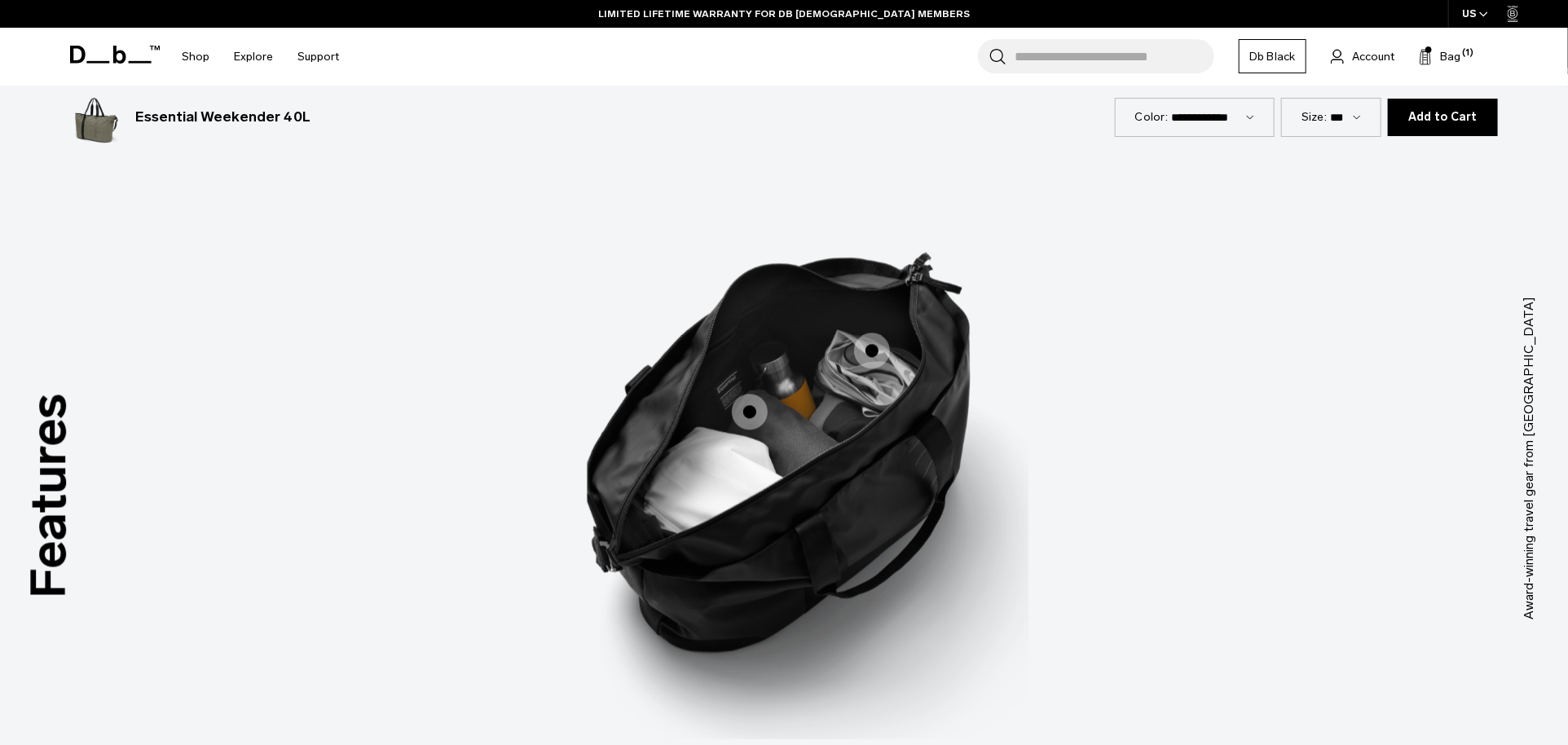
click at [743, 412] on span "3 / 3" at bounding box center [750, 411] width 36 height 36
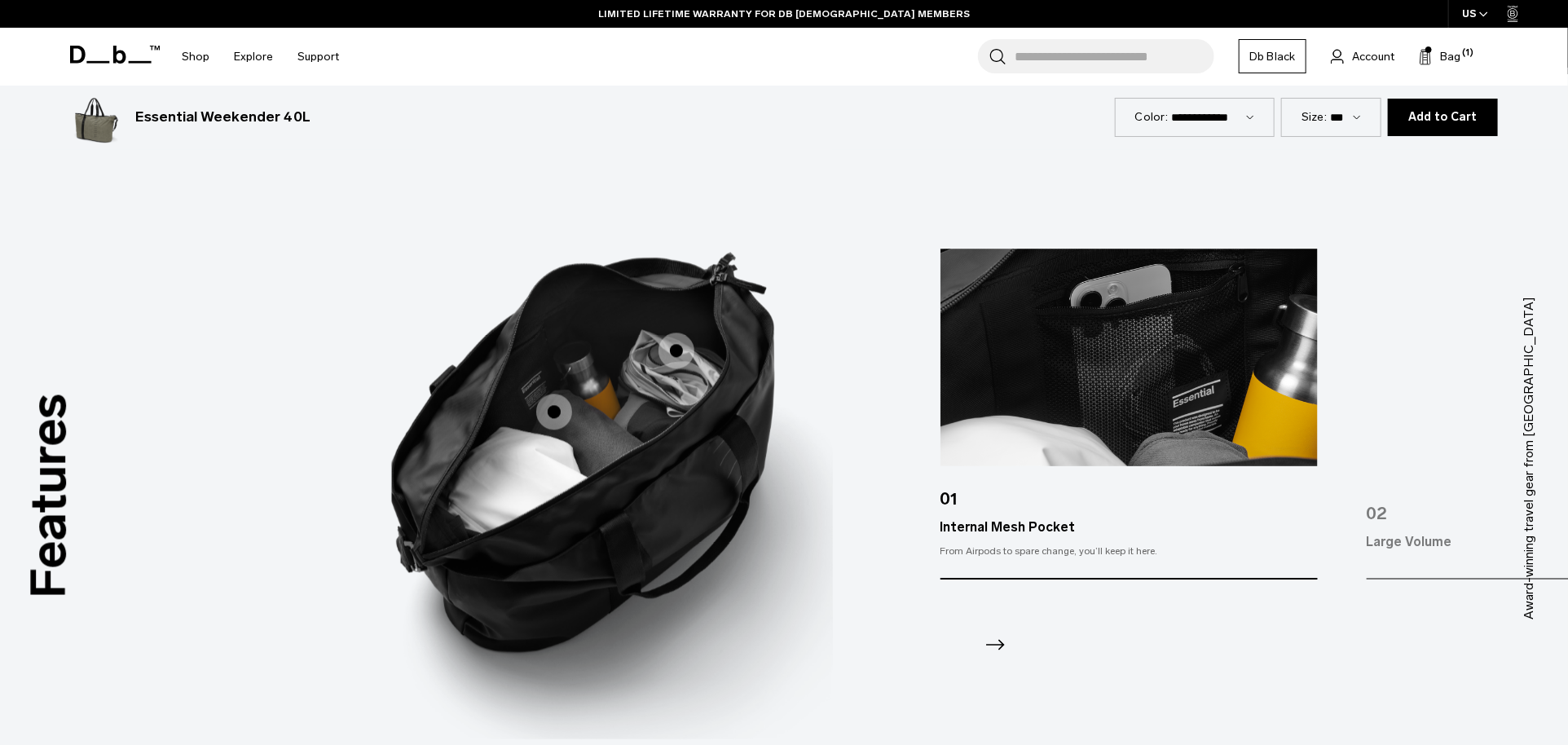
click at [1001, 640] on icon "Next slide" at bounding box center [996, 645] width 26 height 26
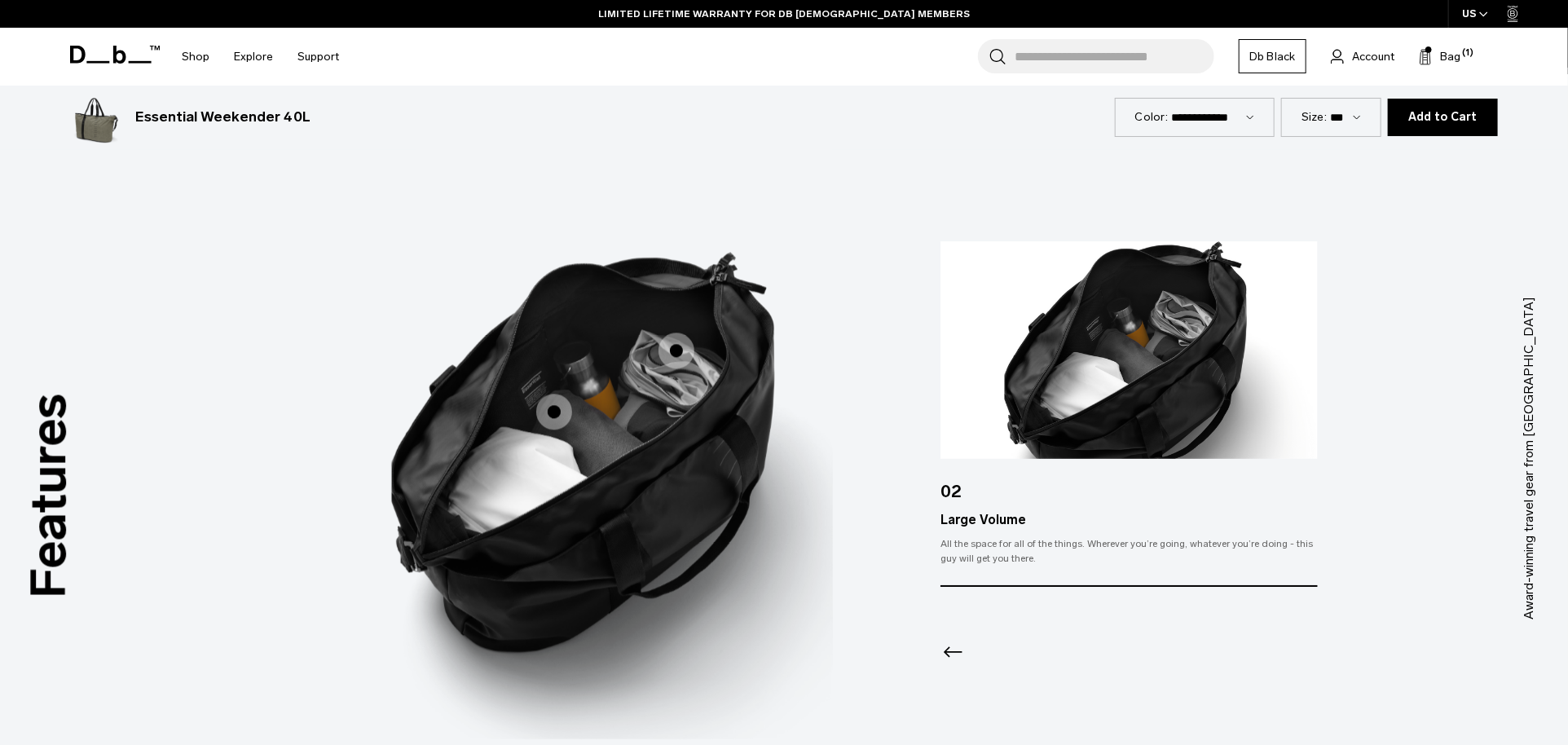
click at [1001, 640] on div at bounding box center [1128, 631] width 376 height 88
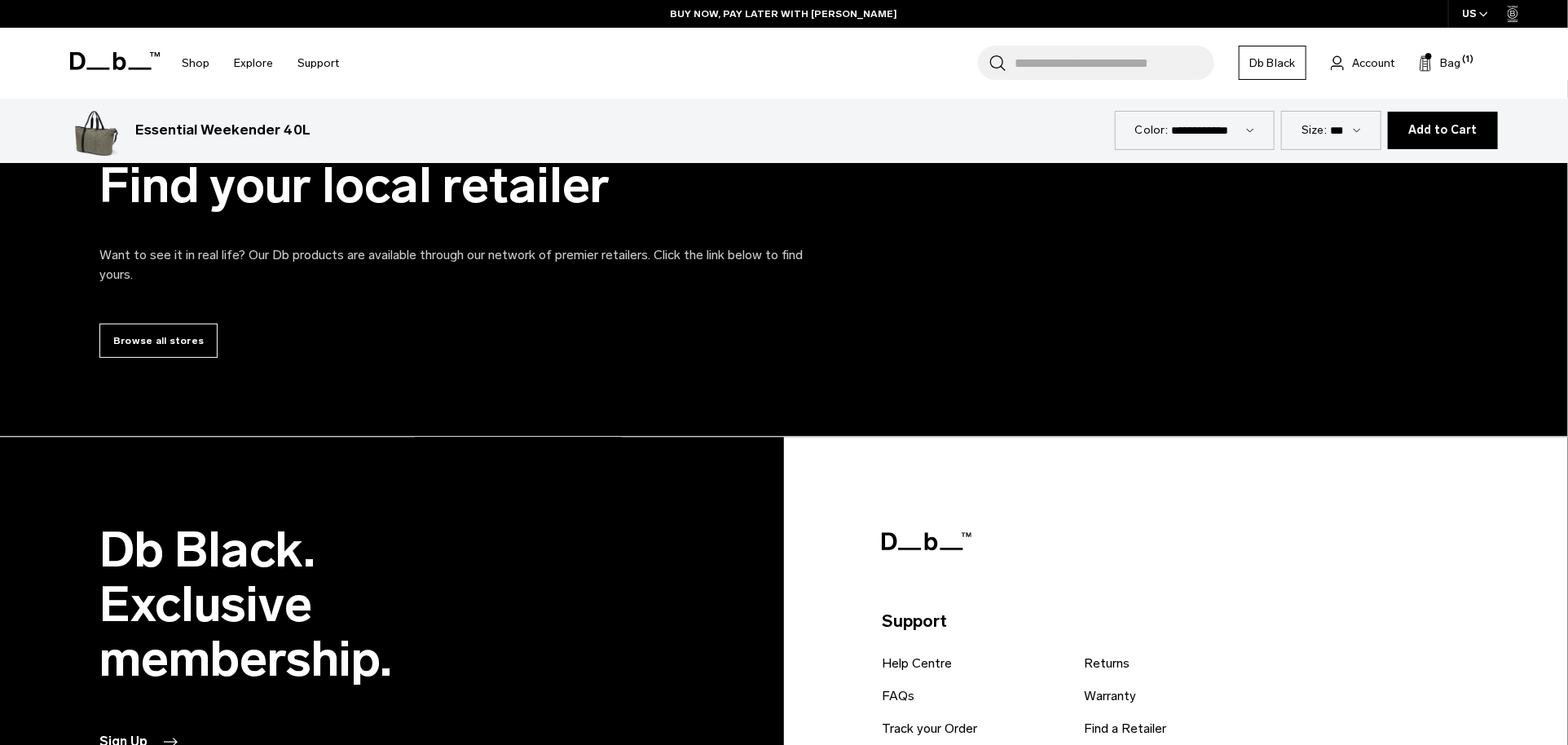
scroll to position [5183, 0]
